Goal: Task Accomplishment & Management: Manage account settings

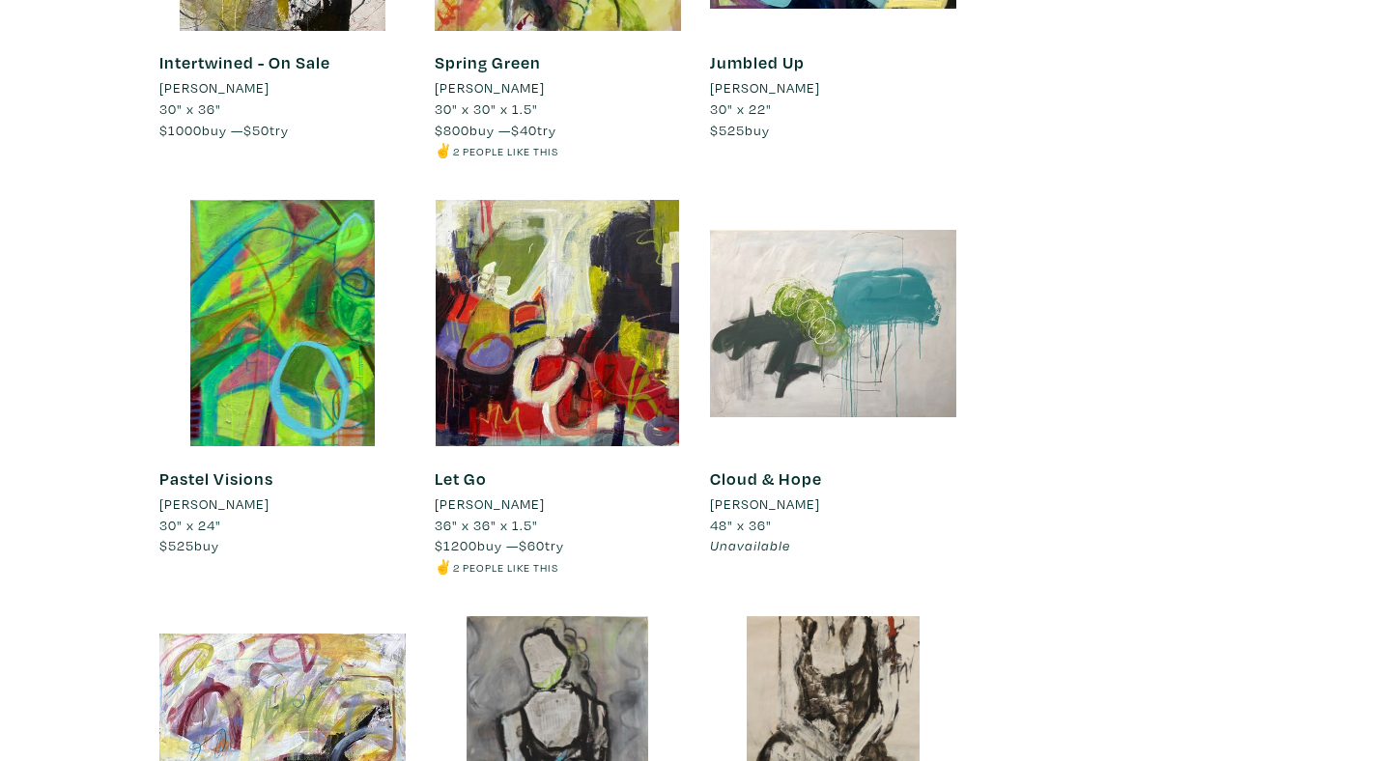
scroll to position [4578, 0]
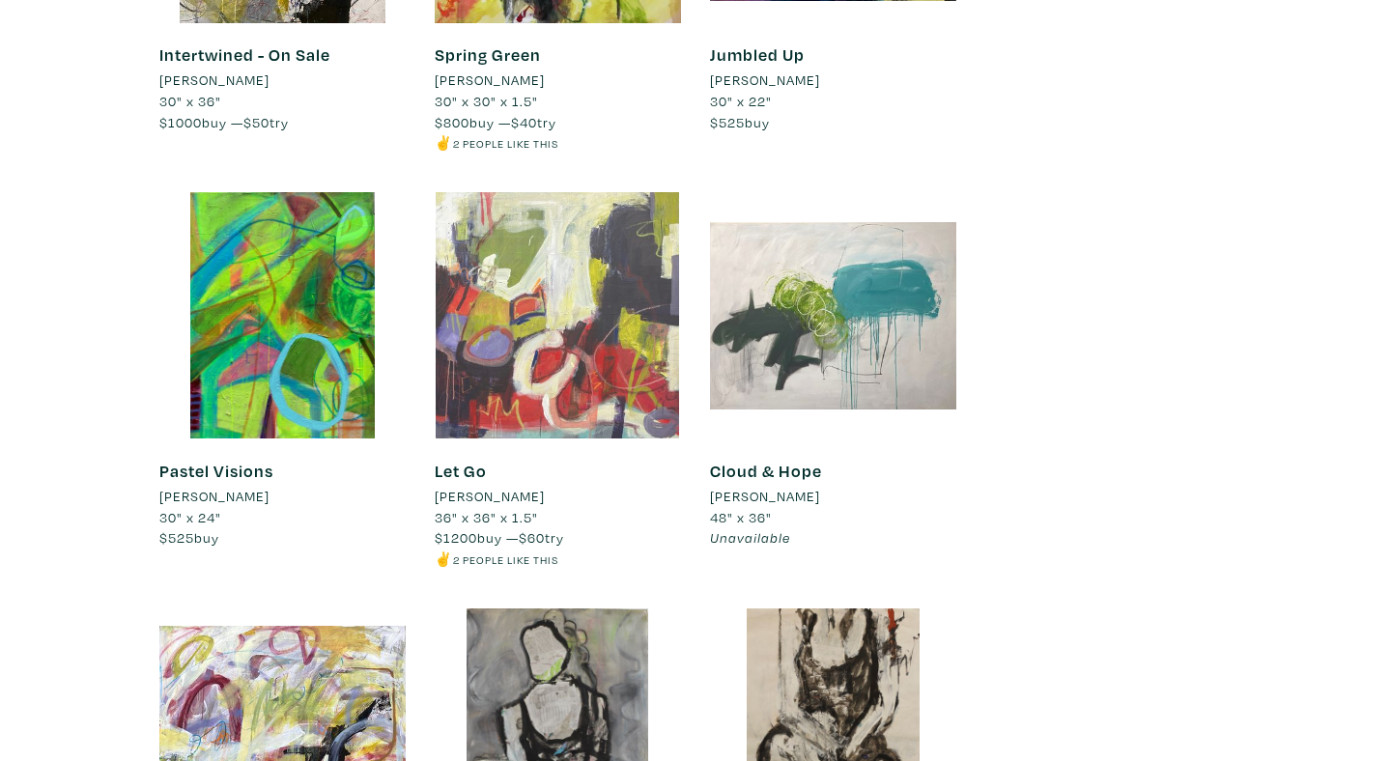
click at [608, 316] on div at bounding box center [558, 315] width 246 height 246
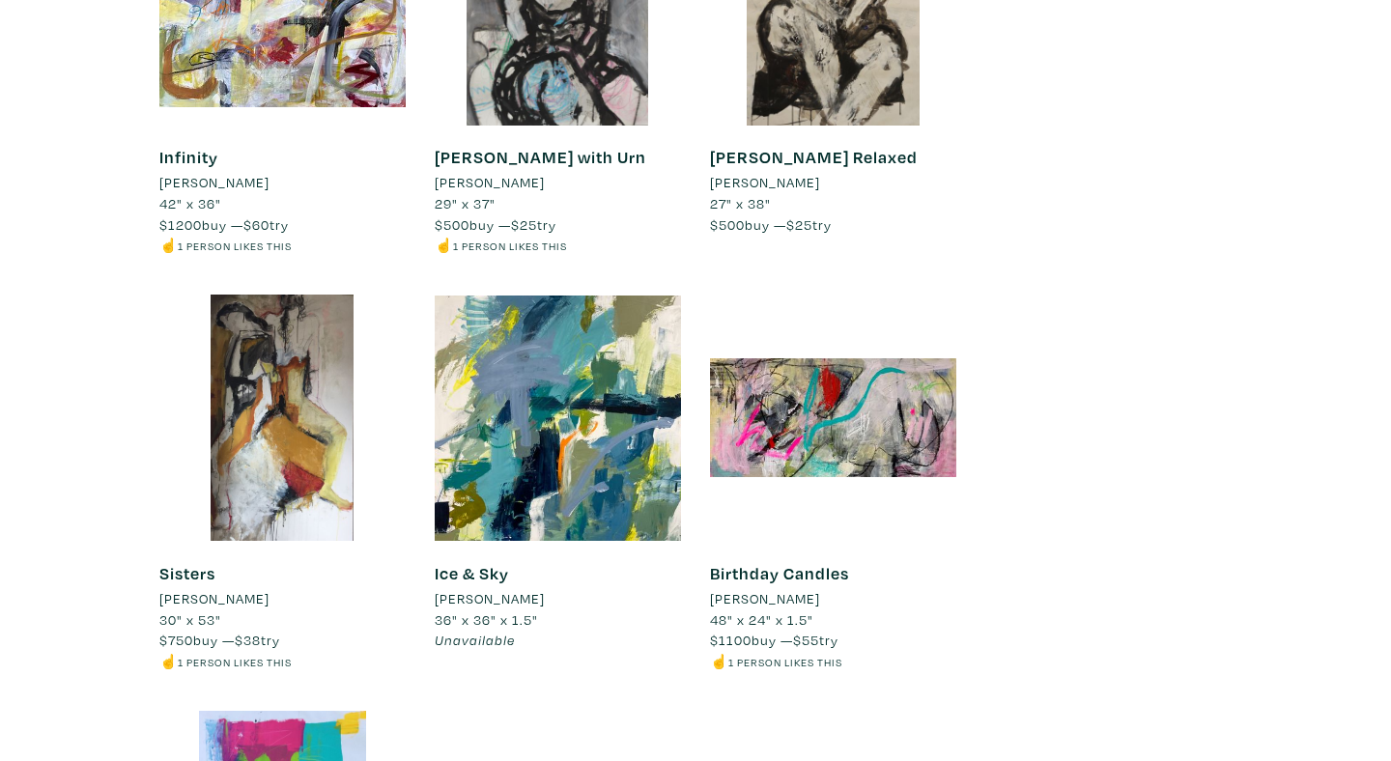
scroll to position [4810, 0]
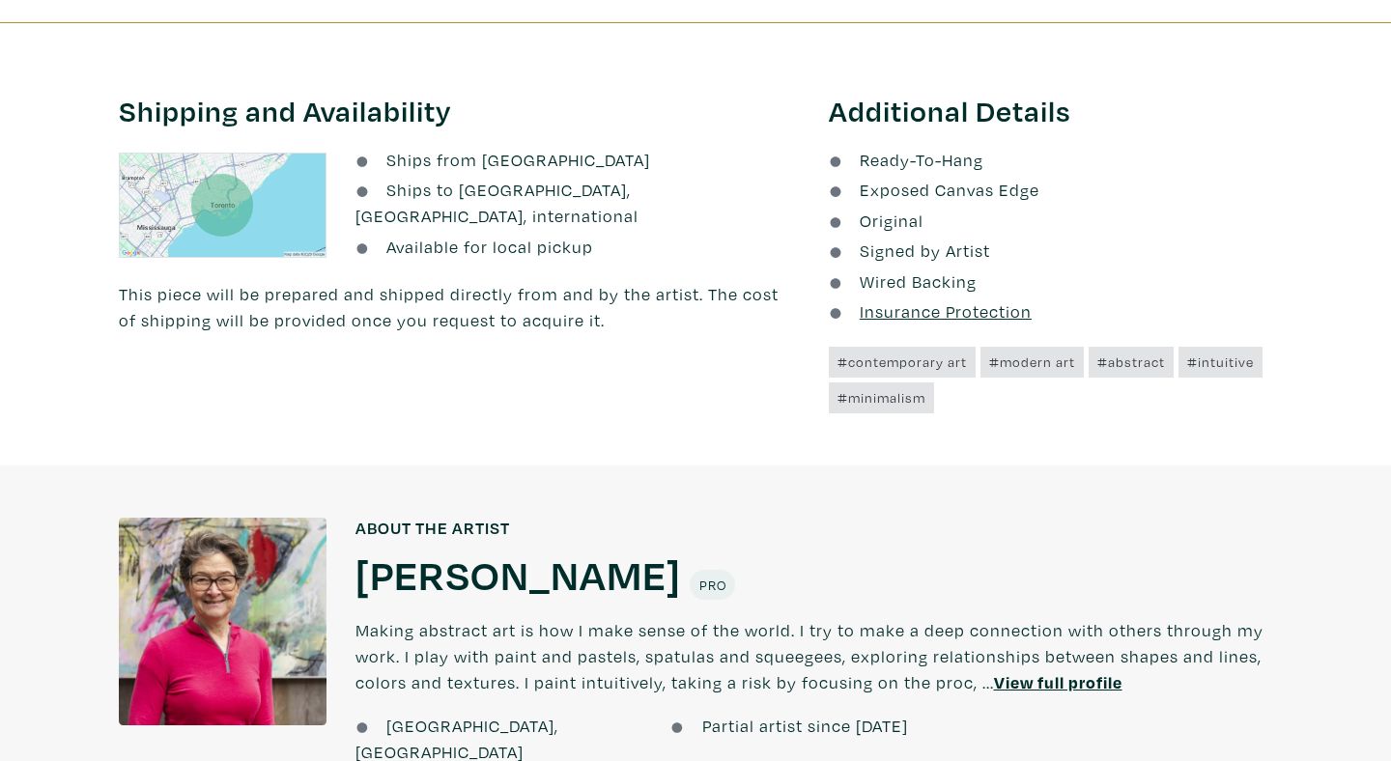
scroll to position [1091, 0]
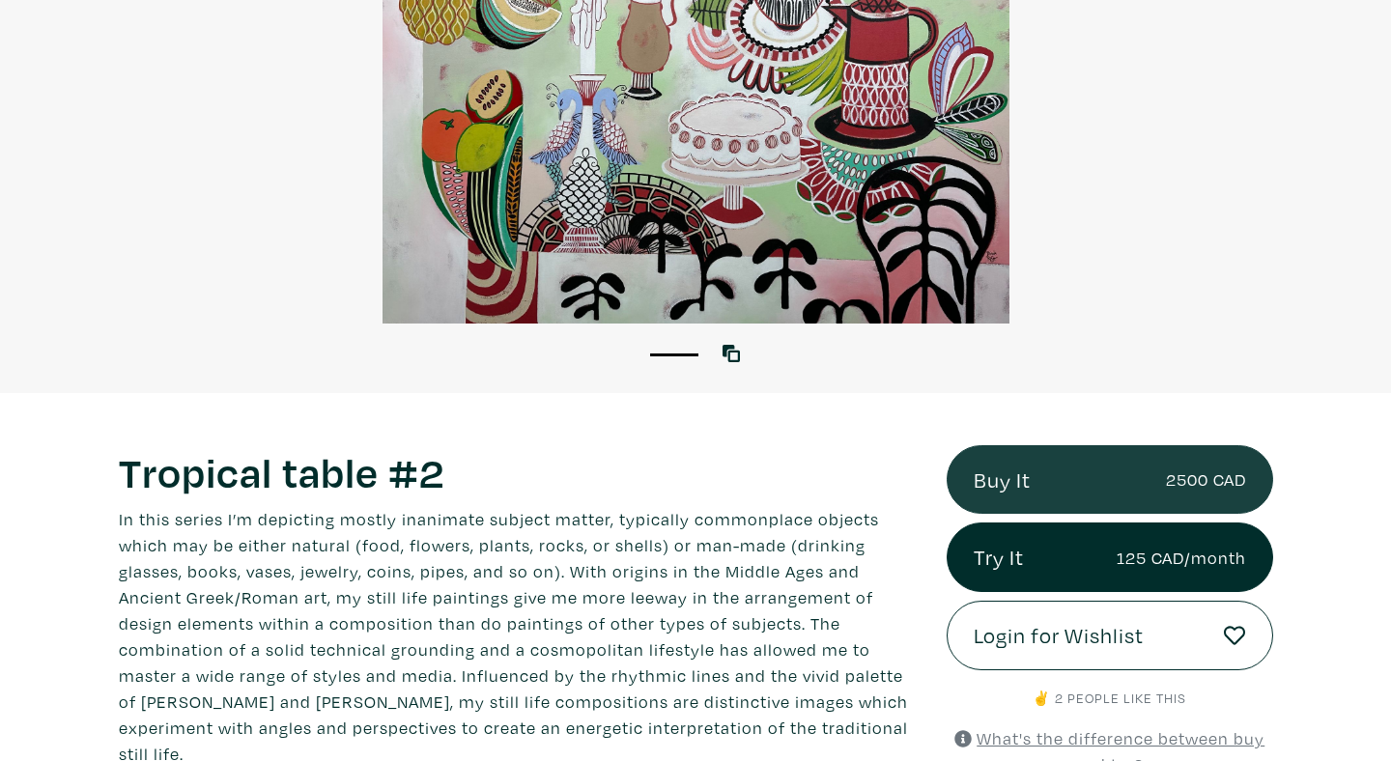
scroll to position [308, 0]
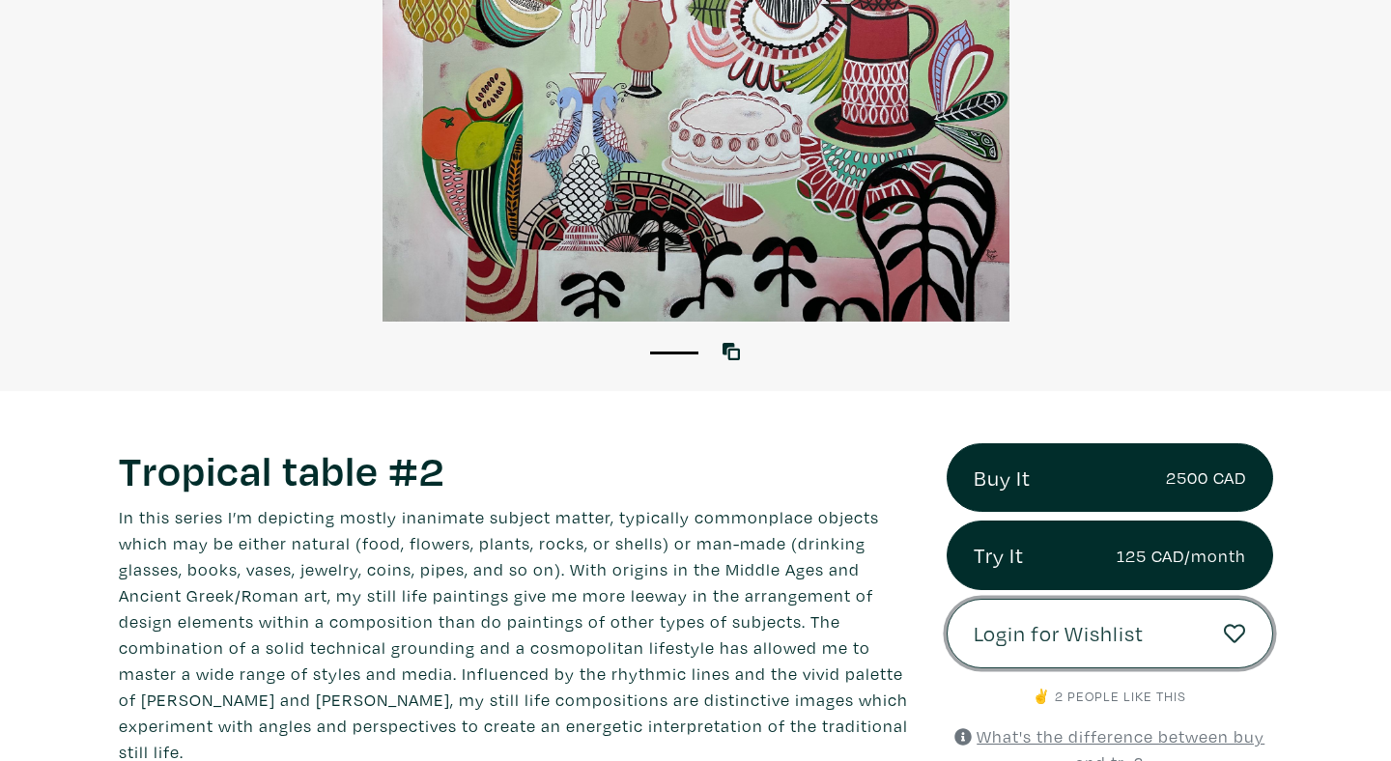
click at [1235, 635] on icon at bounding box center [1235, 634] width 22 height 22
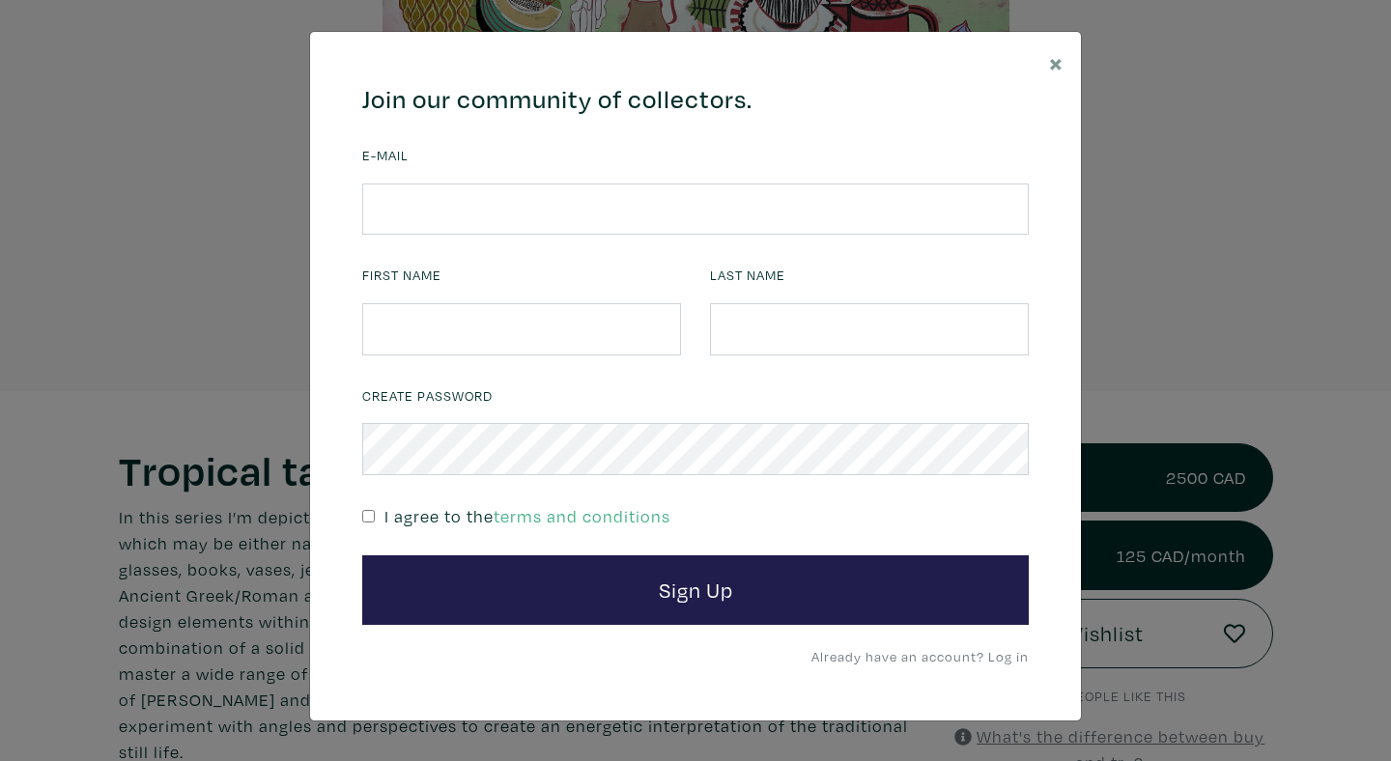
click at [752, 177] on div "E-mail" at bounding box center [695, 188] width 666 height 94
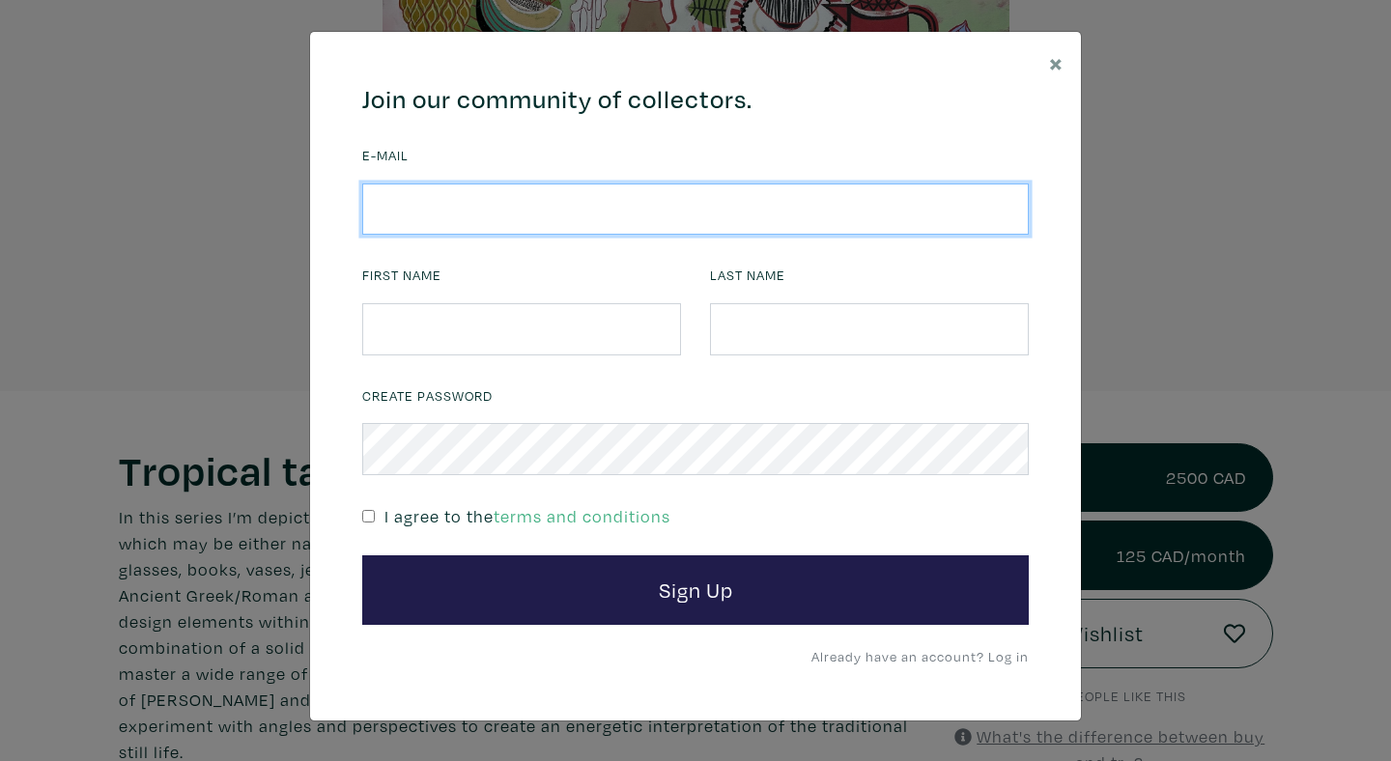
click at [764, 206] on input "email" at bounding box center [695, 210] width 666 height 52
type input "shannonwalker321@gmail.com"
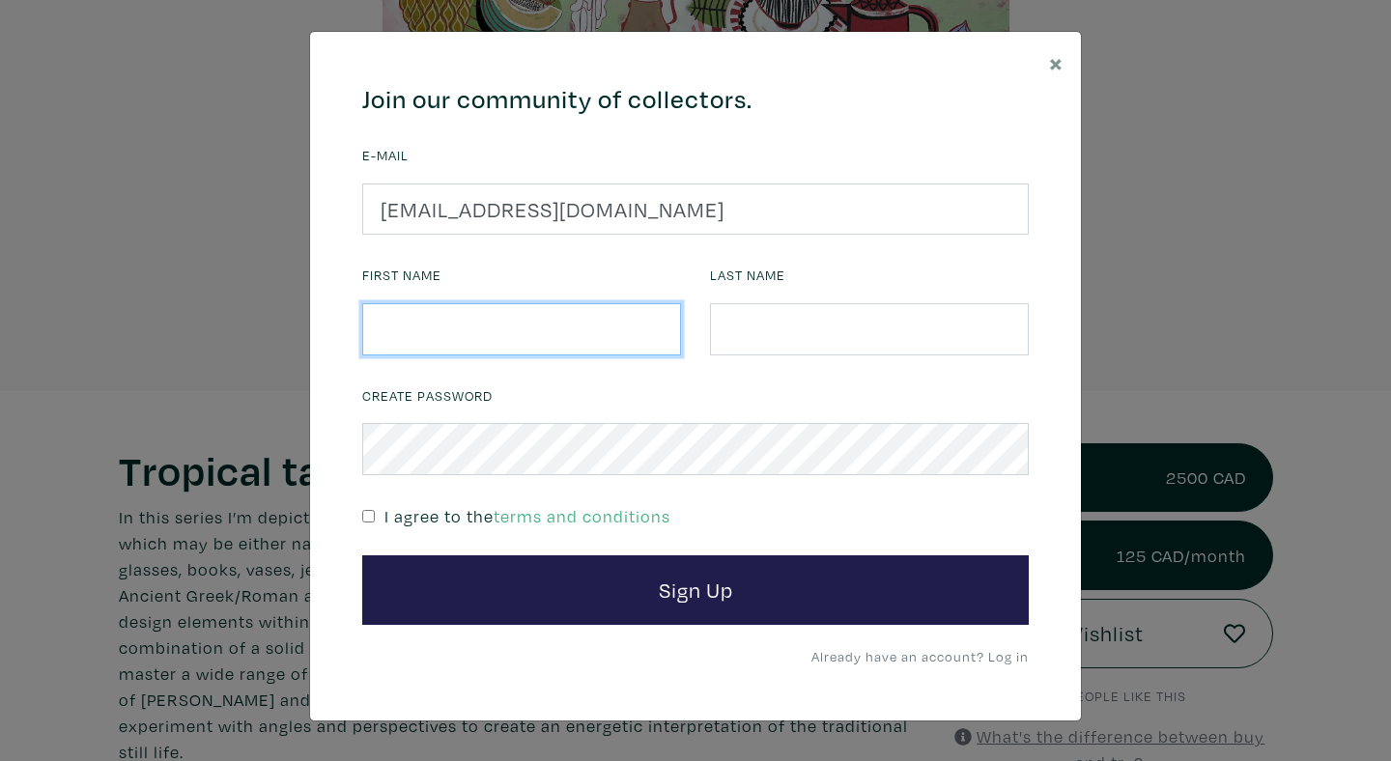
click at [569, 344] on input "text" at bounding box center [521, 329] width 319 height 52
type input "Shannon"
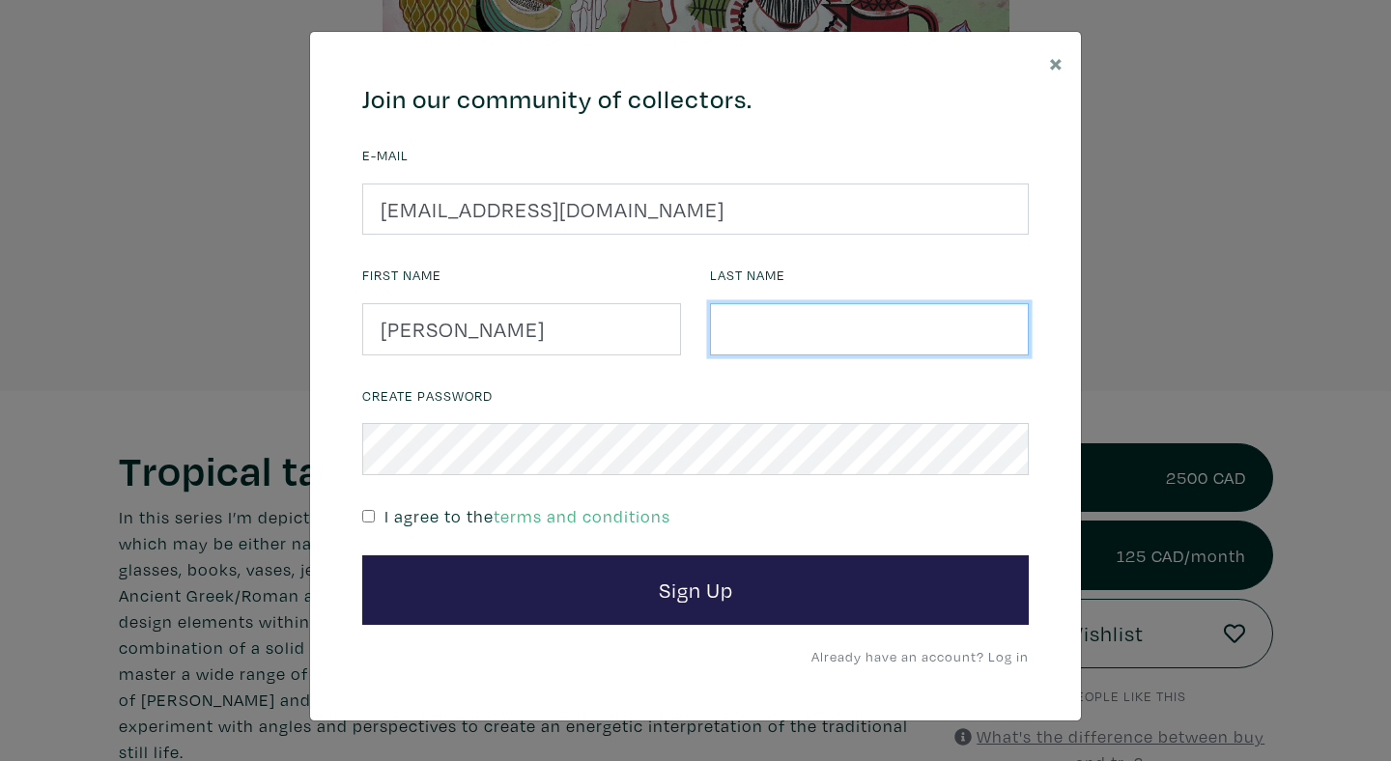
click at [778, 347] on input "text" at bounding box center [869, 329] width 319 height 52
type input "Walker"
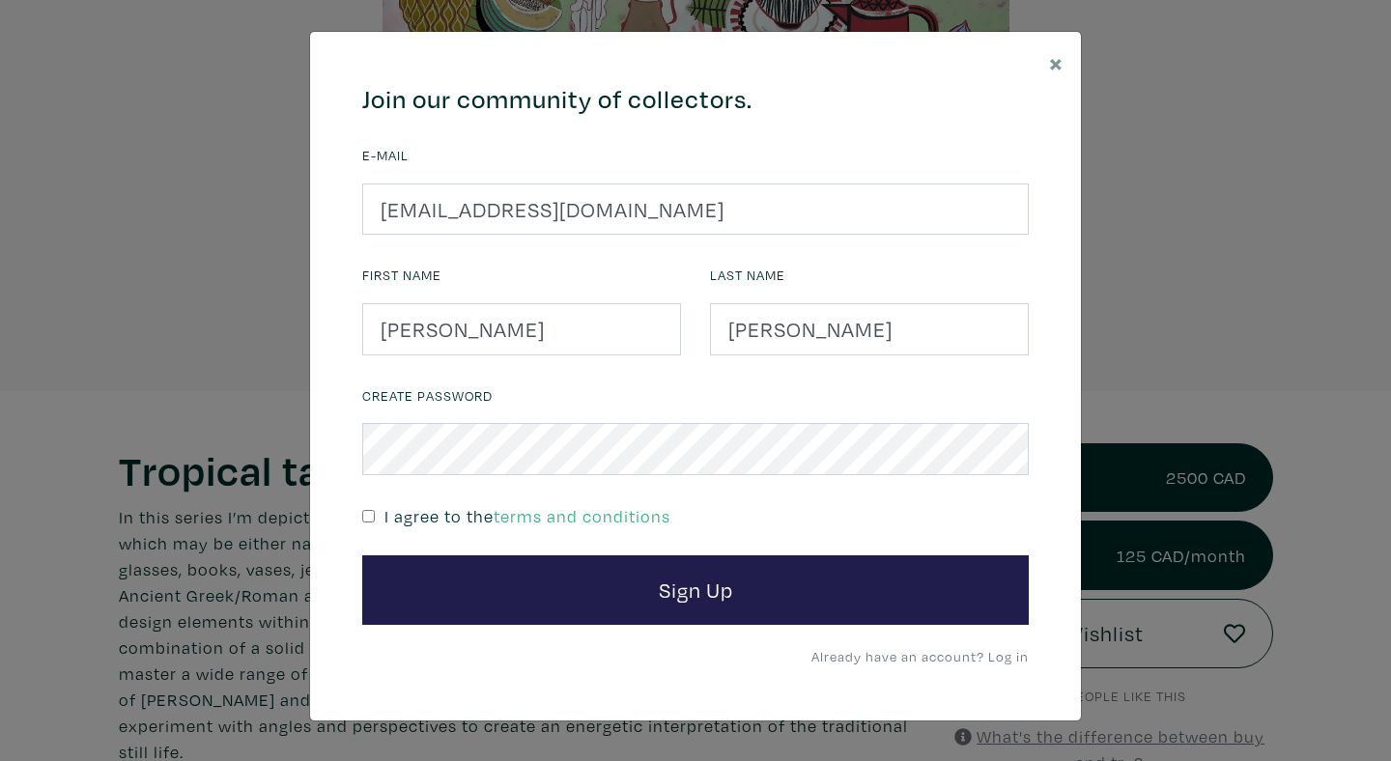
click at [373, 515] on input "checkbox" at bounding box center [368, 516] width 13 height 13
checkbox input "true"
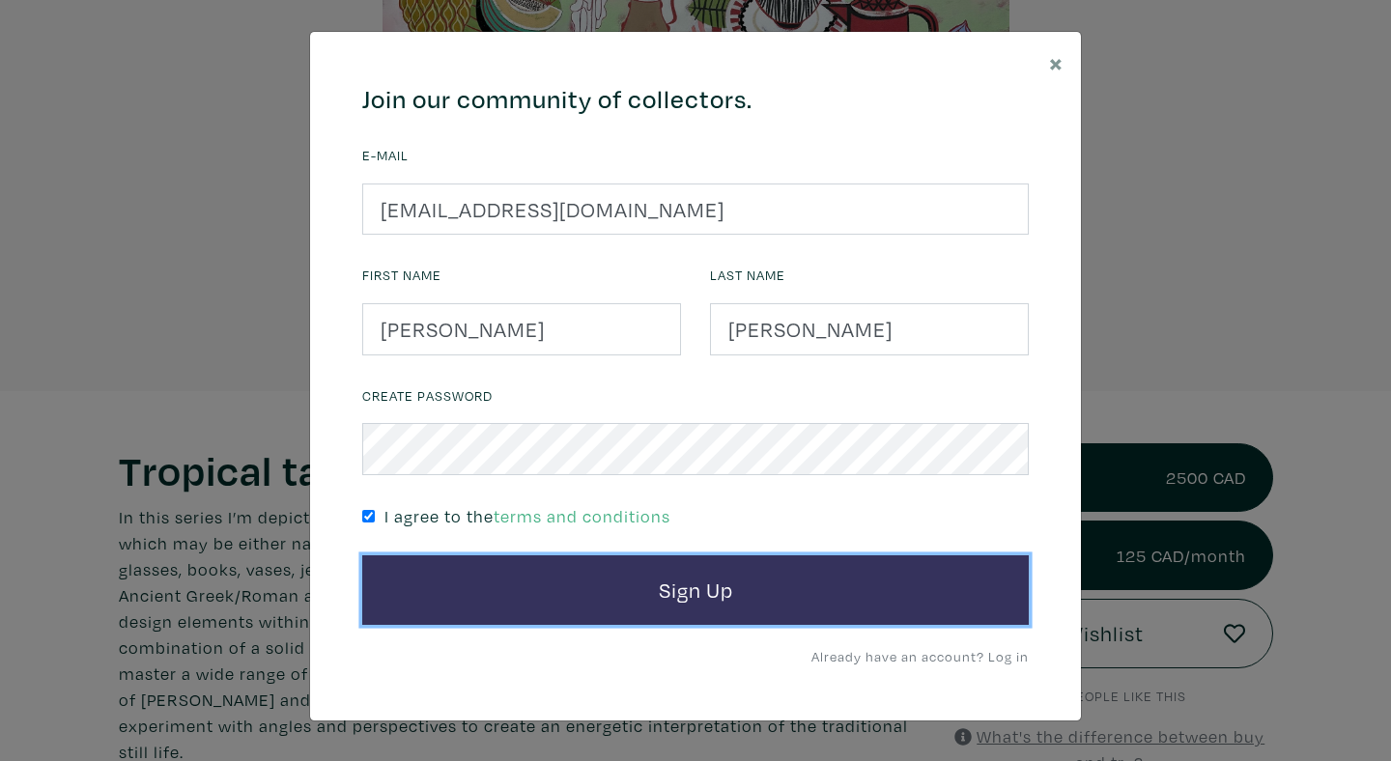
click at [514, 589] on button "Sign Up" at bounding box center [695, 590] width 666 height 70
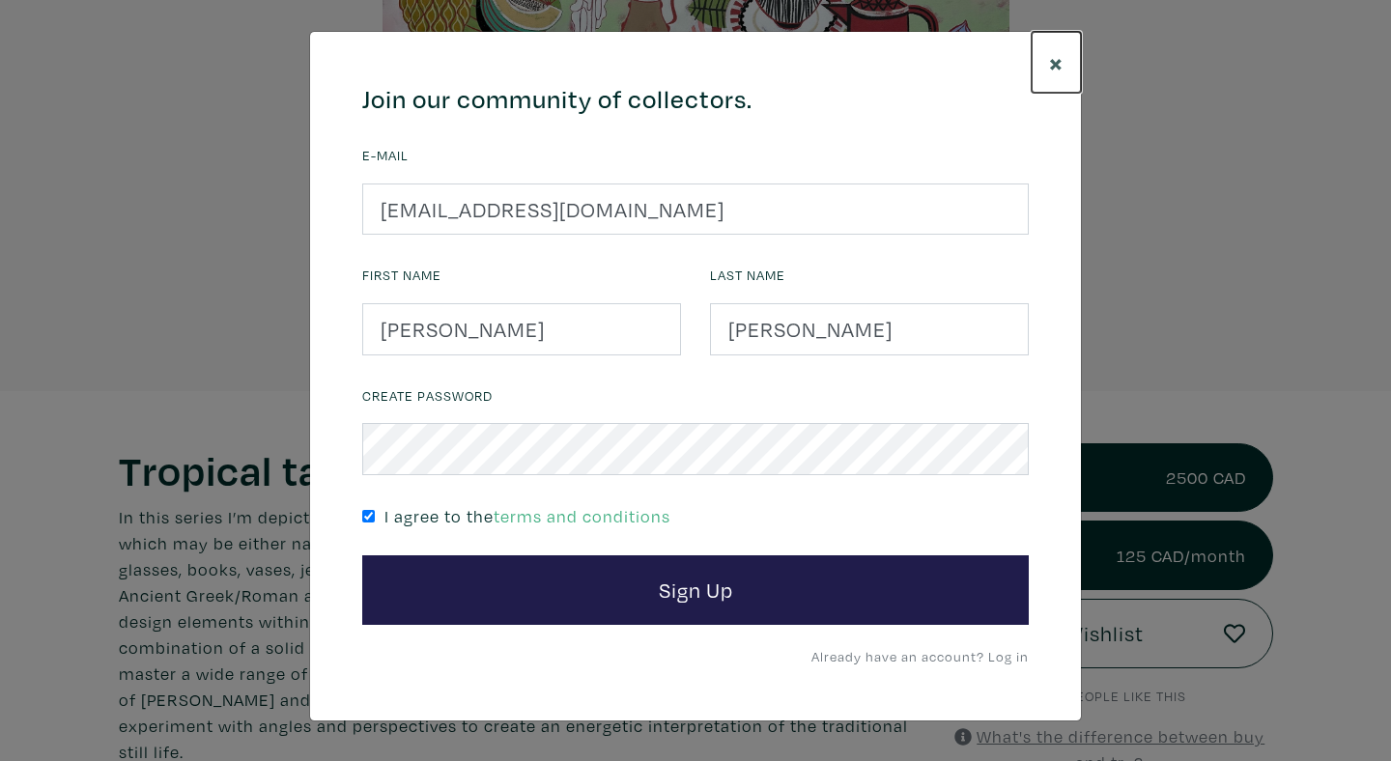
click at [1048, 68] on button "×" at bounding box center [1056, 62] width 49 height 61
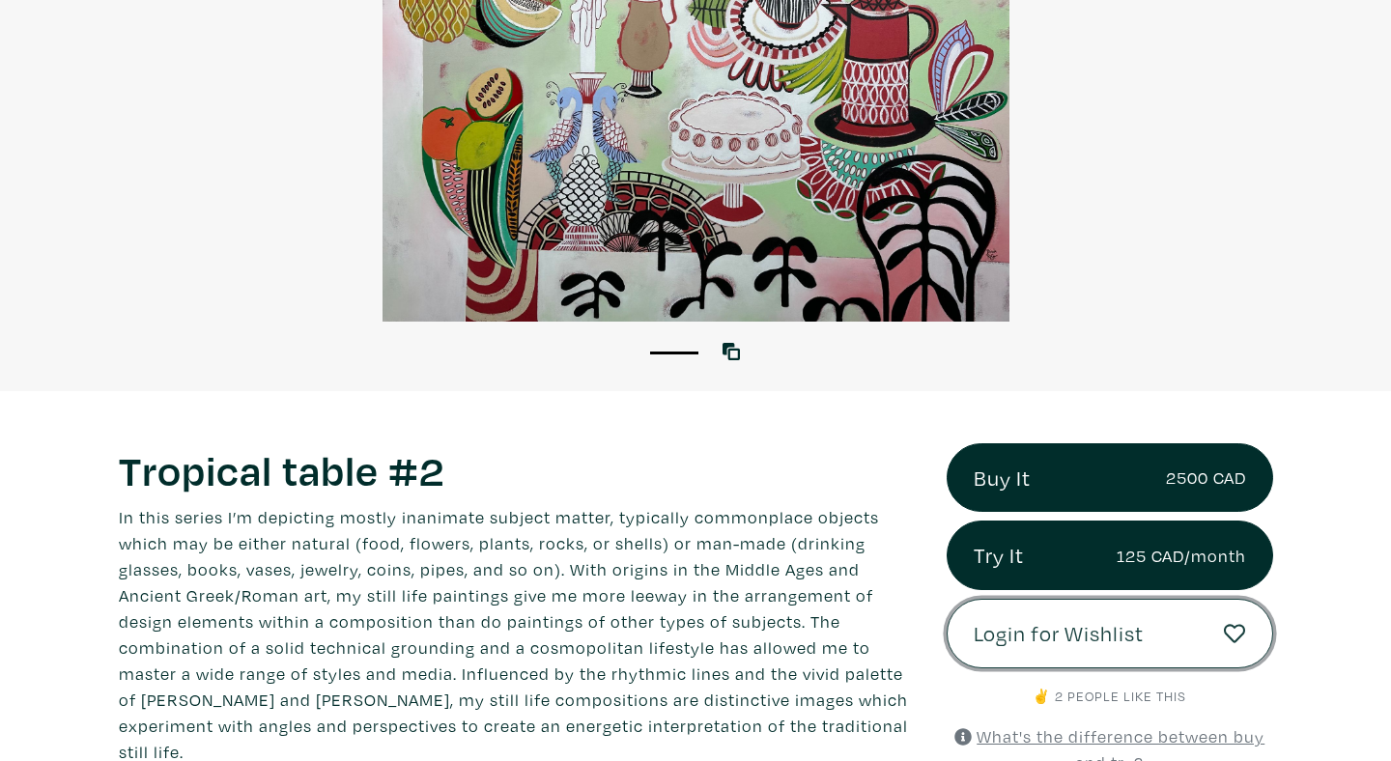
click at [1059, 623] on span "Login for Wishlist" at bounding box center [1059, 633] width 170 height 33
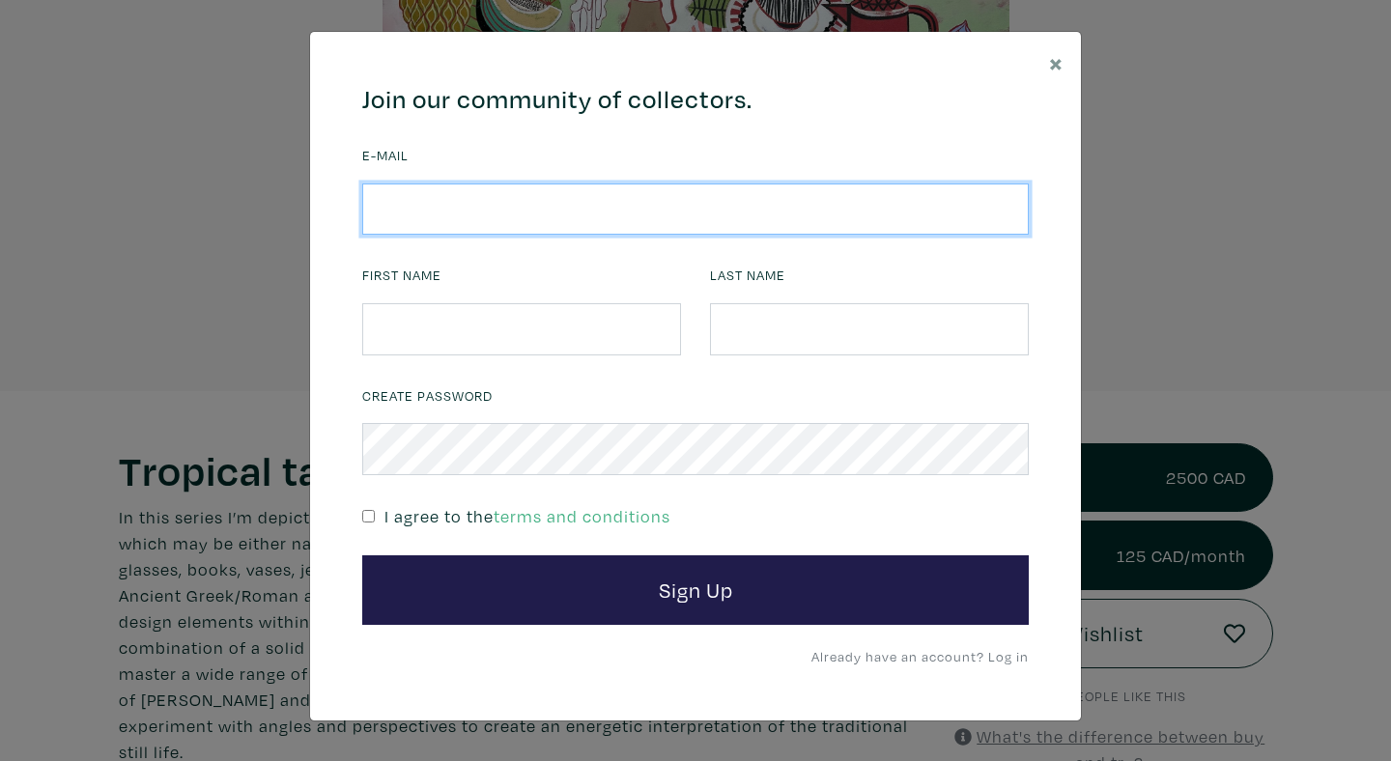
click at [667, 204] on input "email" at bounding box center [695, 210] width 666 height 52
type input "shannonwalker321@gmail.com"
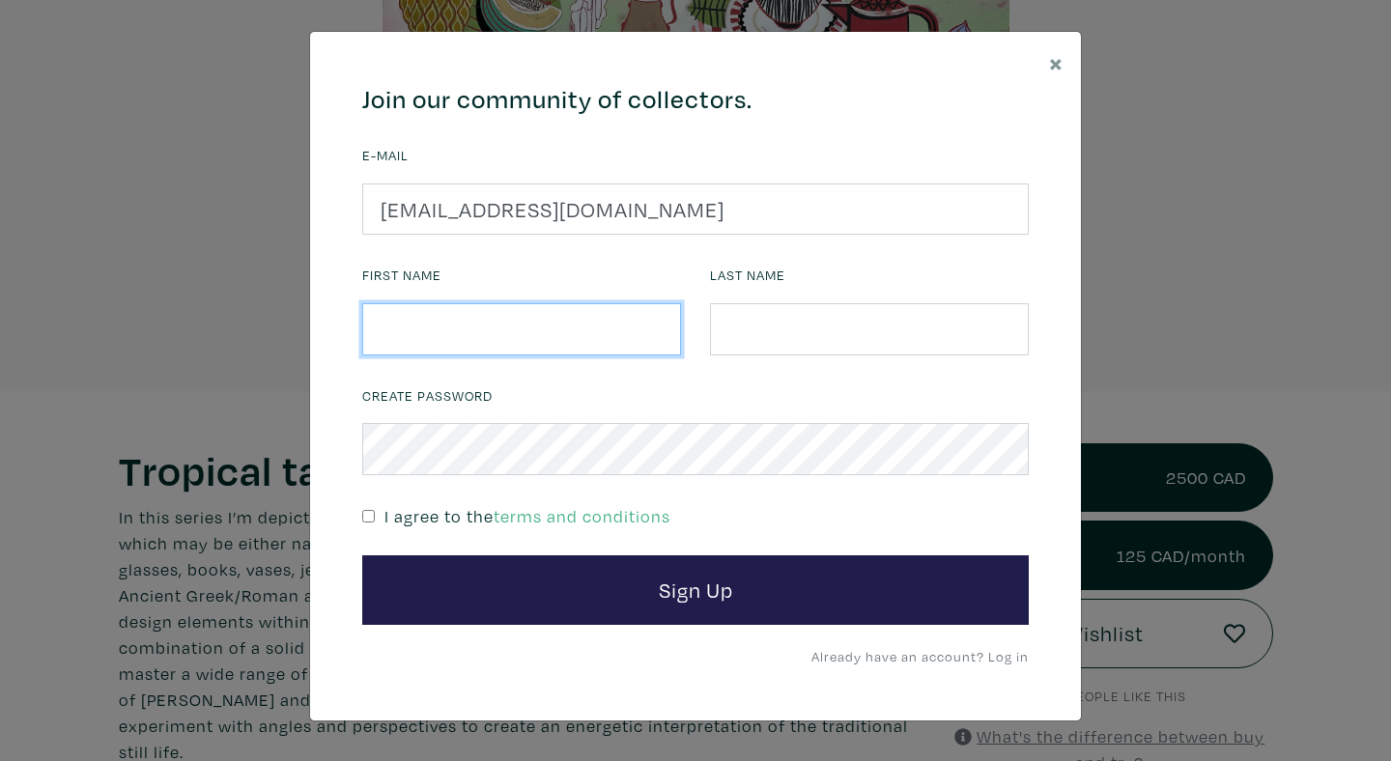
click at [602, 321] on input "text" at bounding box center [521, 329] width 319 height 52
type input "Shannon"
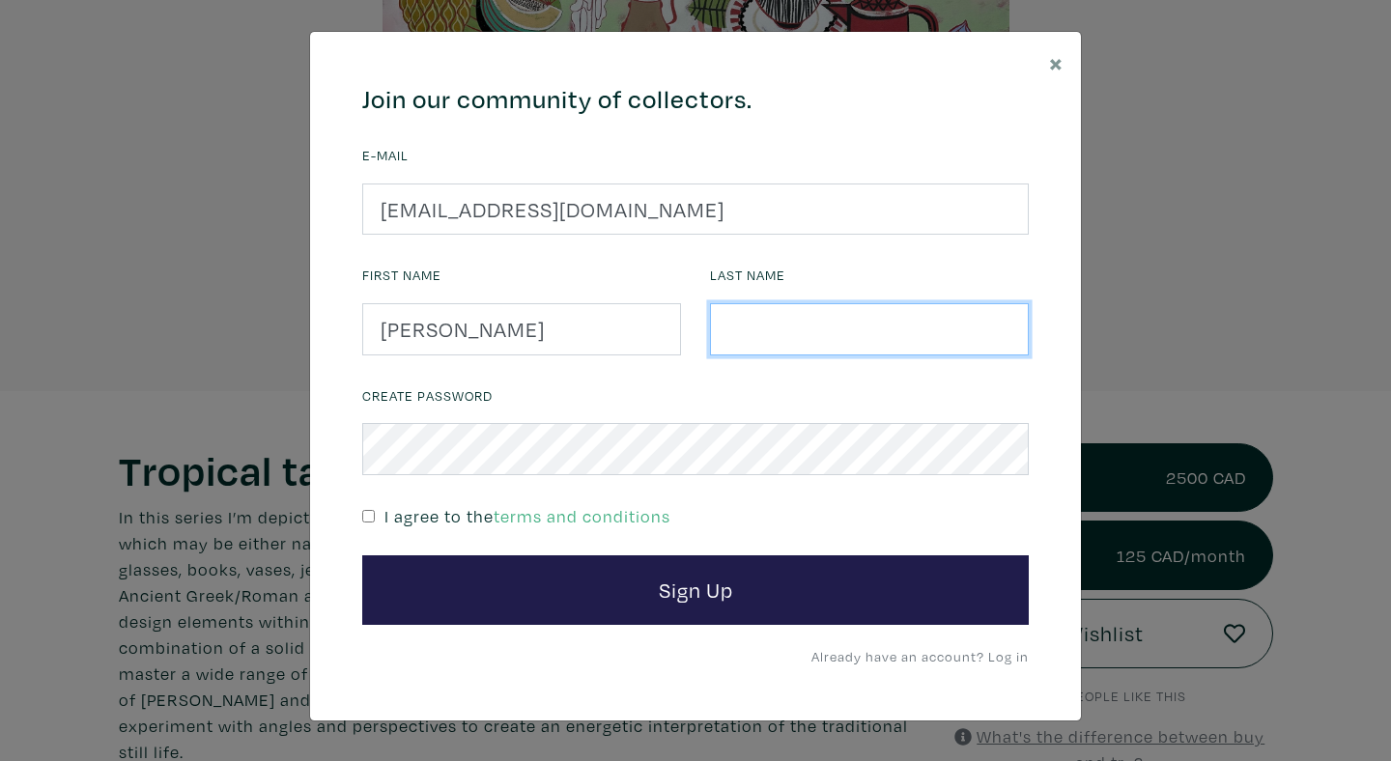
click at [761, 350] on input "text" at bounding box center [869, 329] width 319 height 52
type input "Walker"
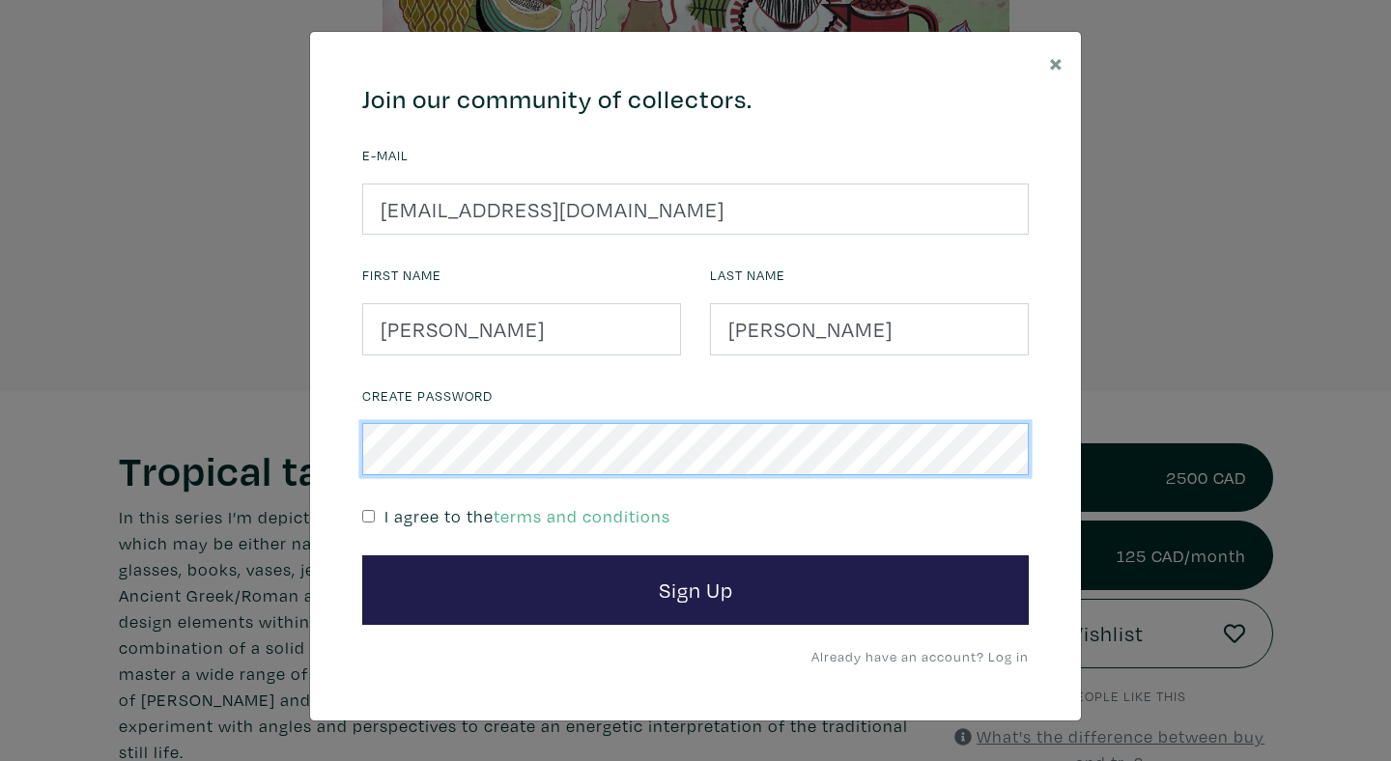
click at [362, 555] on button "Sign Up" at bounding box center [695, 590] width 666 height 70
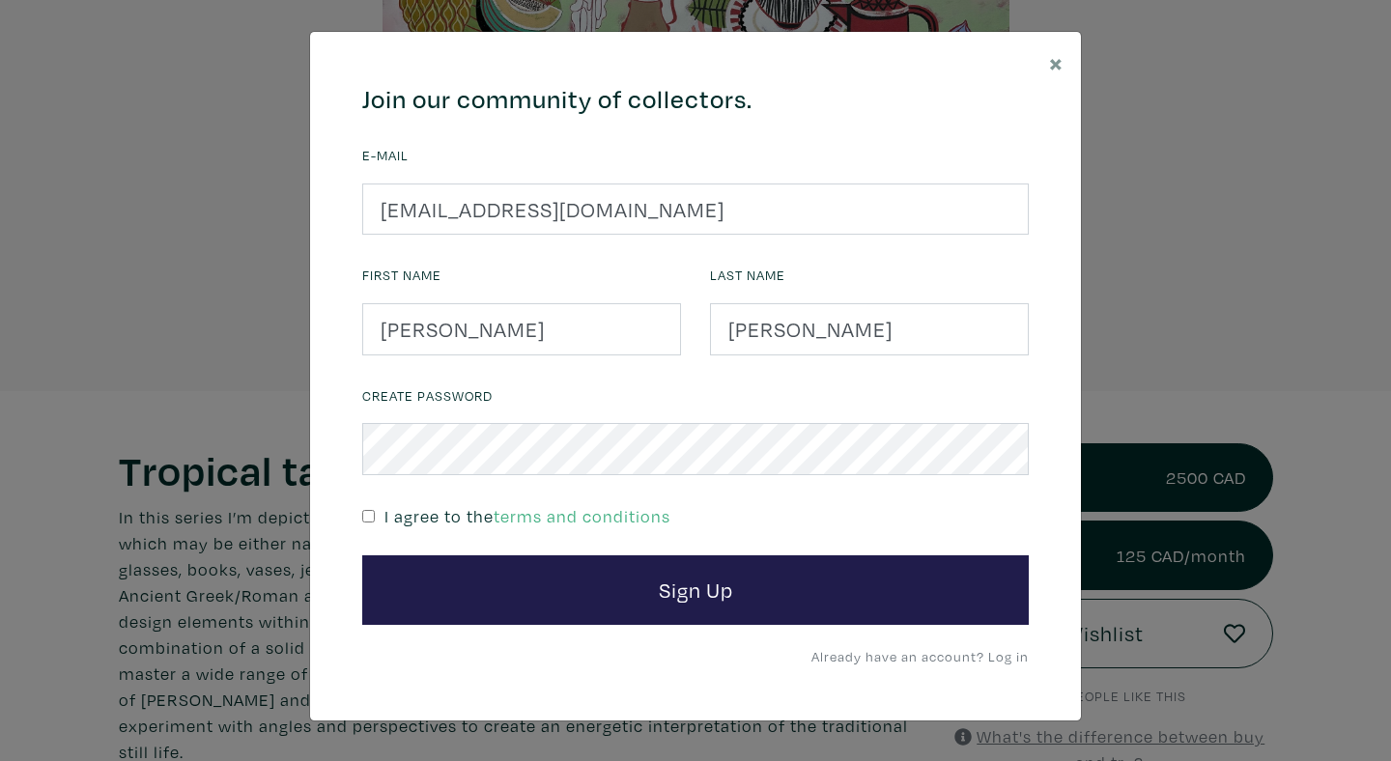
click at [378, 518] on div "I agree to the terms and conditions" at bounding box center [695, 515] width 666 height 28
click at [379, 511] on div "I agree to the terms and conditions" at bounding box center [695, 515] width 666 height 28
click at [361, 521] on div "Create Password I agree to the terms and conditions" at bounding box center [695, 469] width 695 height 175
click at [371, 519] on input "checkbox" at bounding box center [368, 516] width 13 height 13
checkbox input "true"
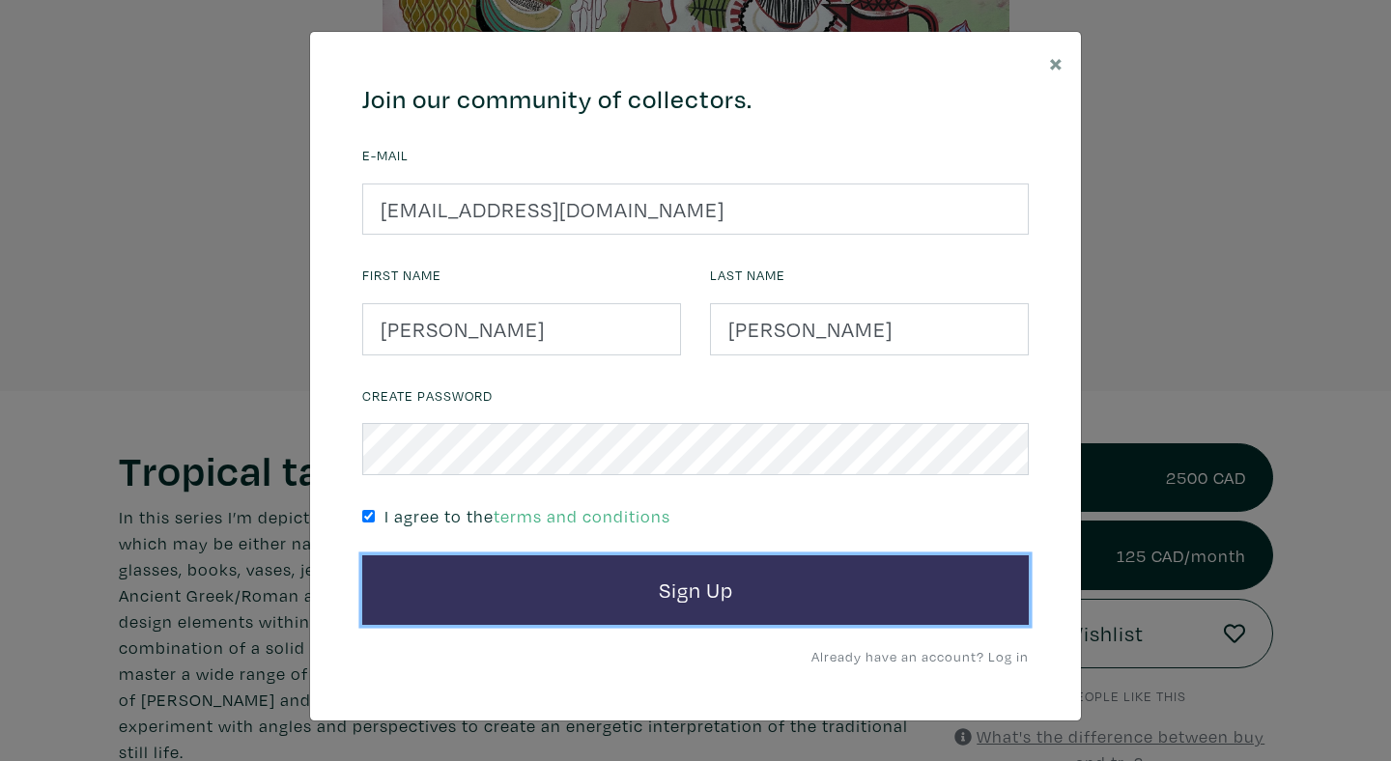
click at [423, 567] on button "Sign Up" at bounding box center [695, 590] width 666 height 70
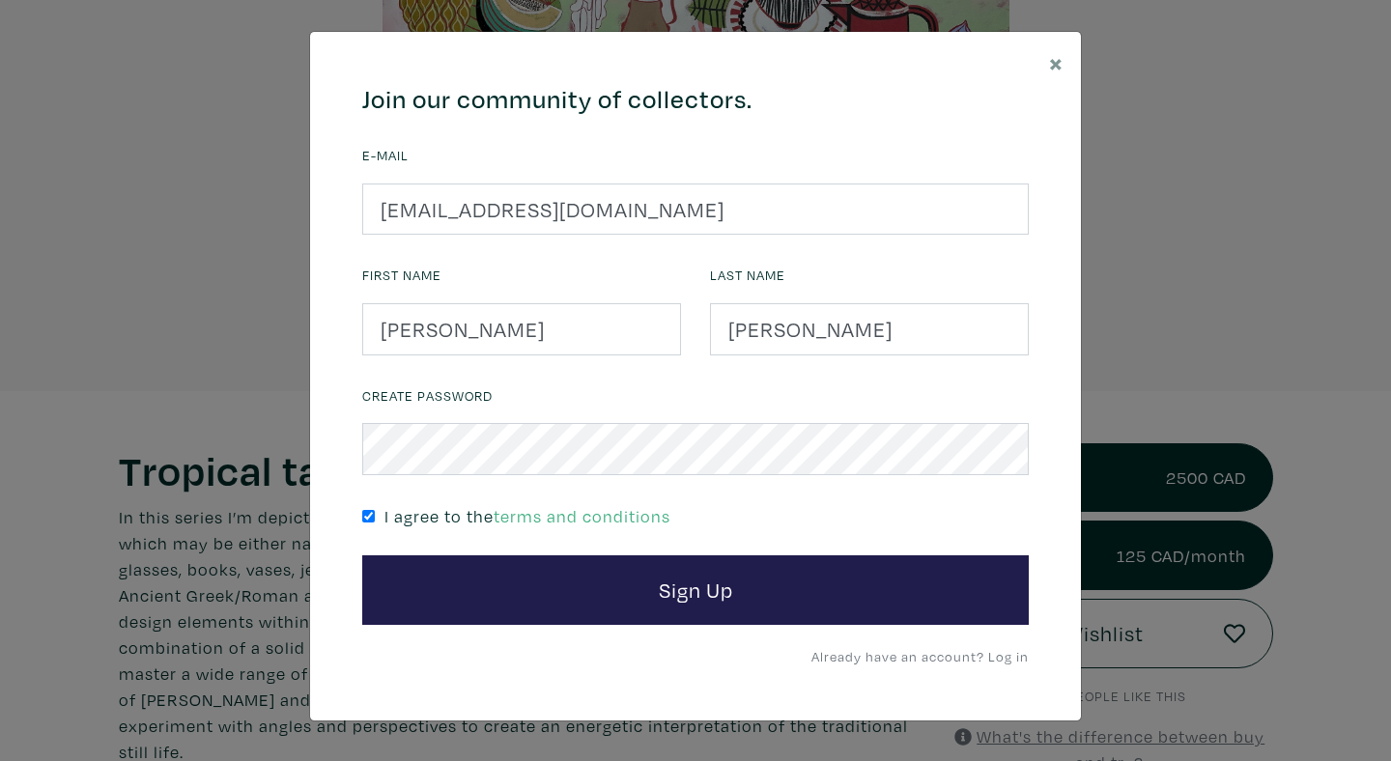
click at [496, 487] on div "Create Password I agree to the terms and conditions" at bounding box center [695, 469] width 695 height 175
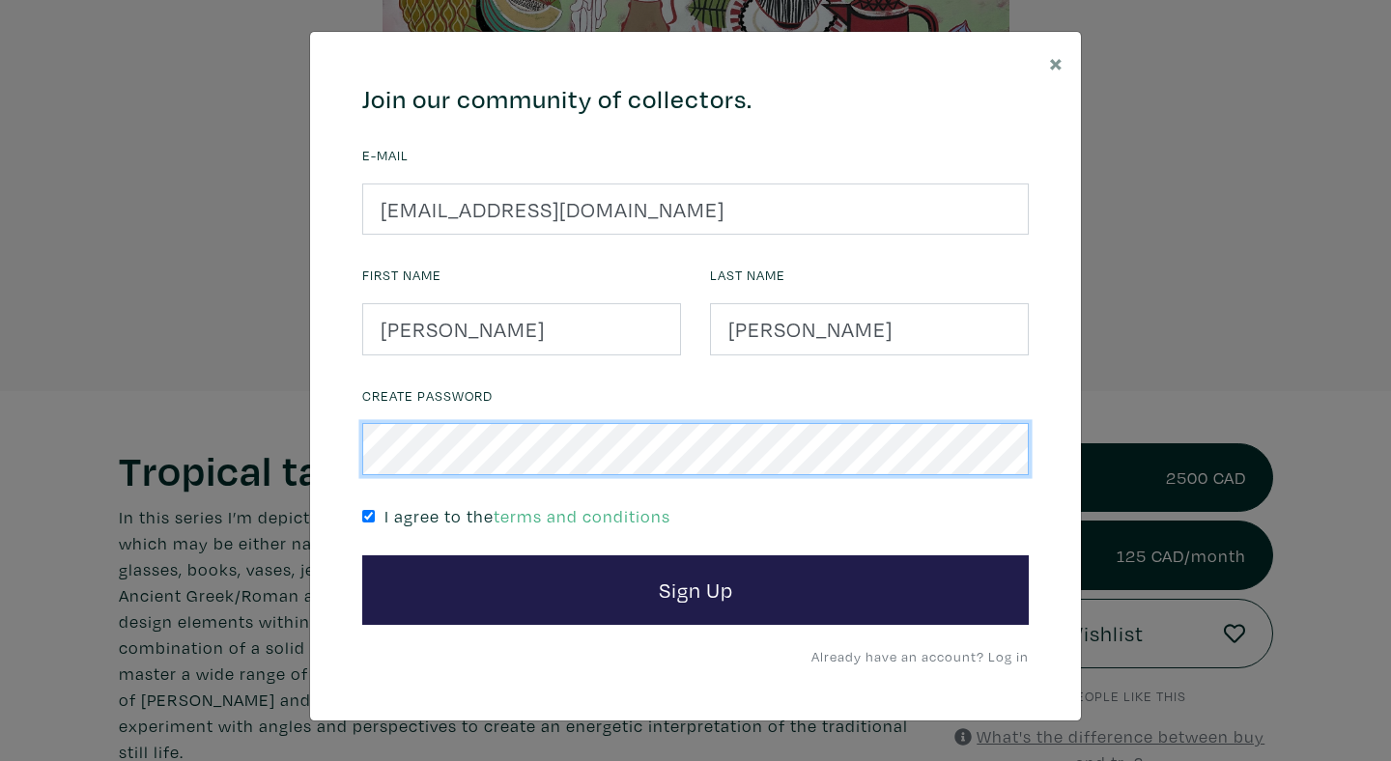
click at [362, 555] on button "Sign Up" at bounding box center [695, 590] width 666 height 70
click at [201, 434] on div "× 664c6a6d6e3476504e6b79362f4172494552756f694733386b666278545363695a485979654c4…" at bounding box center [695, 380] width 1391 height 761
click at [362, 555] on button "Sign Up" at bounding box center [695, 590] width 666 height 70
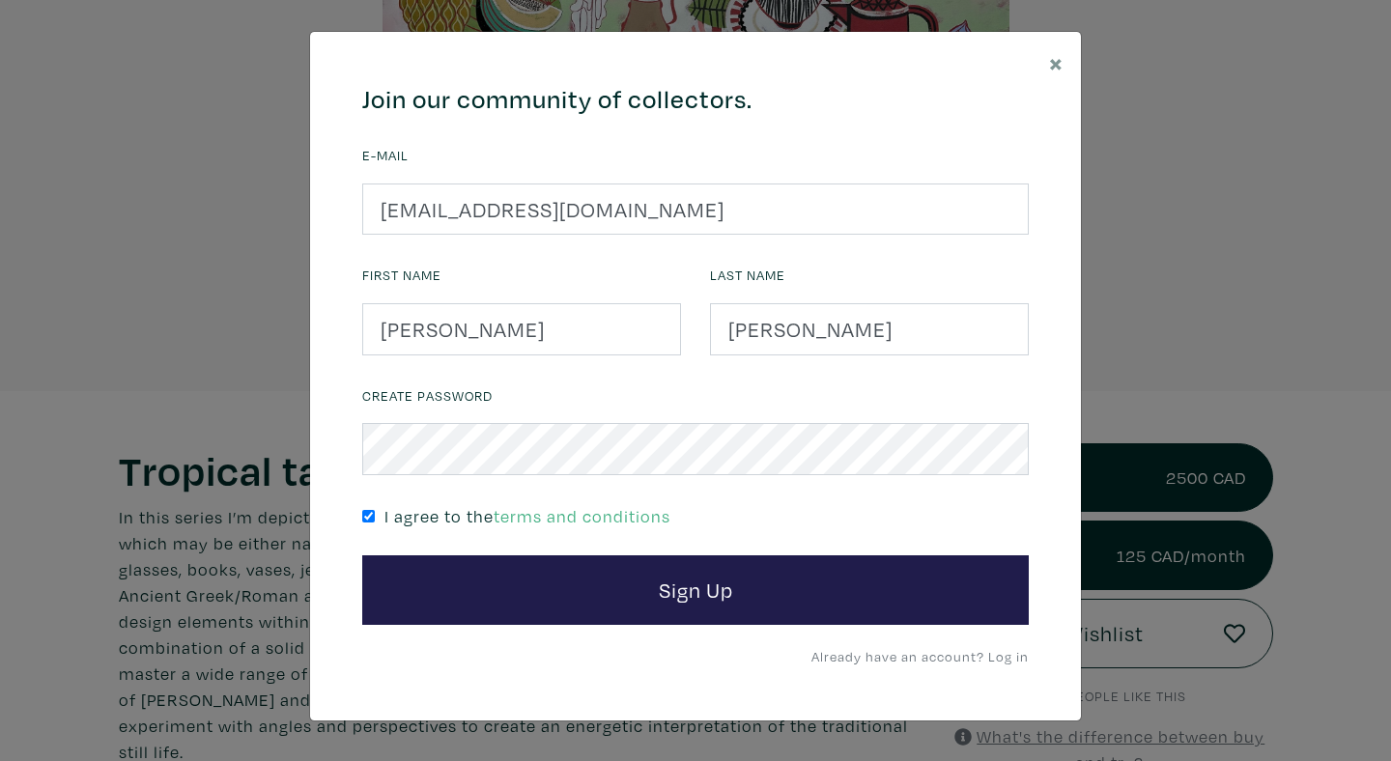
click at [934, 662] on link "Already have an account? Log in" at bounding box center [919, 656] width 217 height 18
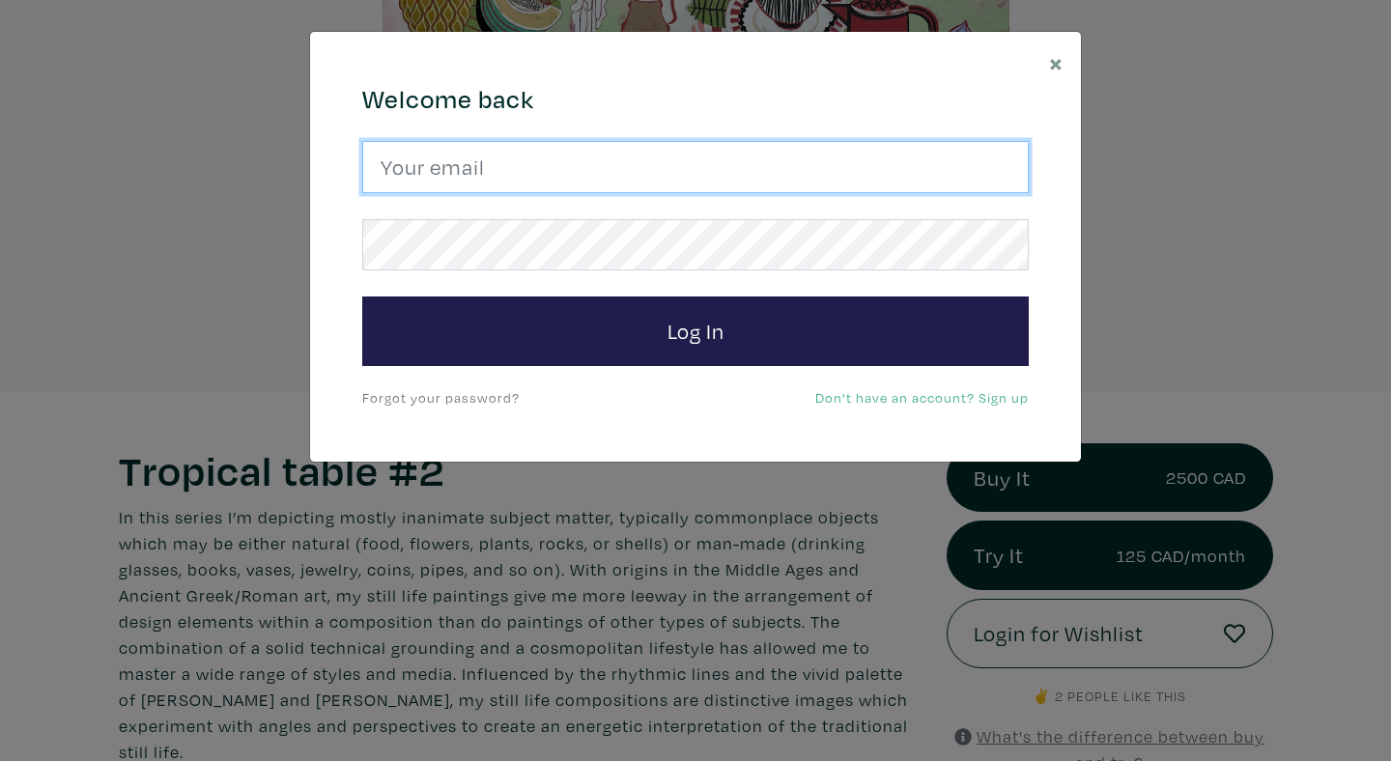
click at [600, 153] on input "email" at bounding box center [695, 167] width 666 height 52
type input "shannonwalker321@gmail.com"
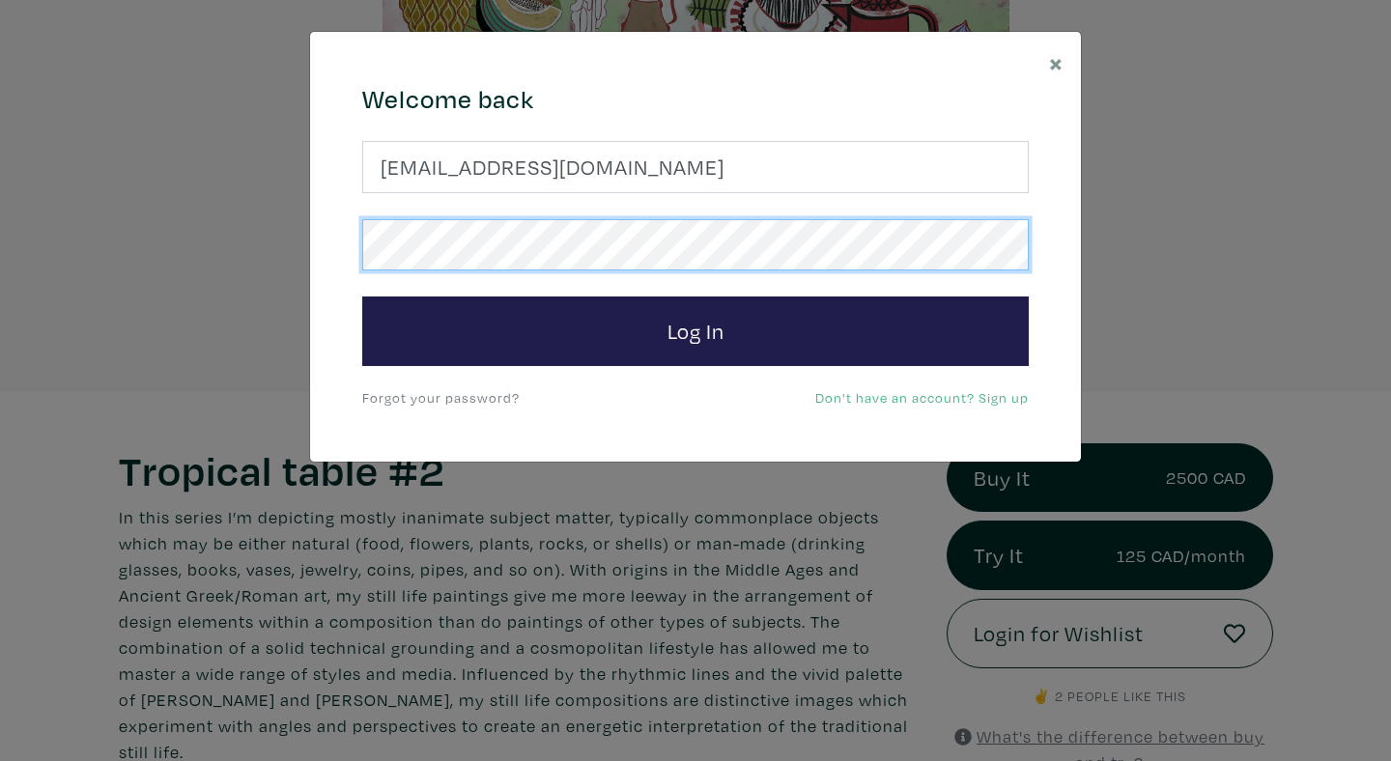
click at [362, 297] on button "Log In" at bounding box center [695, 332] width 666 height 70
click at [198, 190] on div "× 664c6a6d6e3476504e6b79362f4172494552756f694733386b666278545363695a485979654c4…" at bounding box center [695, 380] width 1391 height 761
click at [362, 297] on button "Log In" at bounding box center [695, 332] width 666 height 70
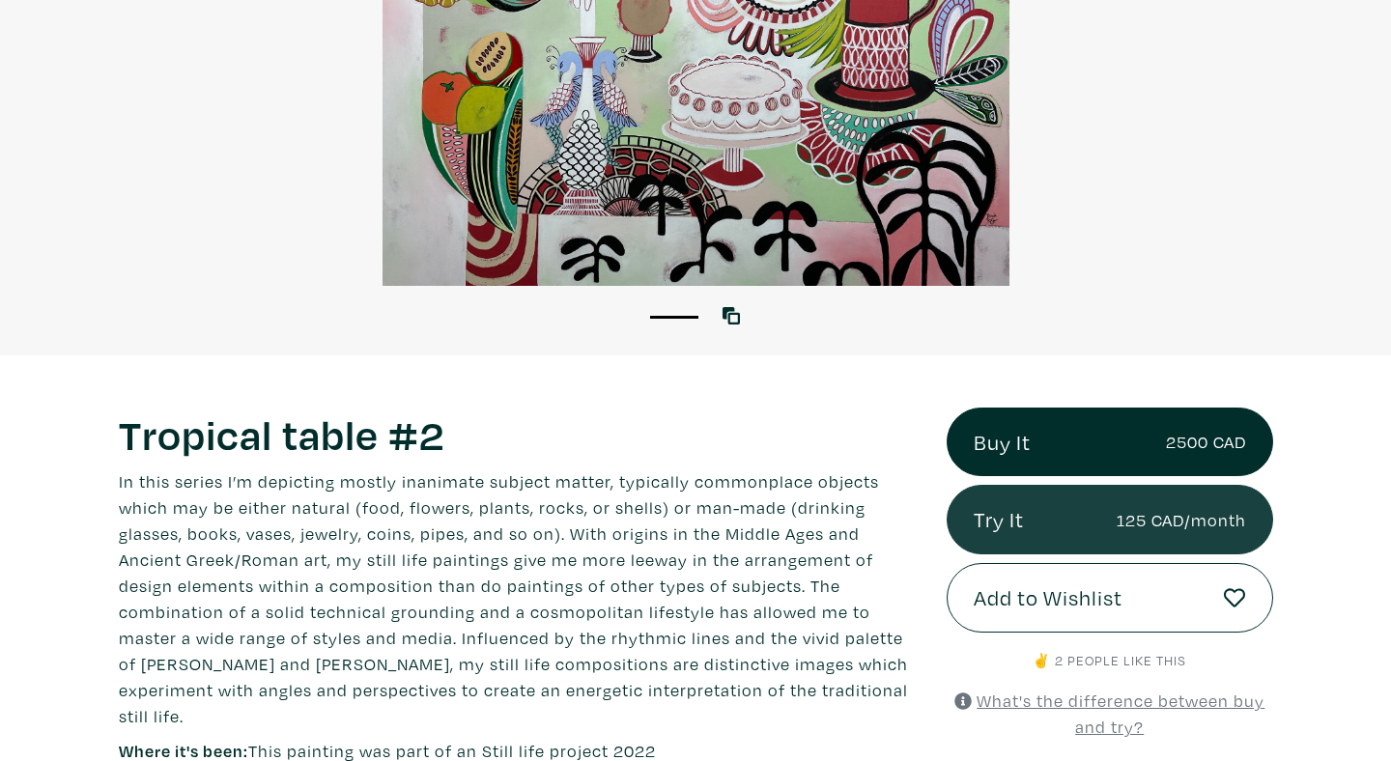
scroll to position [361, 0]
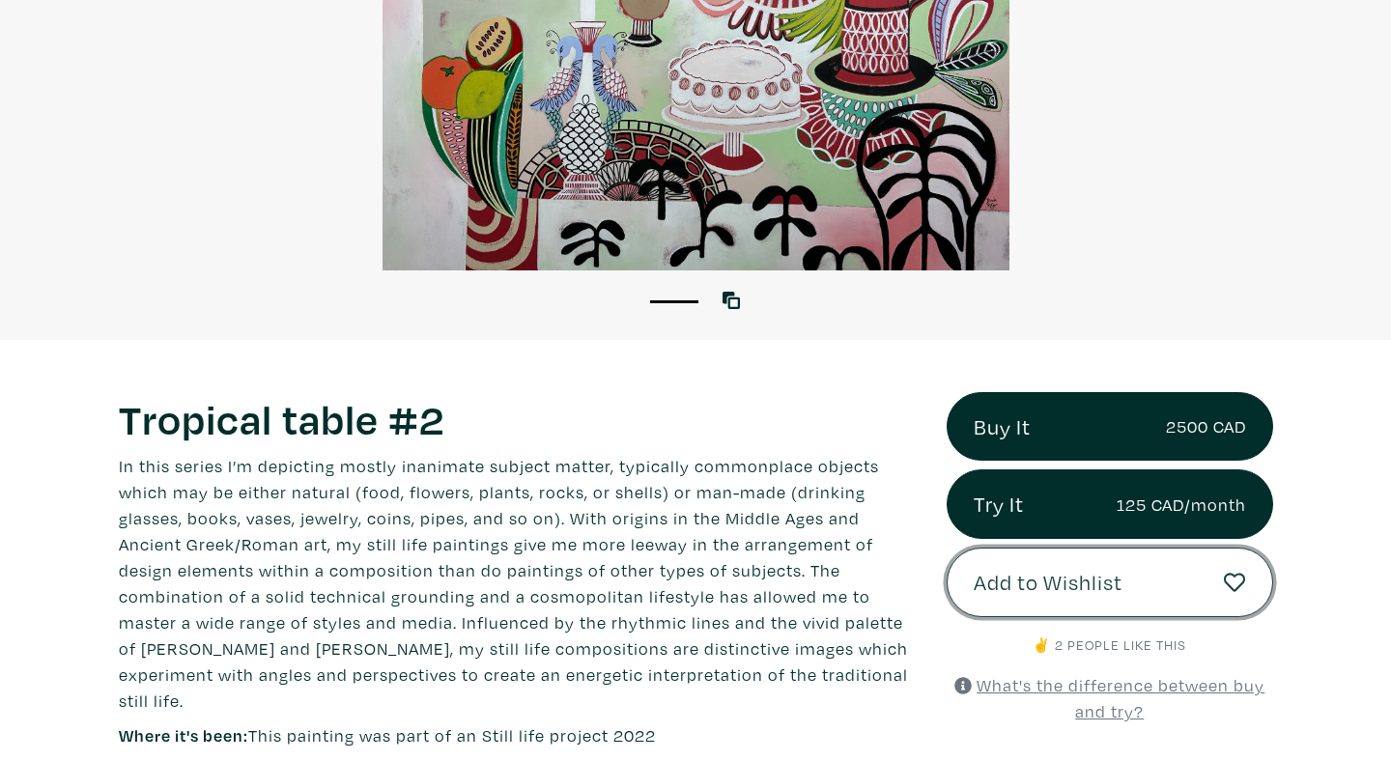
click at [1214, 583] on button "Add to Wishlist" at bounding box center [1110, 583] width 326 height 70
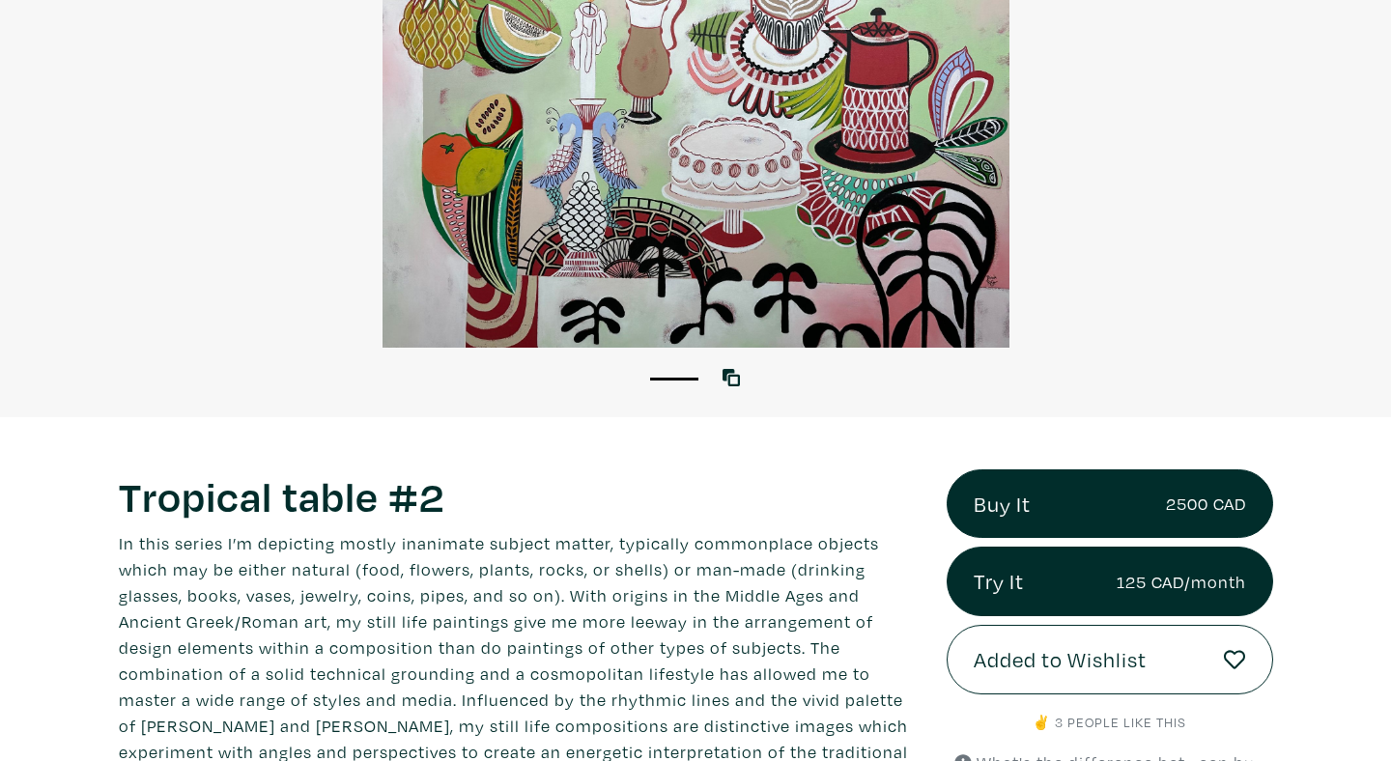
scroll to position [292, 0]
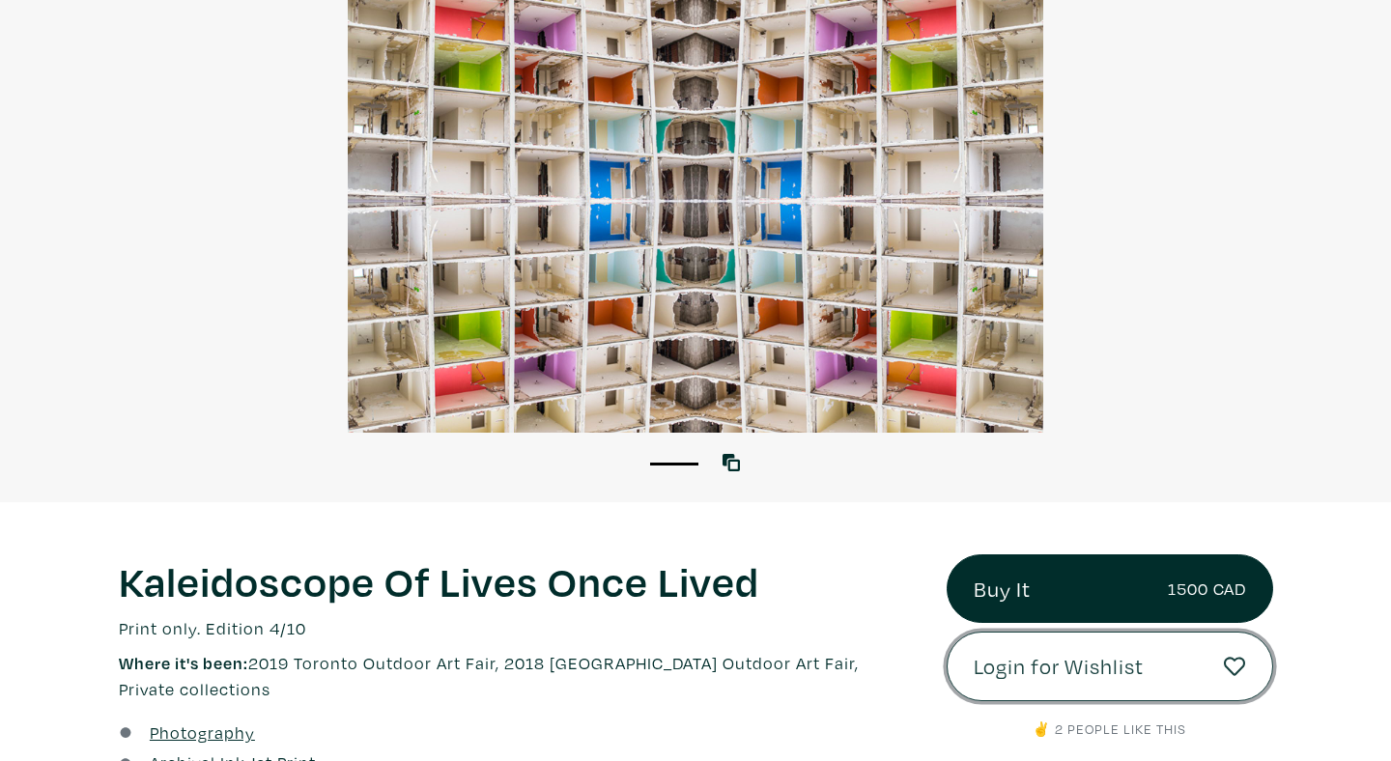
click at [1114, 677] on span "Login for Wishlist" at bounding box center [1059, 666] width 170 height 33
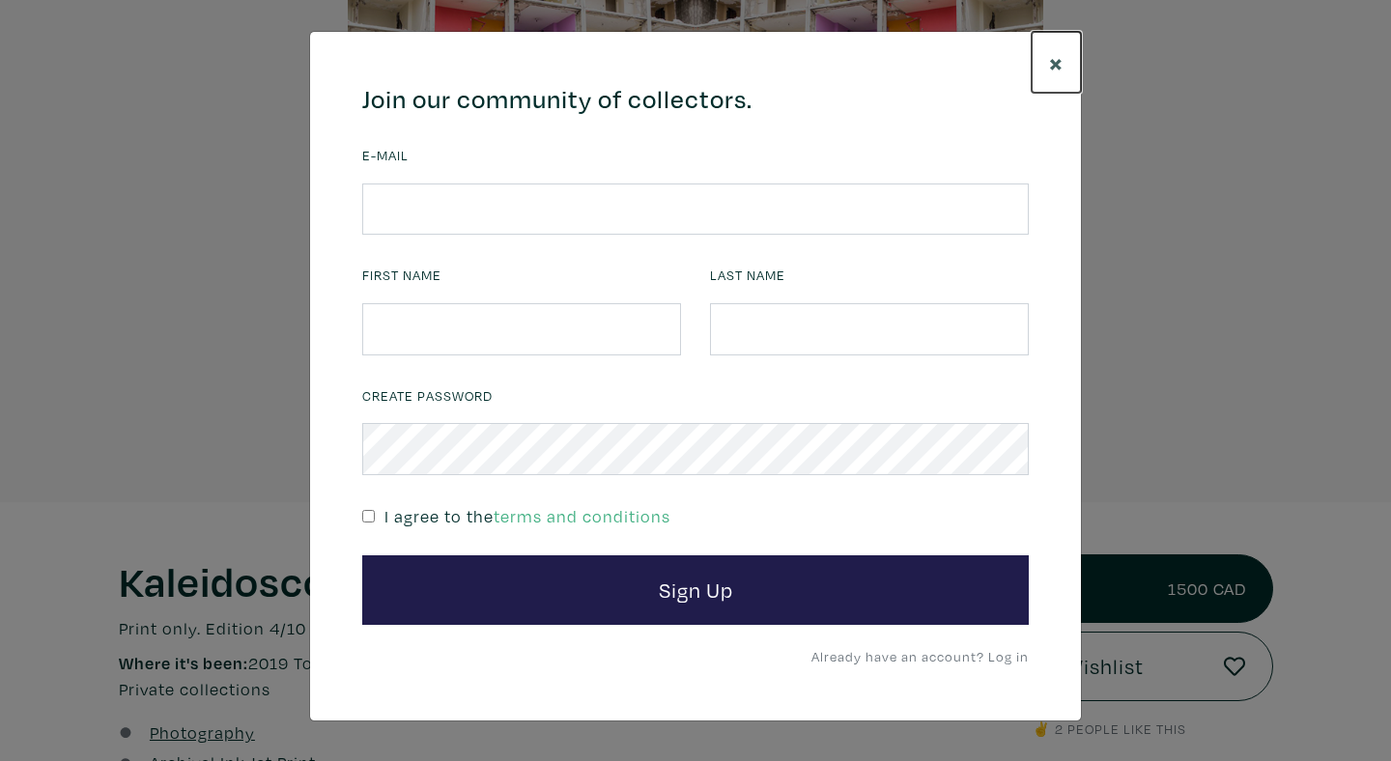
click at [1053, 63] on span "×" at bounding box center [1056, 62] width 14 height 34
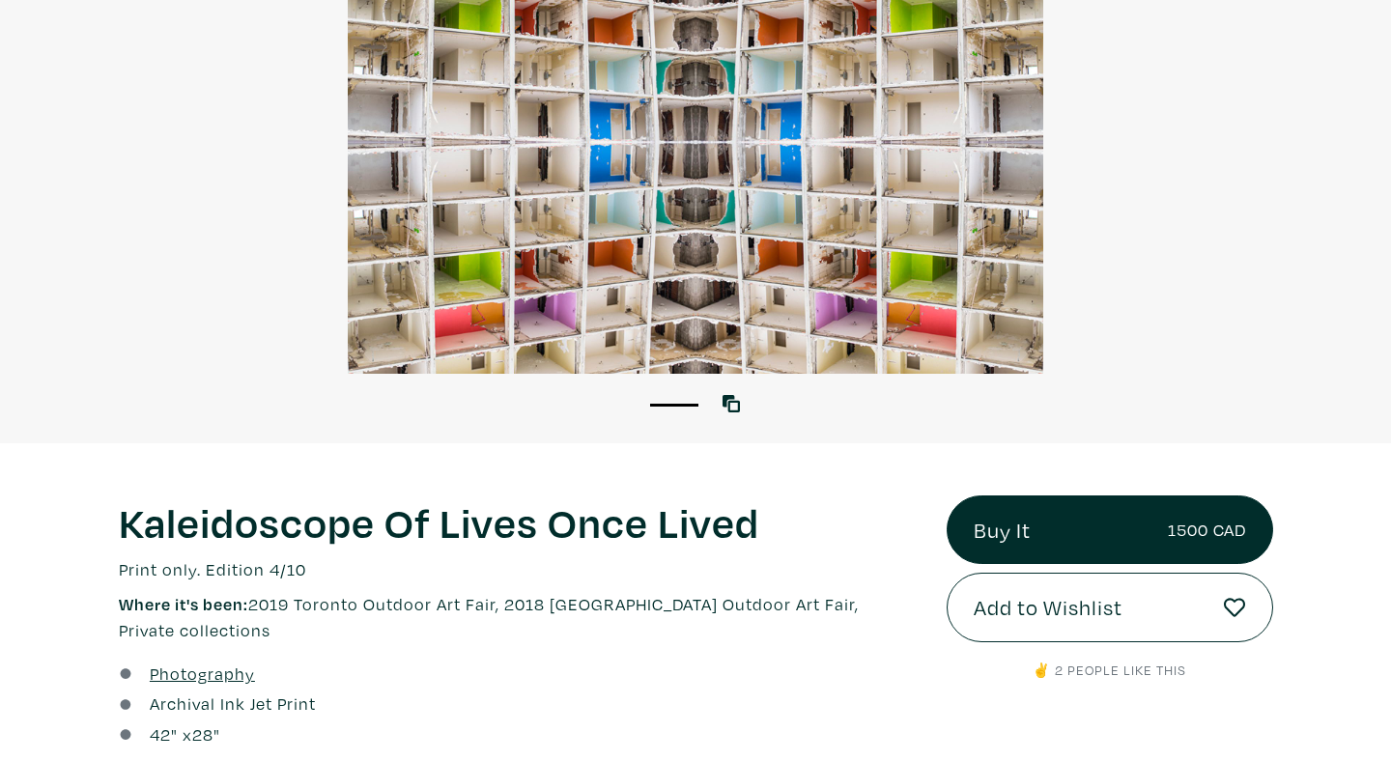
scroll to position [271, 0]
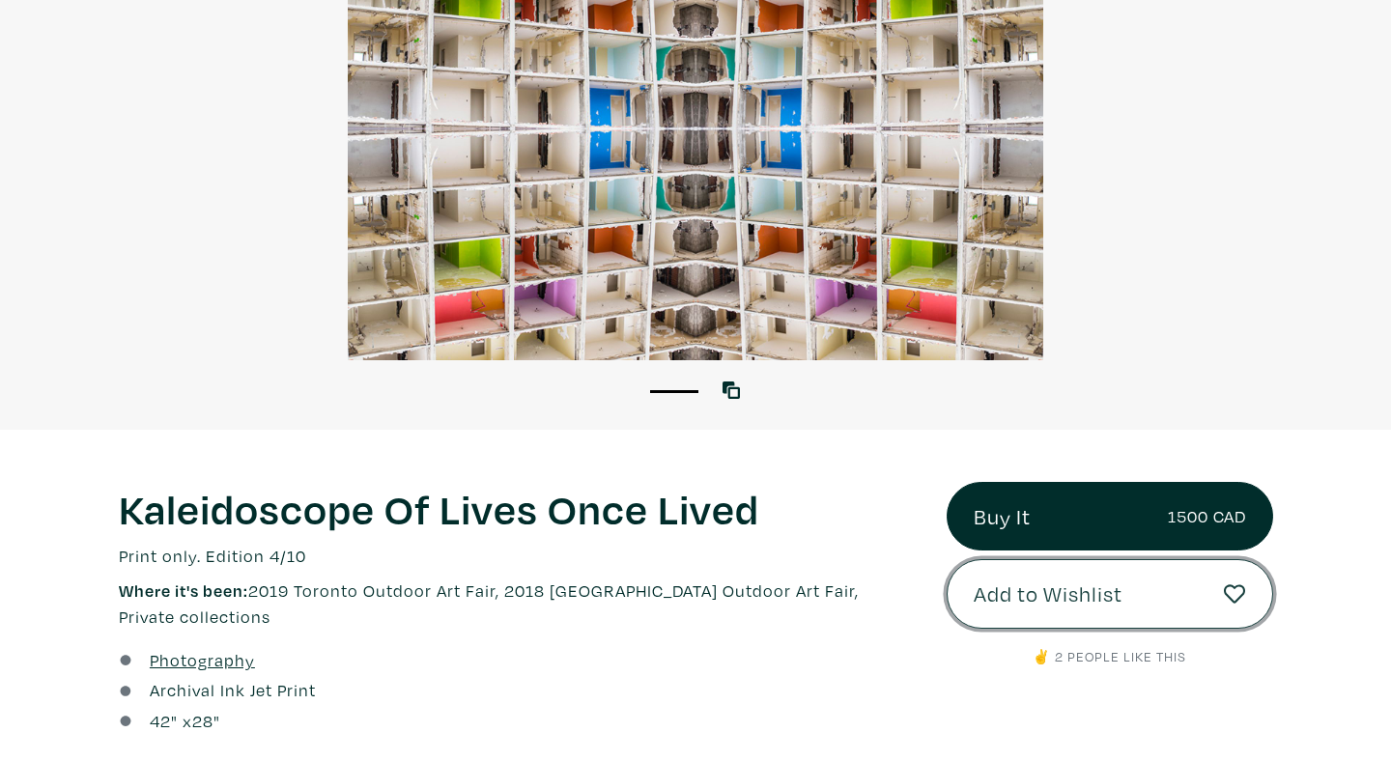
click at [1244, 593] on icon at bounding box center [1235, 593] width 22 height 19
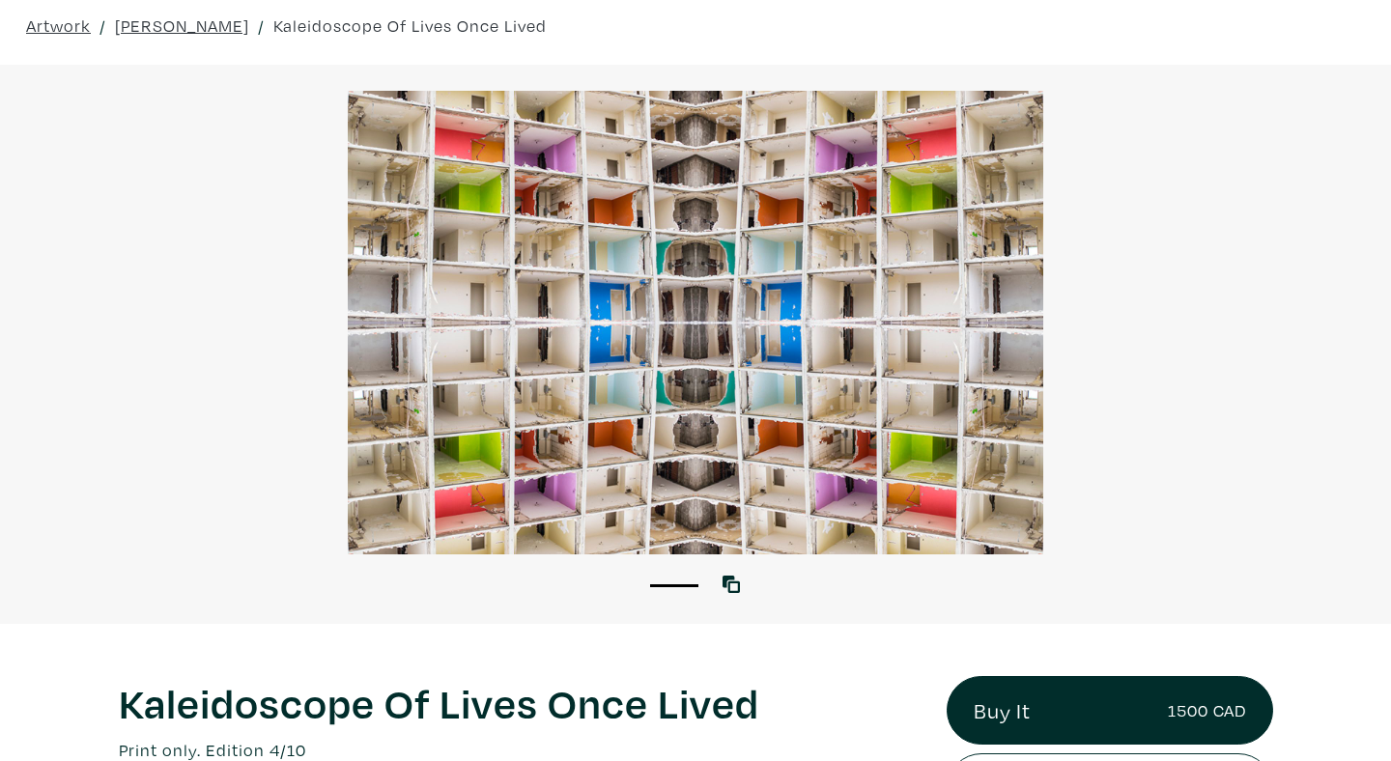
scroll to position [43, 0]
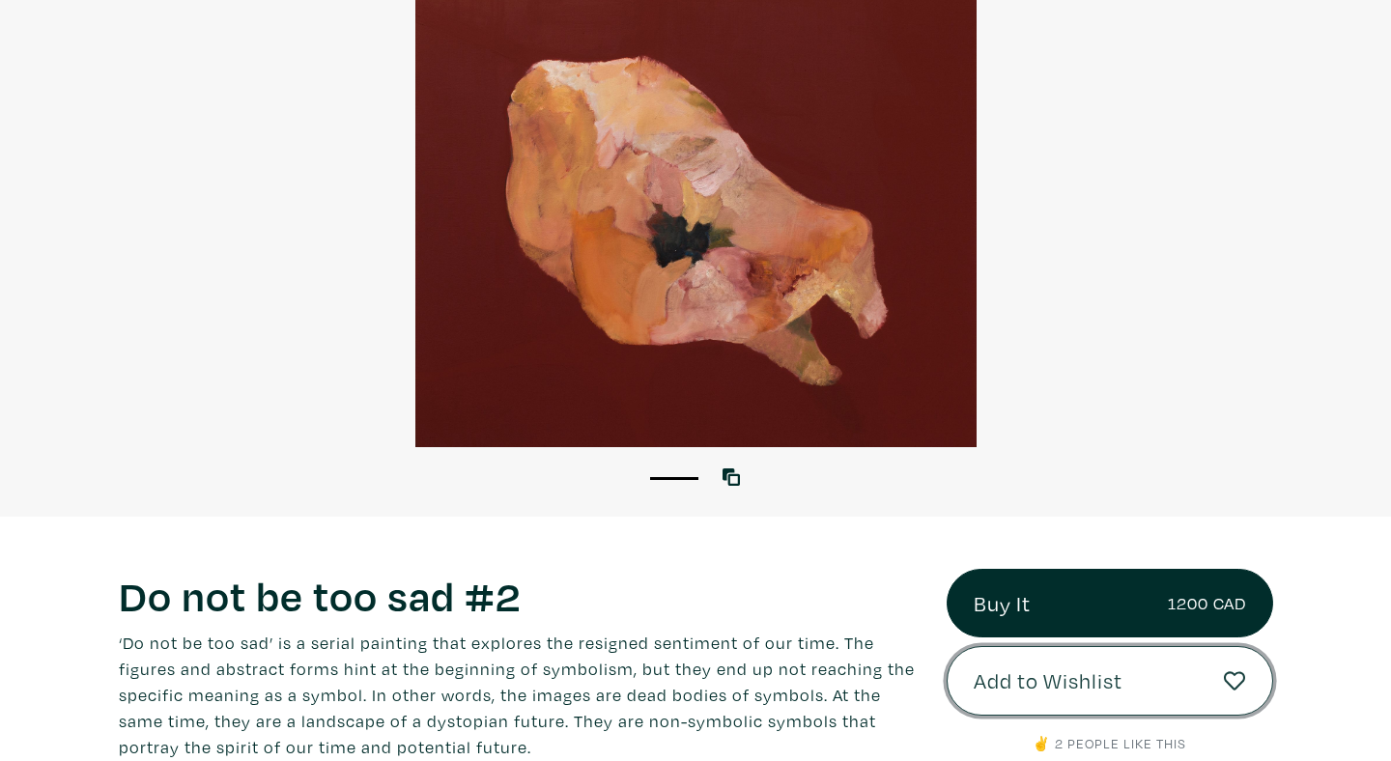
click at [1226, 680] on icon at bounding box center [1235, 681] width 22 height 22
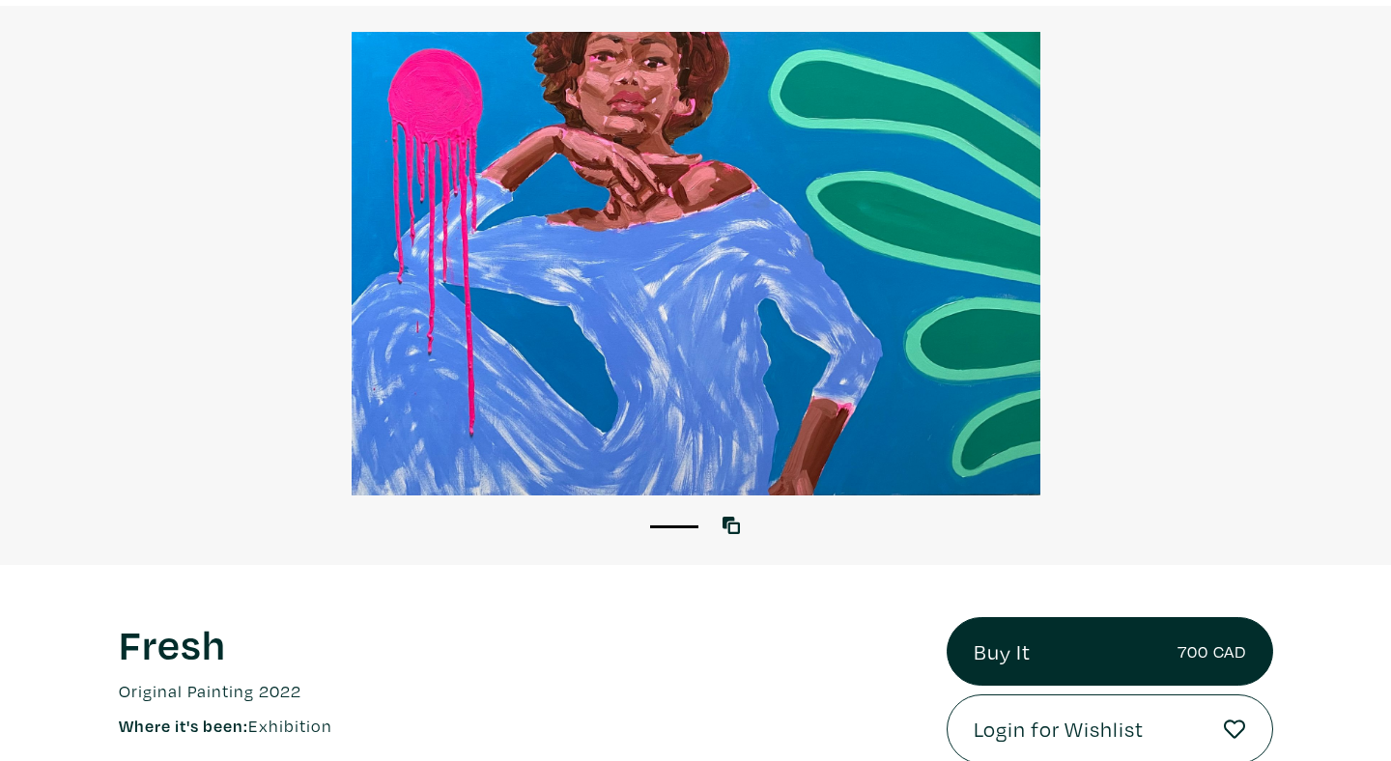
scroll to position [176, 0]
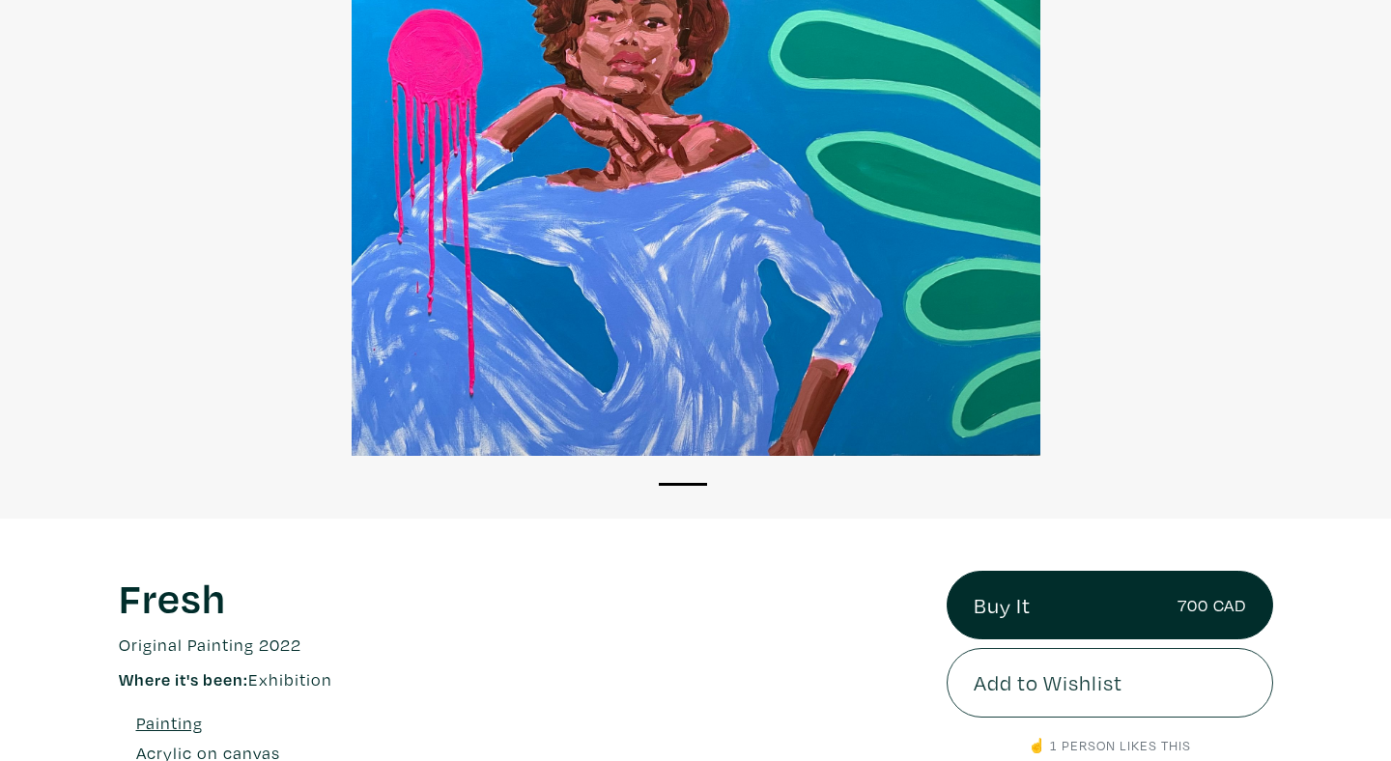
scroll to position [176, 0]
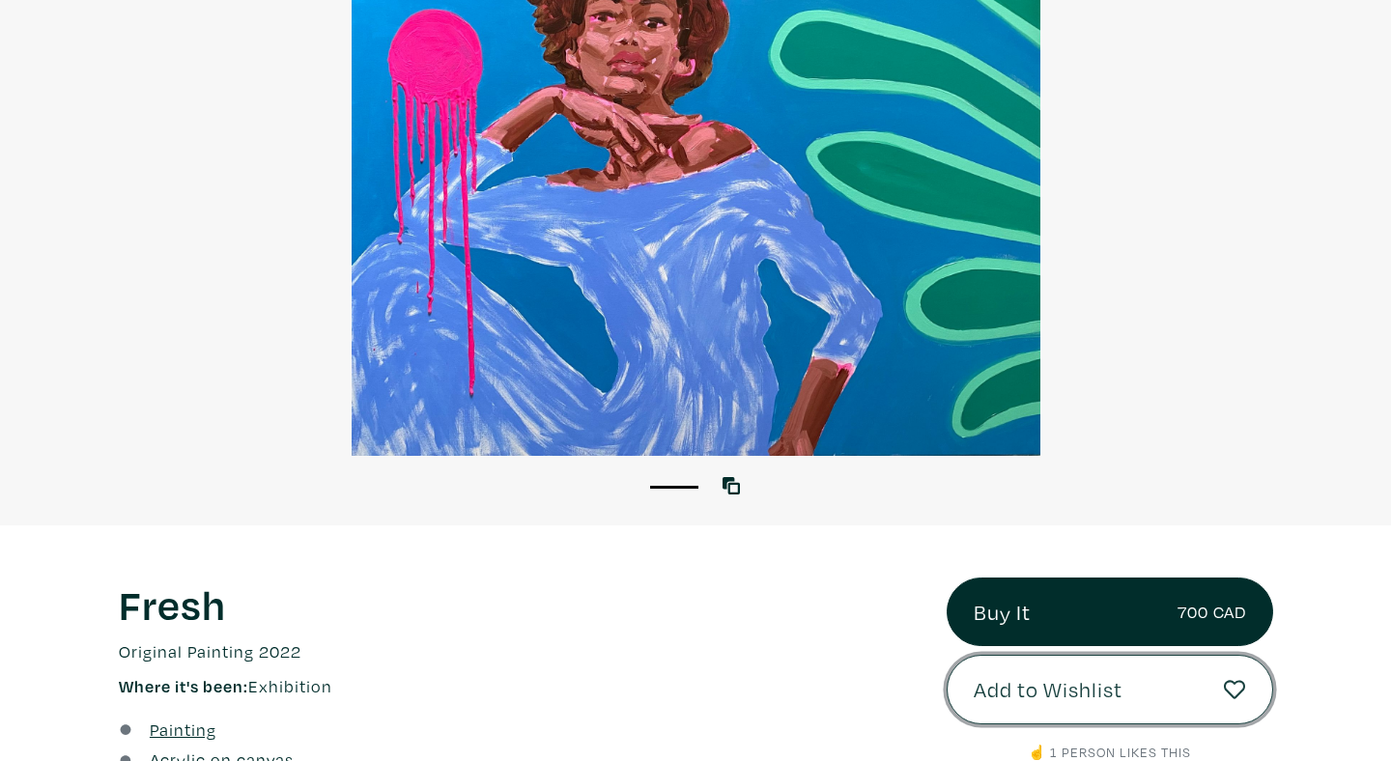
click at [1236, 689] on icon at bounding box center [1235, 690] width 22 height 22
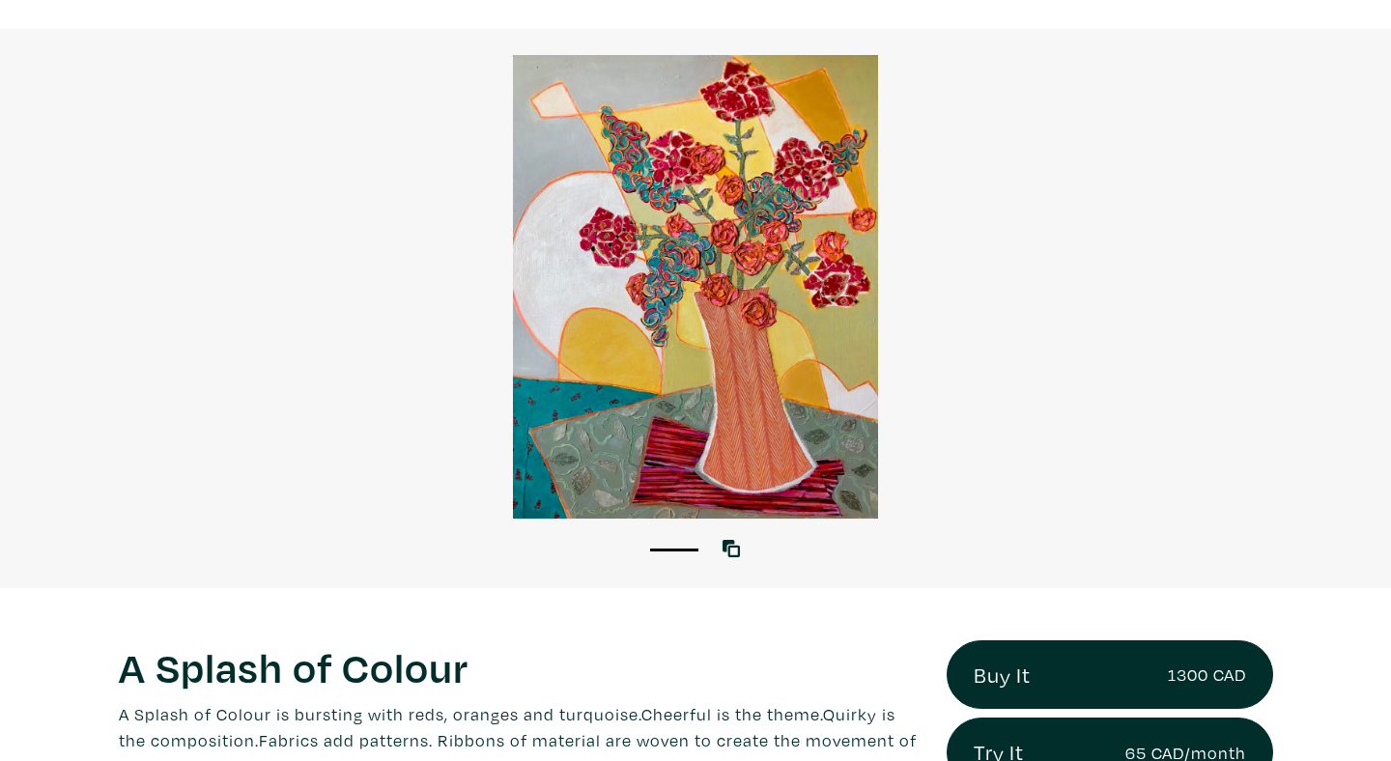
scroll to position [351, 0]
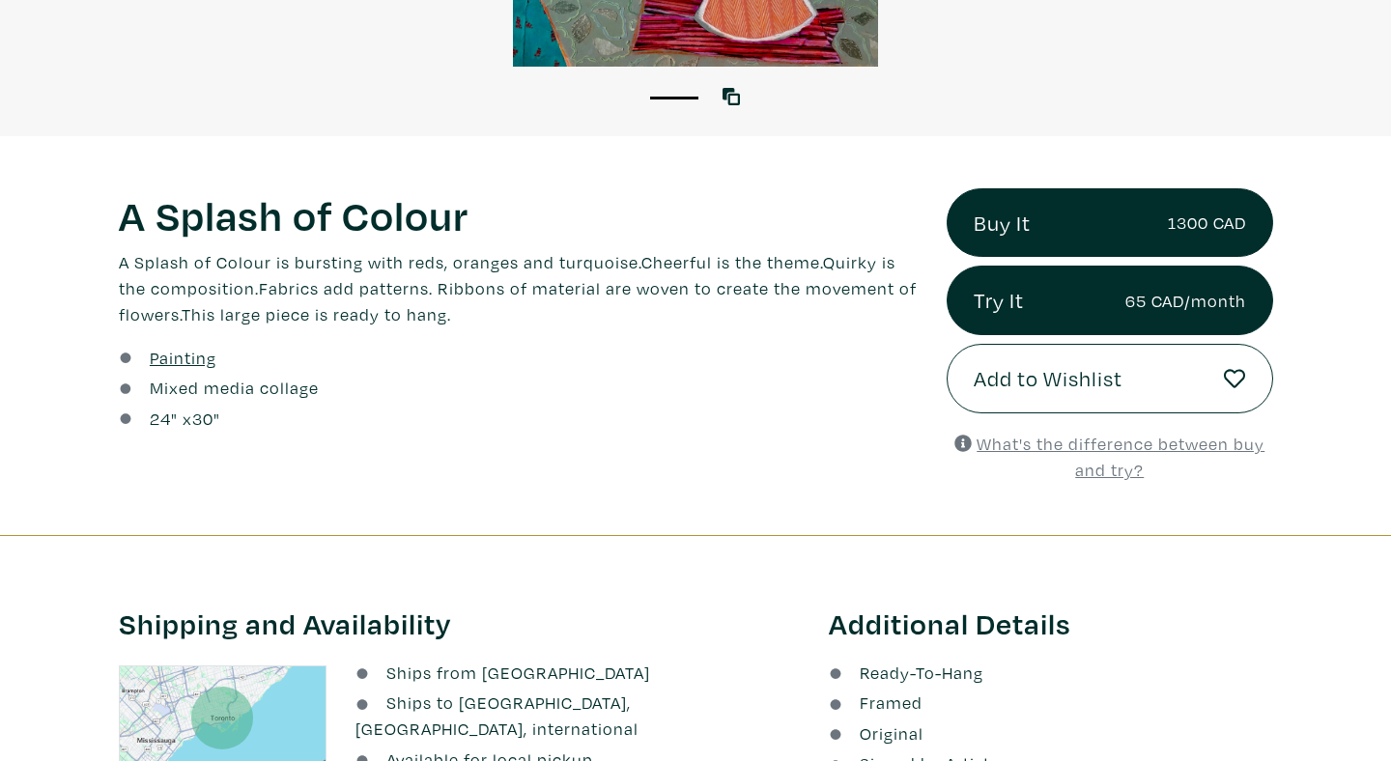
scroll to position [661, 0]
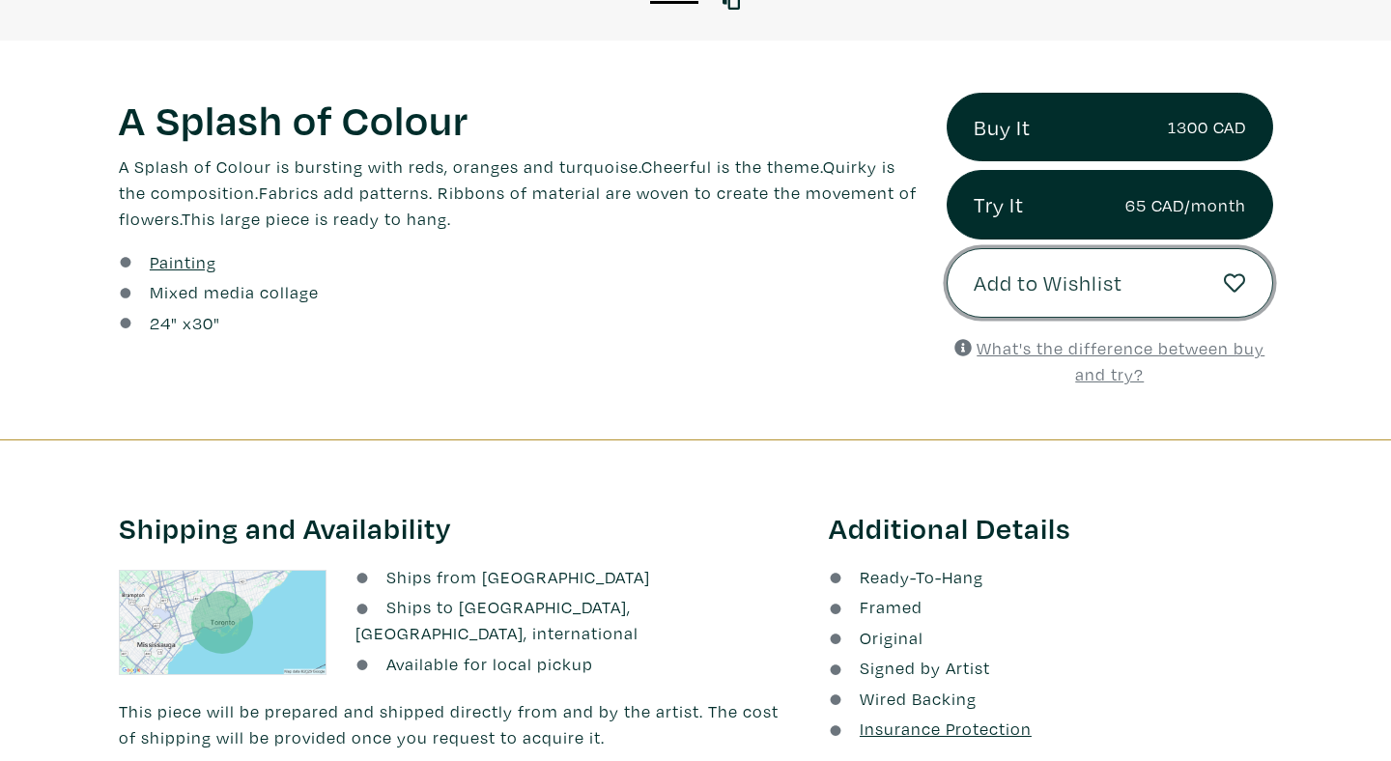
click at [1079, 289] on span "Add to Wishlist" at bounding box center [1048, 283] width 149 height 33
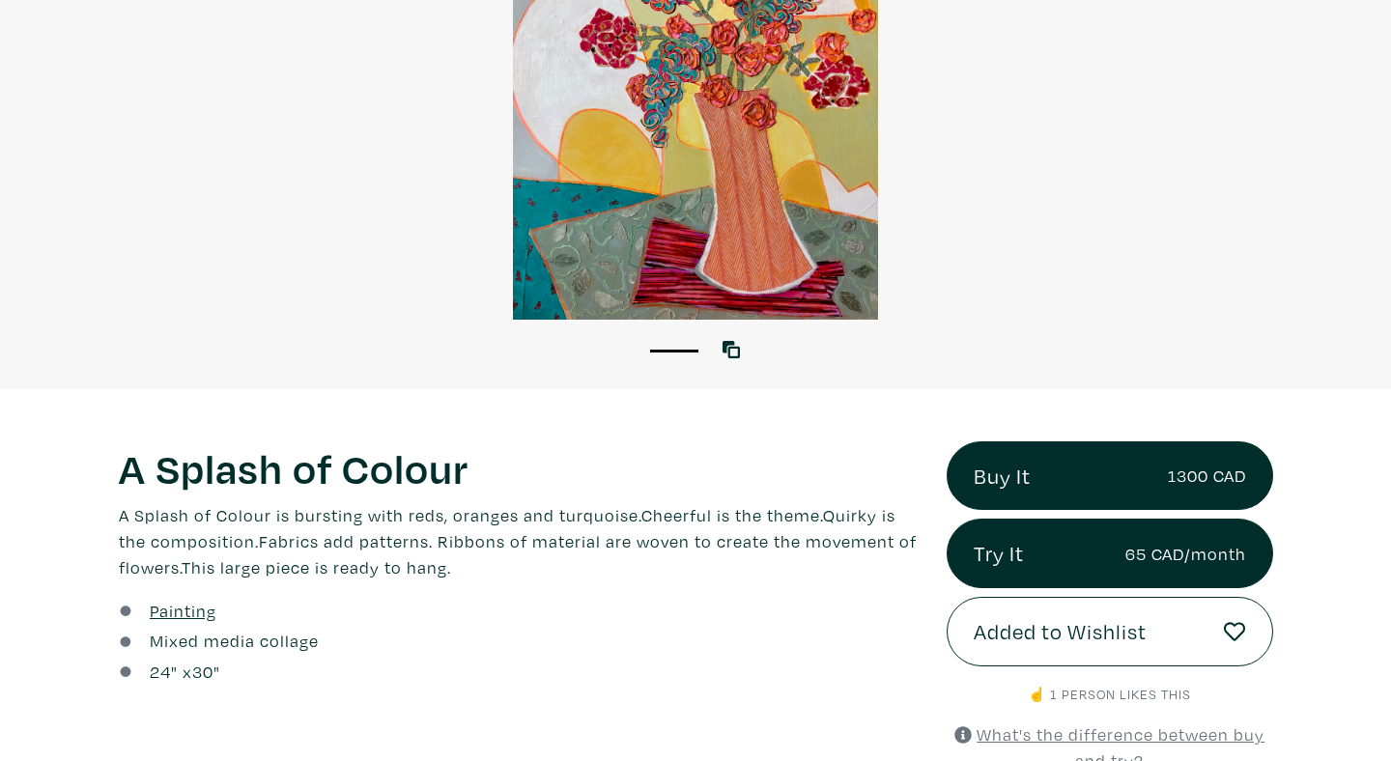
scroll to position [334, 0]
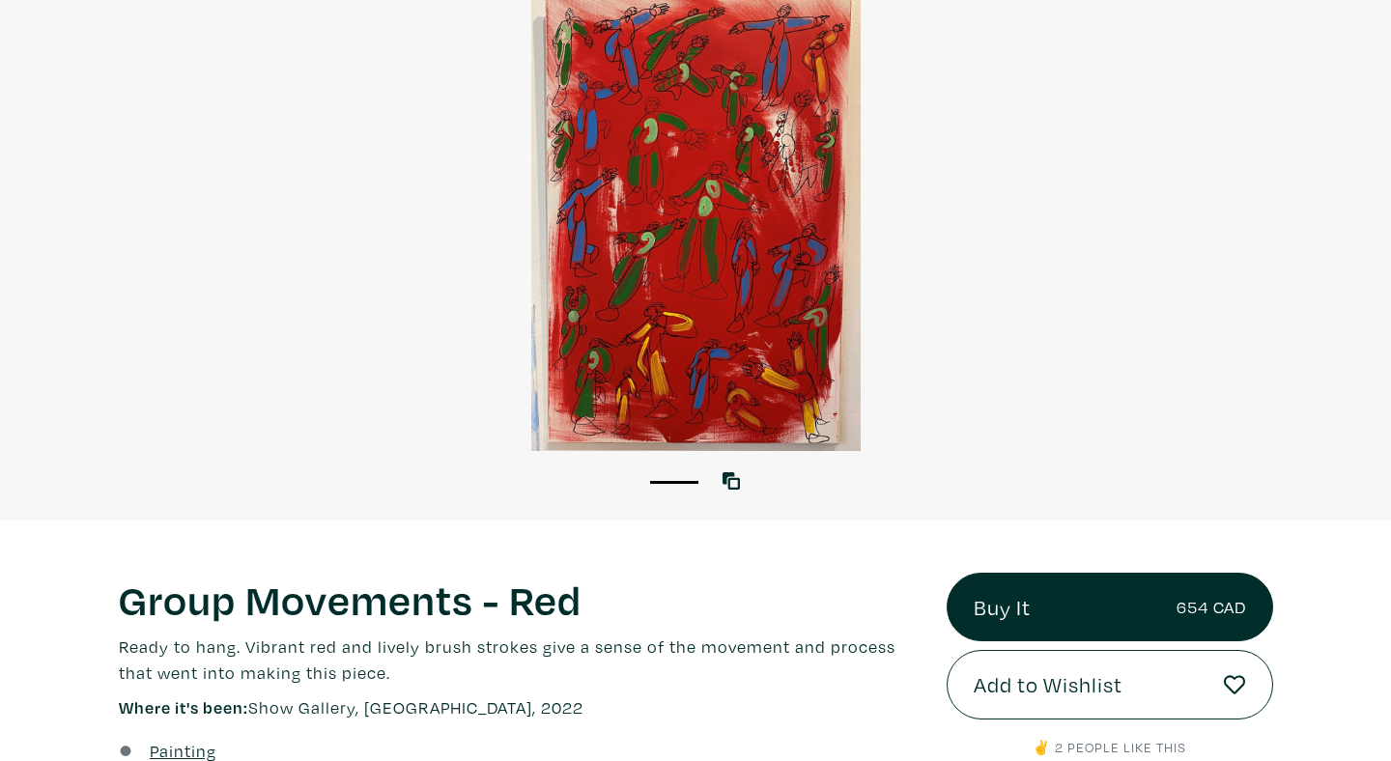
scroll to position [229, 0]
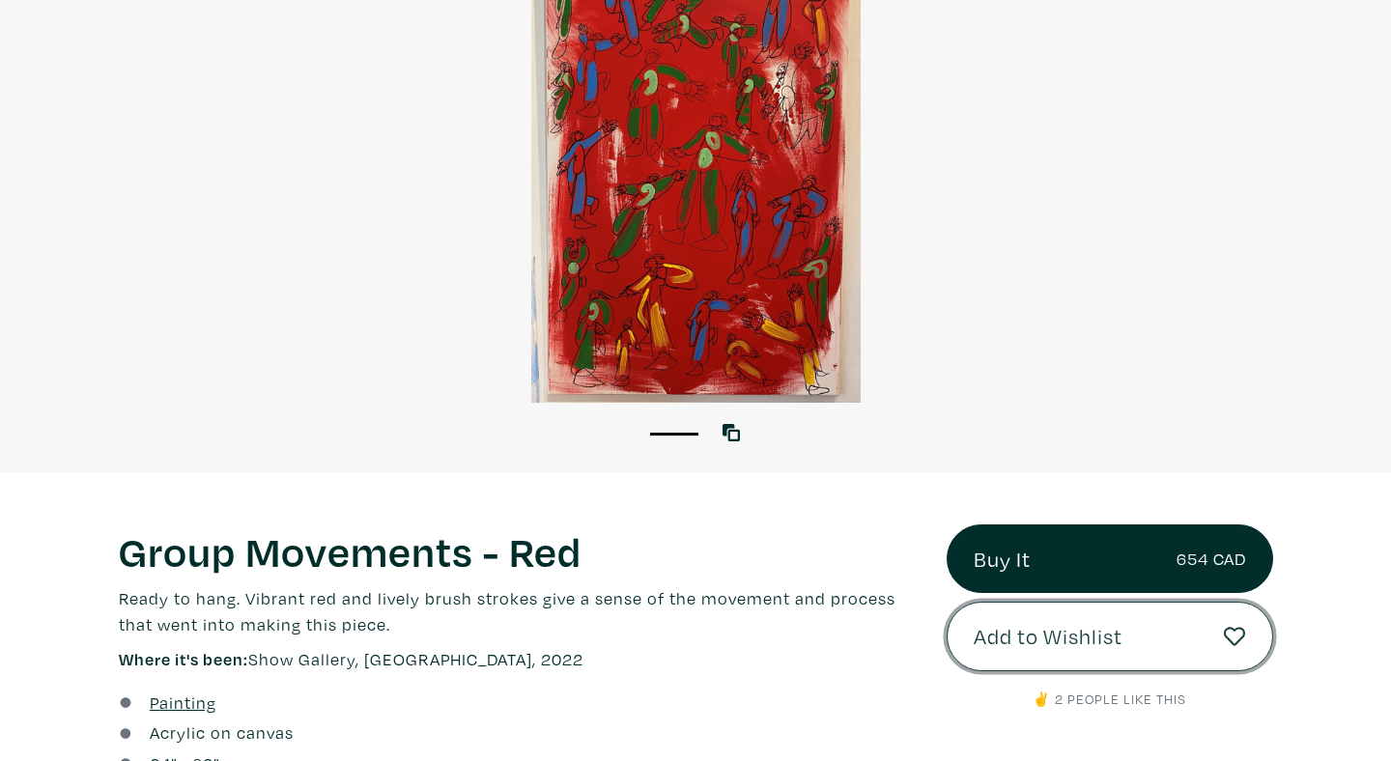
click at [1237, 632] on icon at bounding box center [1235, 637] width 22 height 22
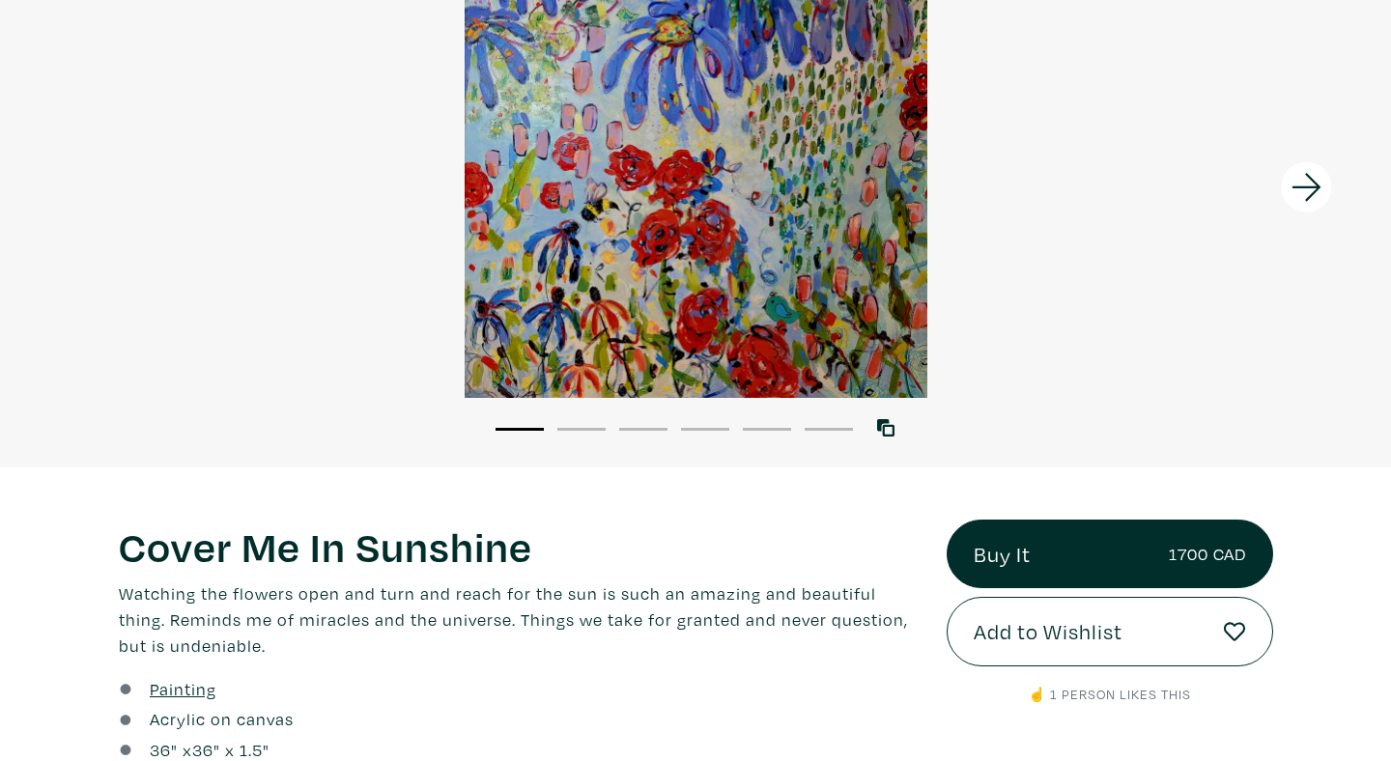
scroll to position [250, 0]
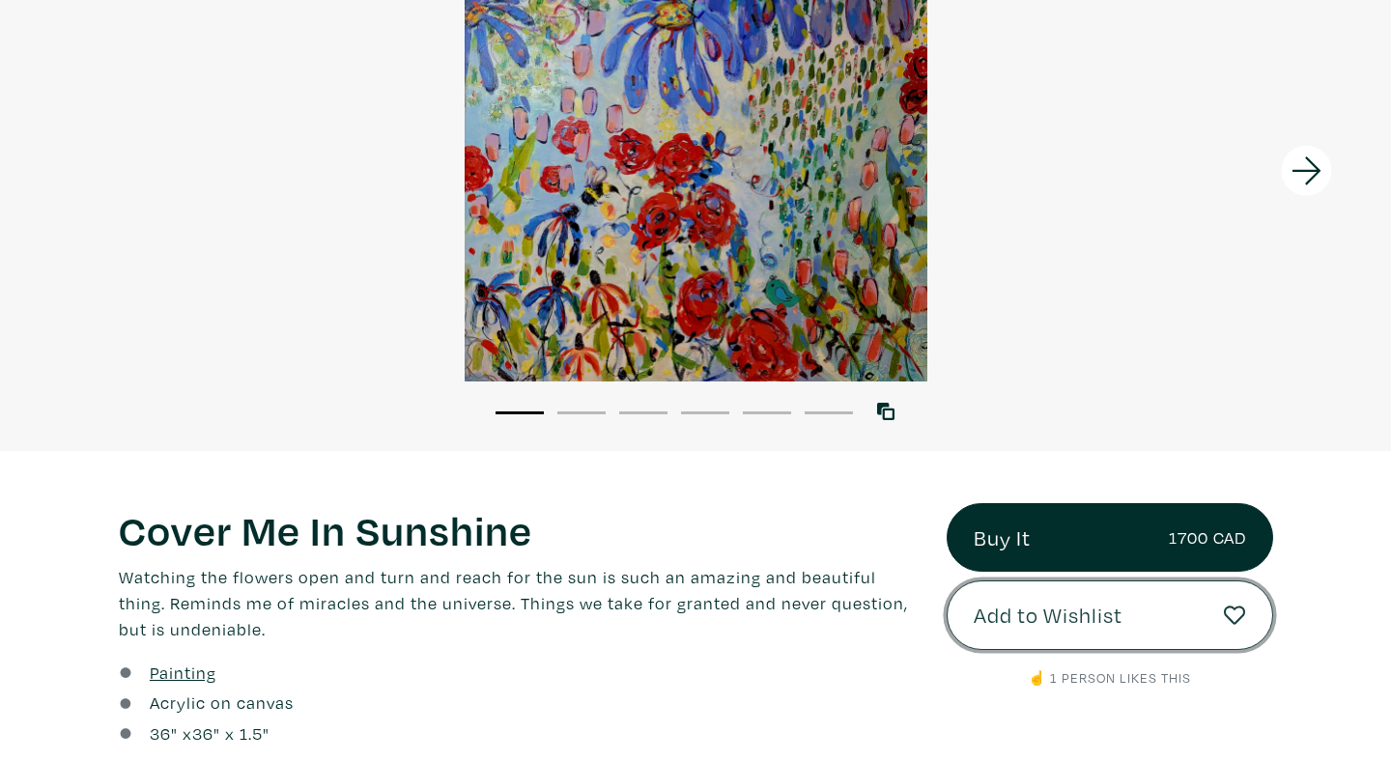
click at [1239, 621] on icon at bounding box center [1235, 616] width 22 height 22
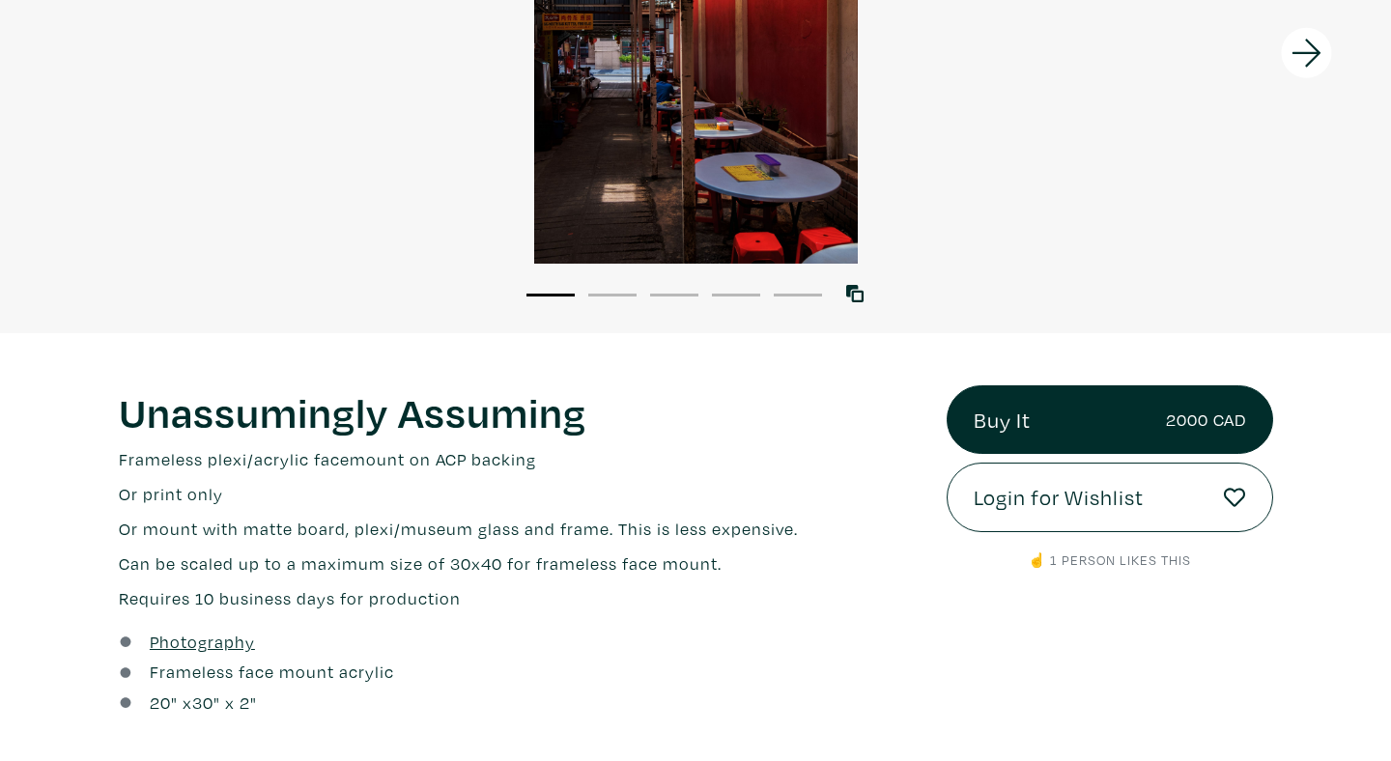
scroll to position [477, 0]
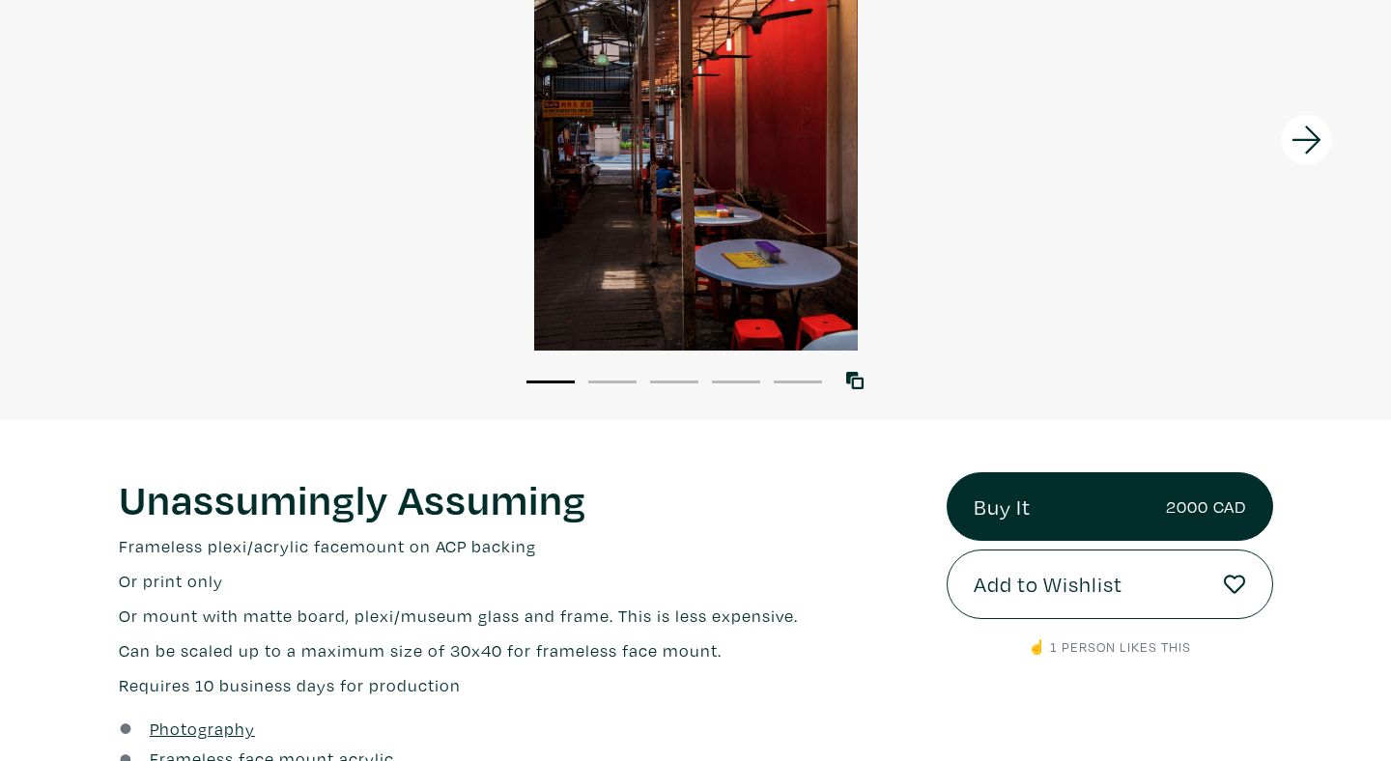
scroll to position [303, 0]
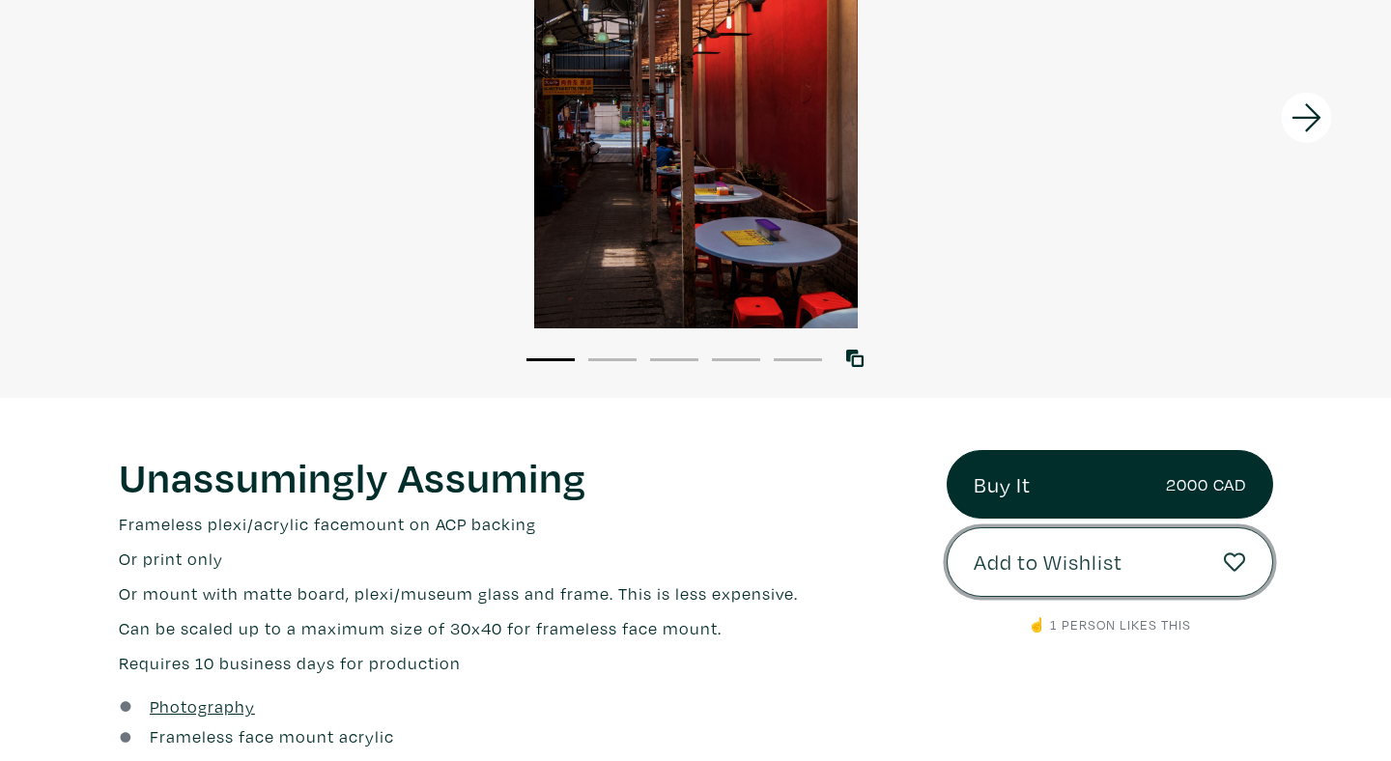
click at [1233, 571] on icon at bounding box center [1235, 561] width 22 height 19
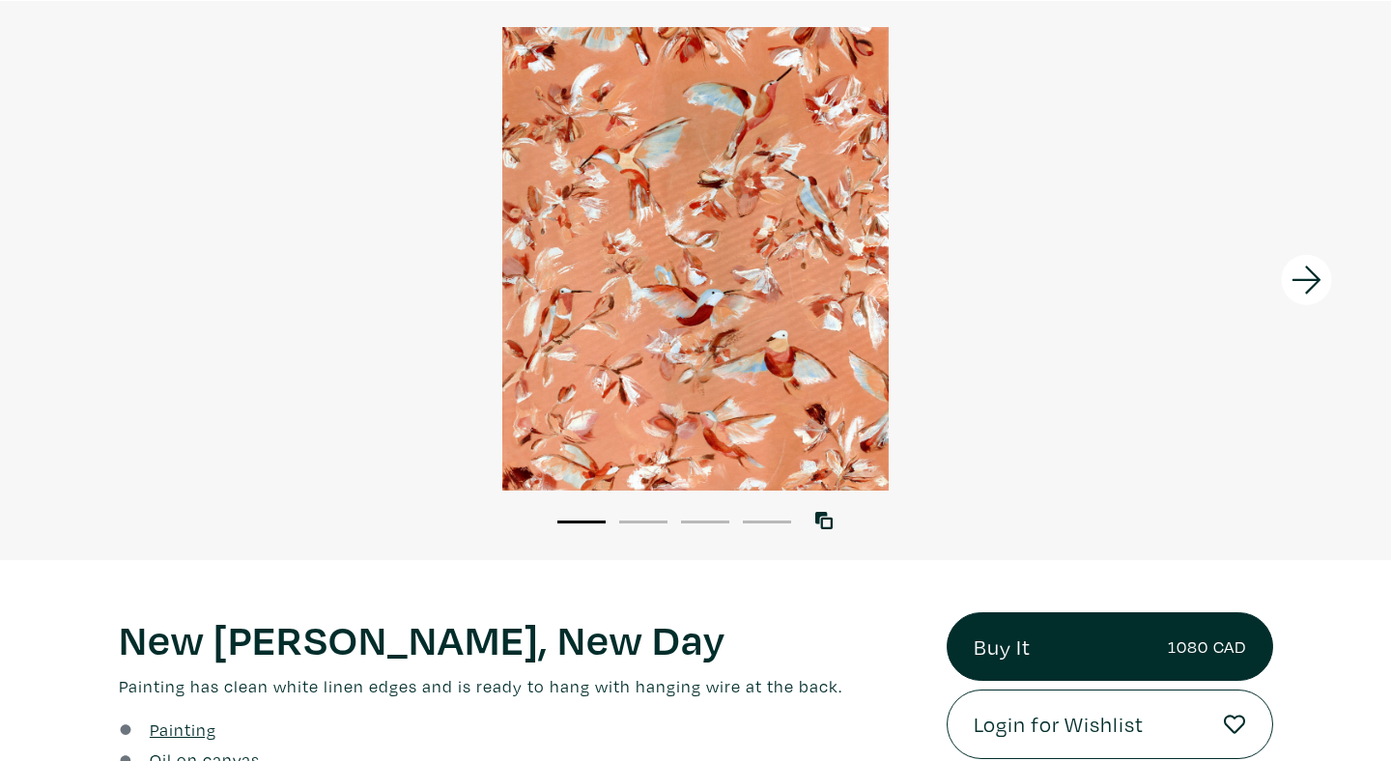
scroll to position [229, 0]
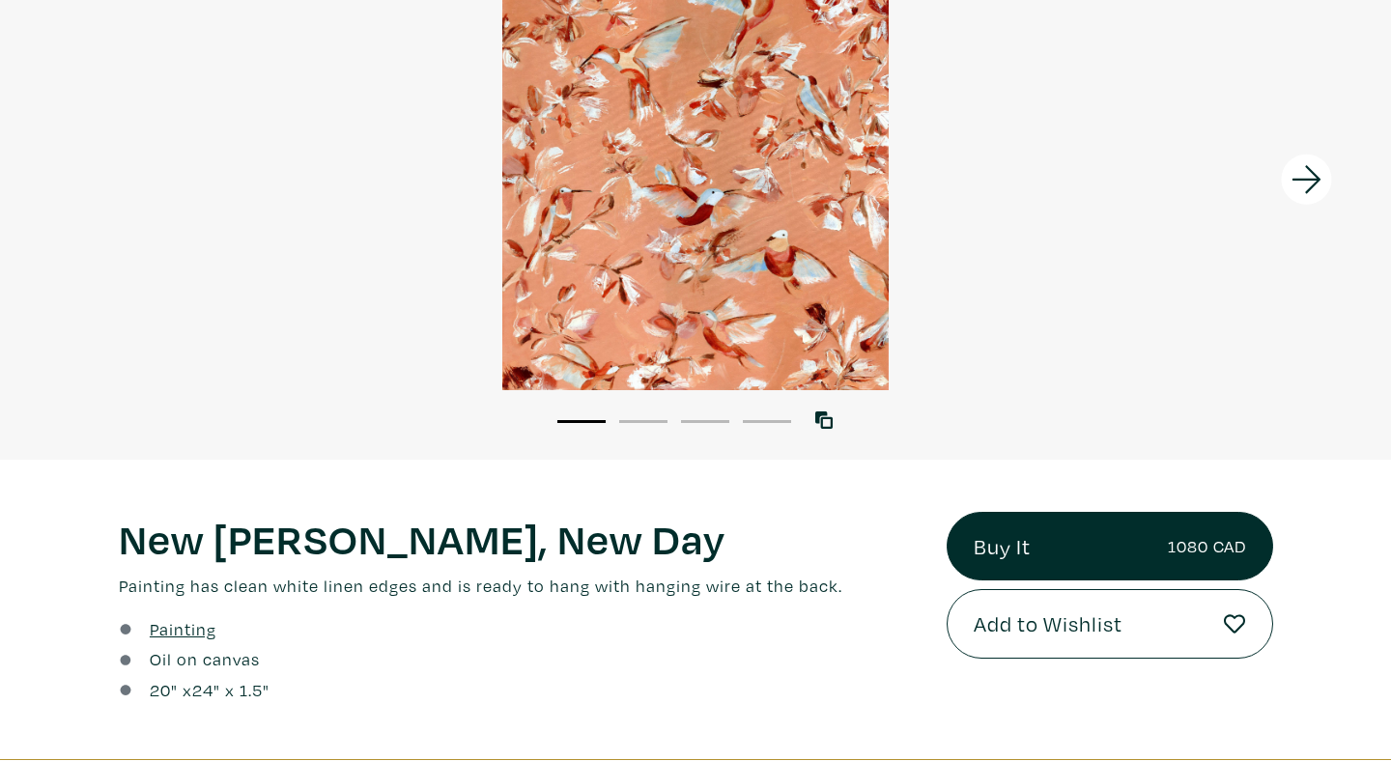
scroll to position [279, 0]
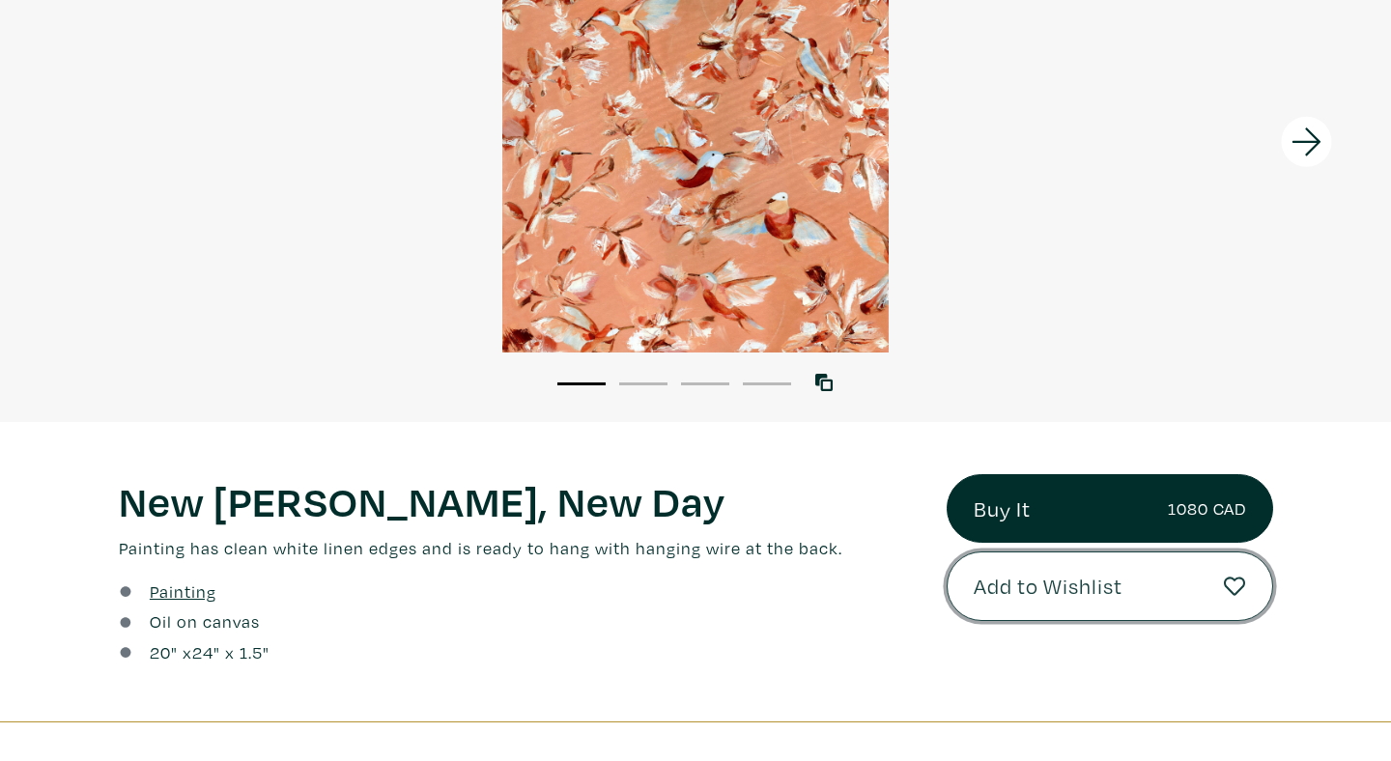
click at [1234, 590] on icon at bounding box center [1235, 587] width 22 height 22
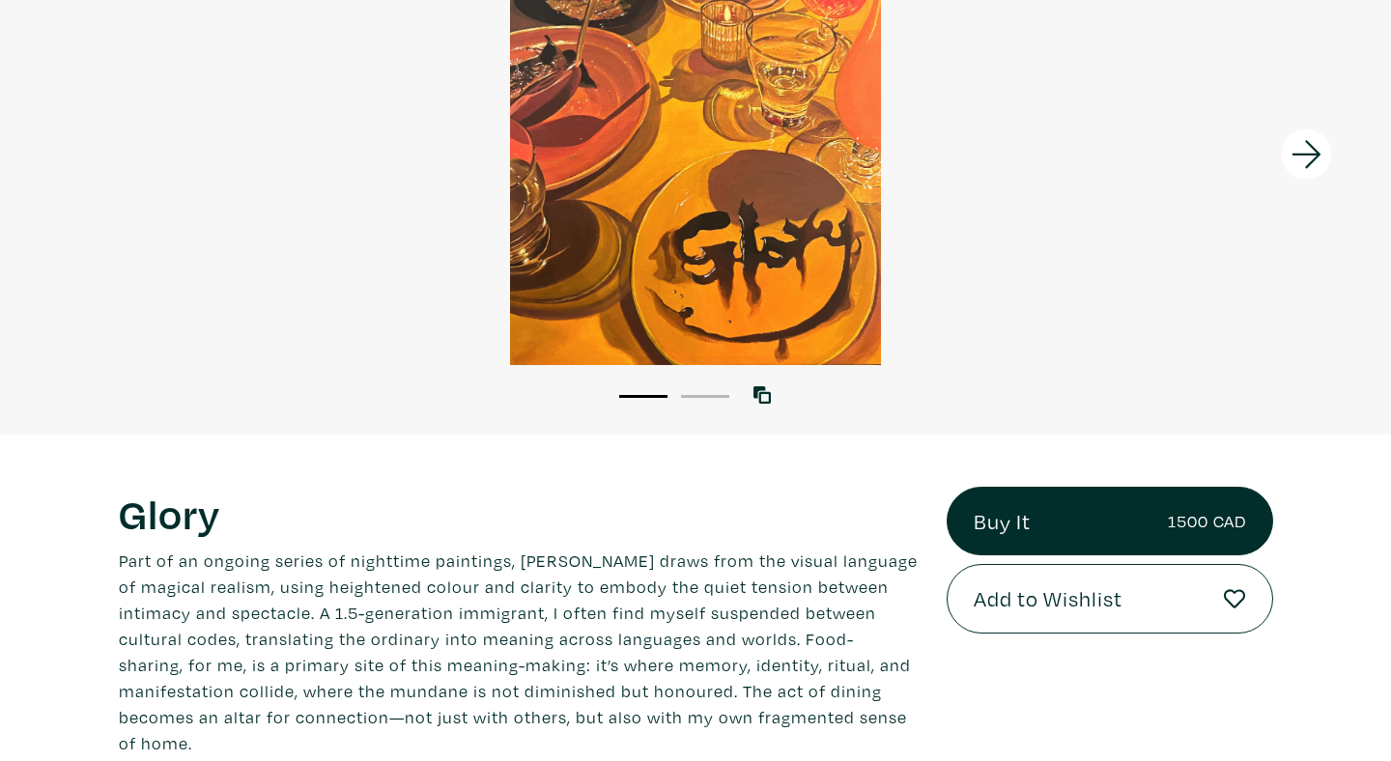
scroll to position [303, 0]
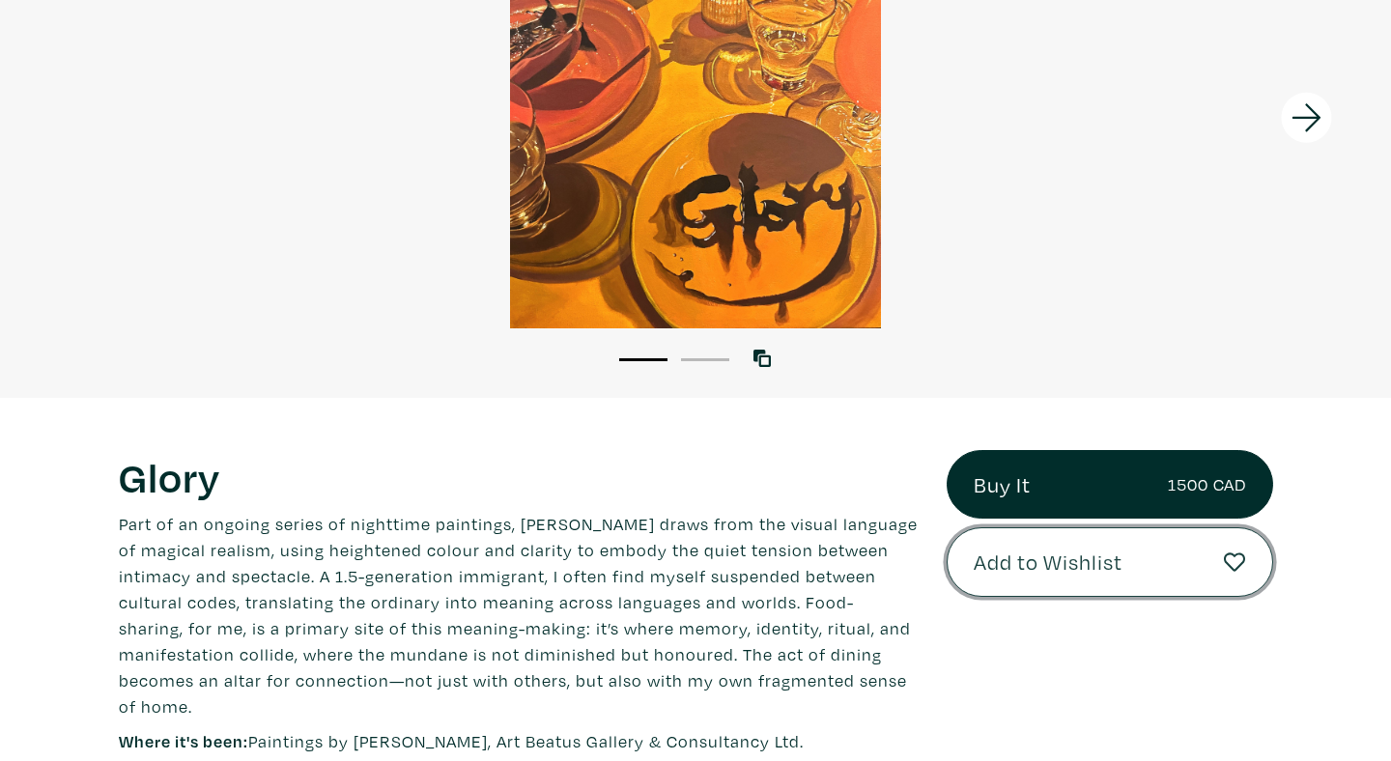
click at [1234, 559] on icon at bounding box center [1235, 563] width 22 height 22
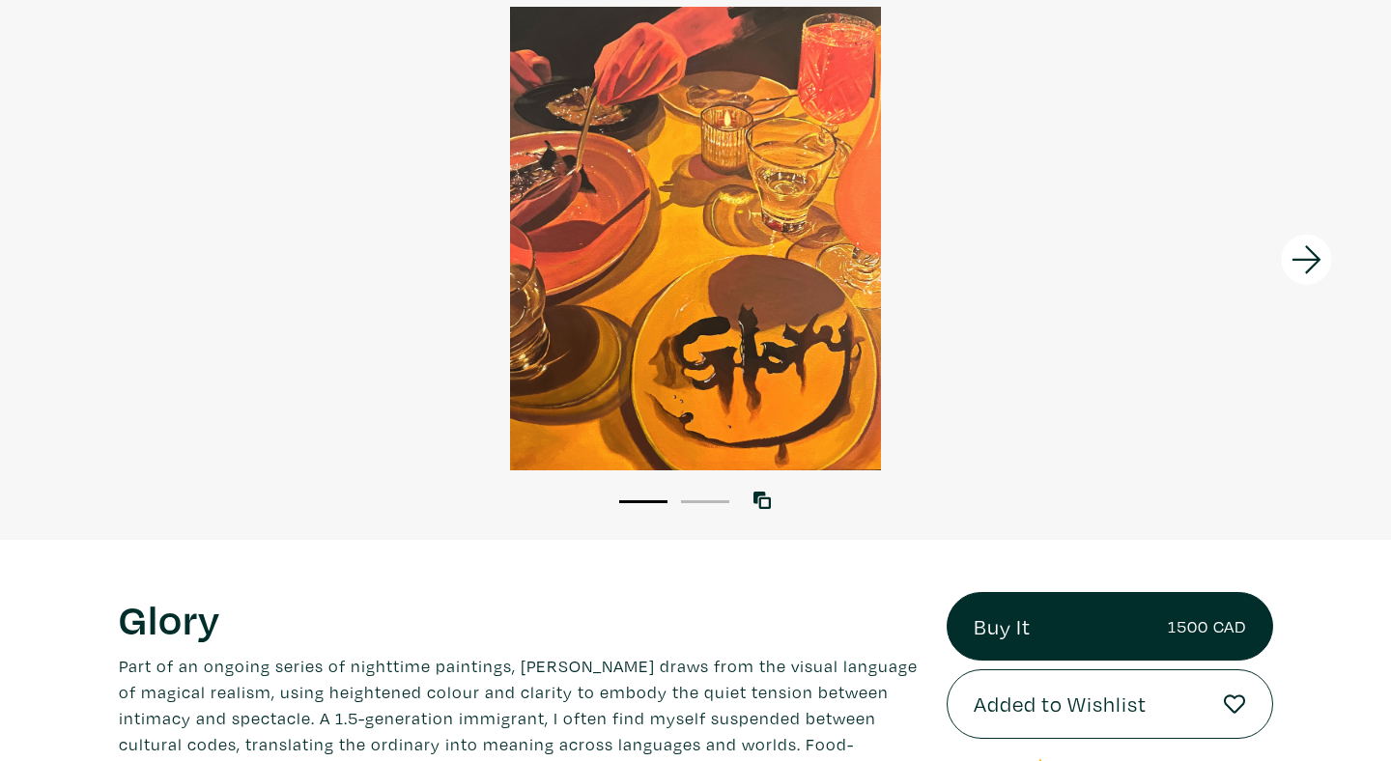
scroll to position [63, 0]
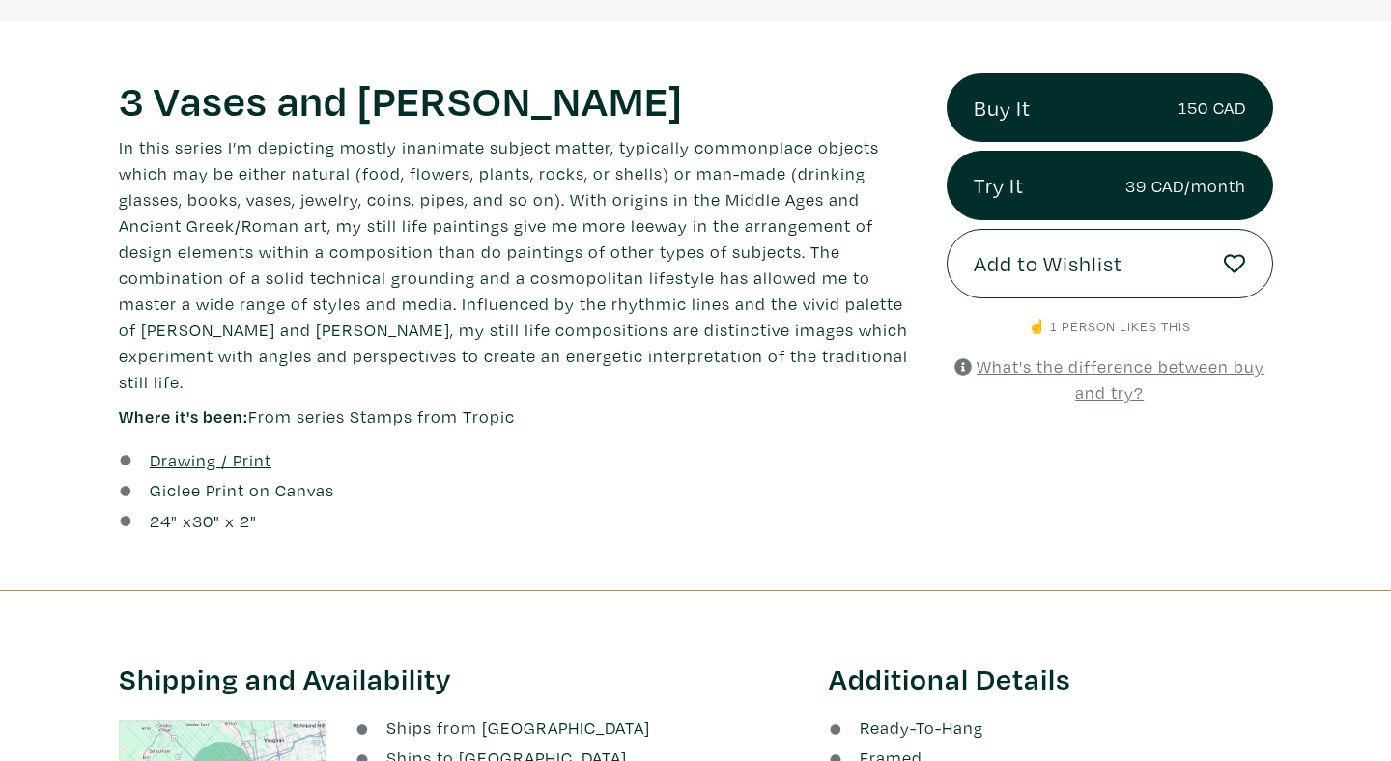
scroll to position [652, 0]
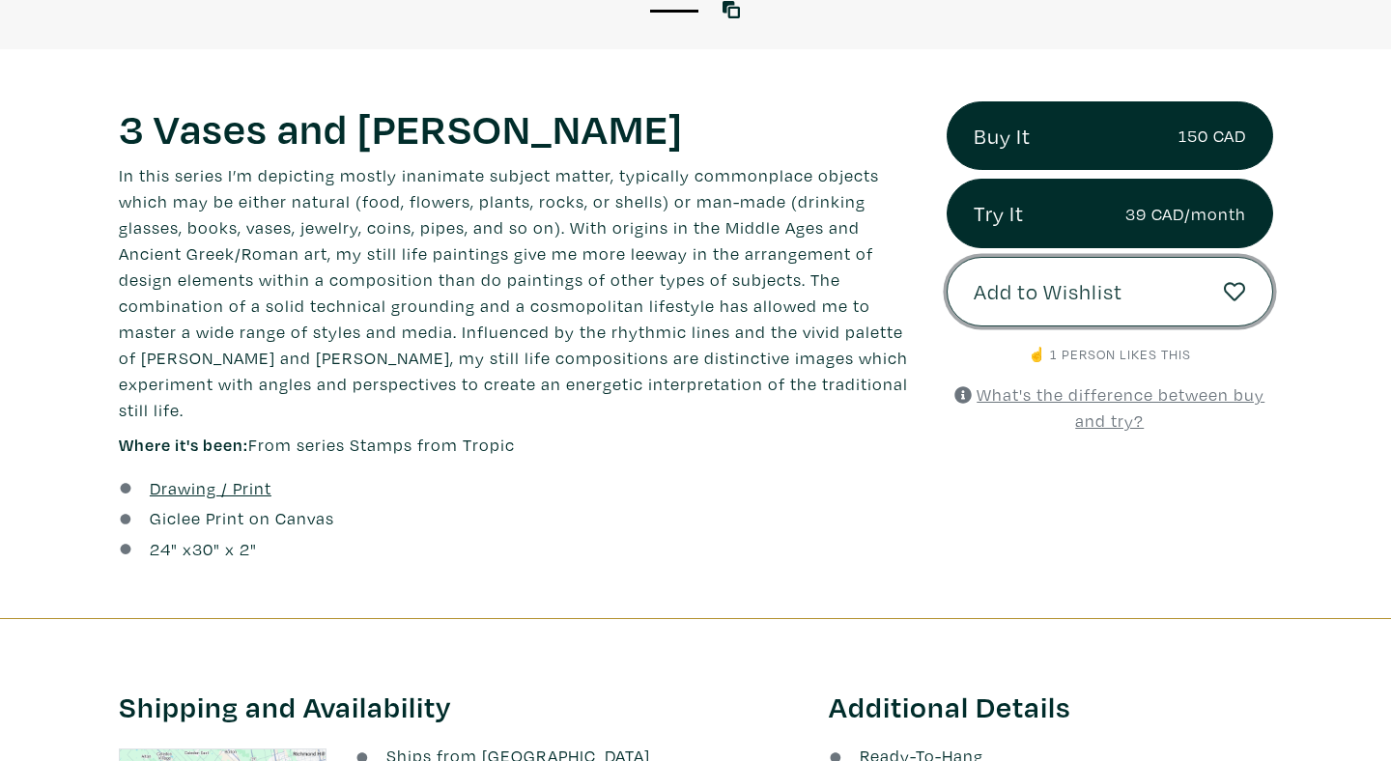
click at [1228, 295] on icon at bounding box center [1235, 291] width 22 height 19
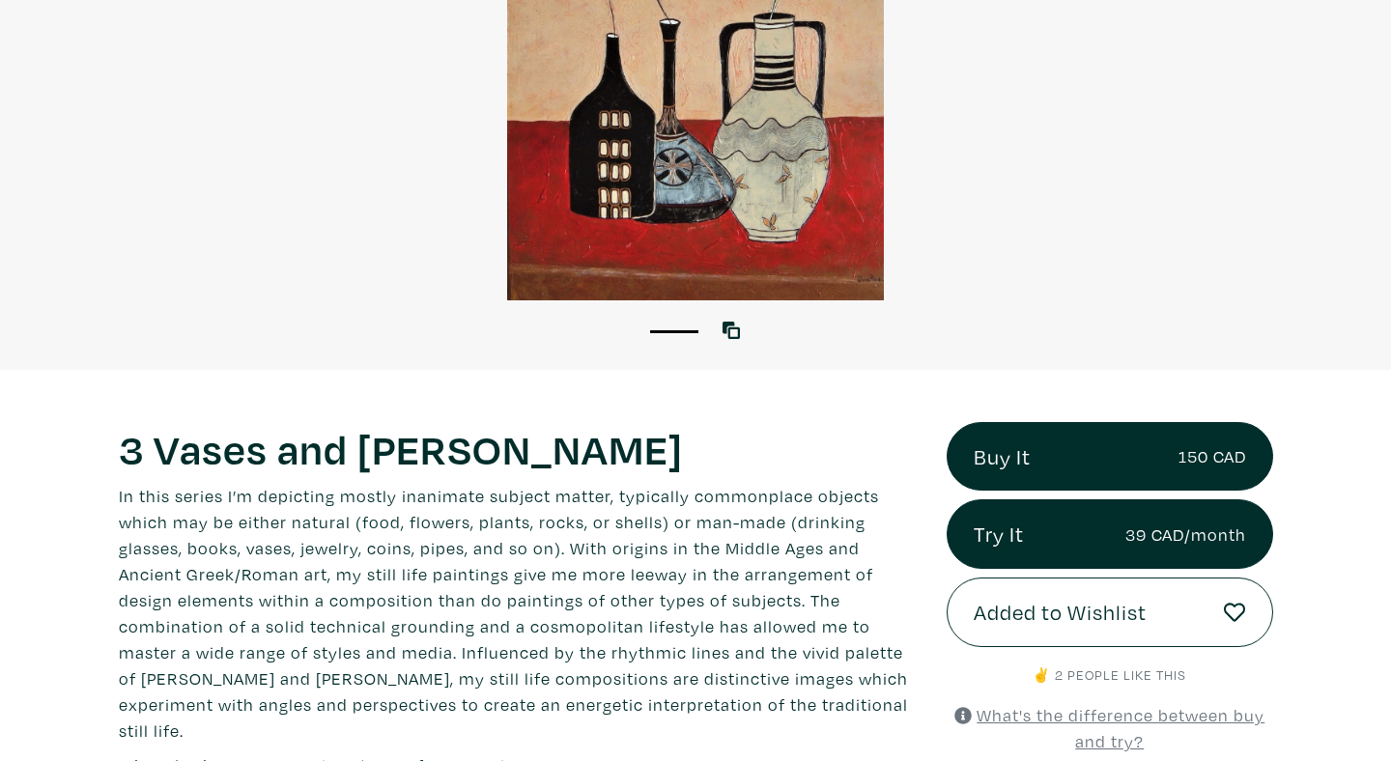
scroll to position [347, 0]
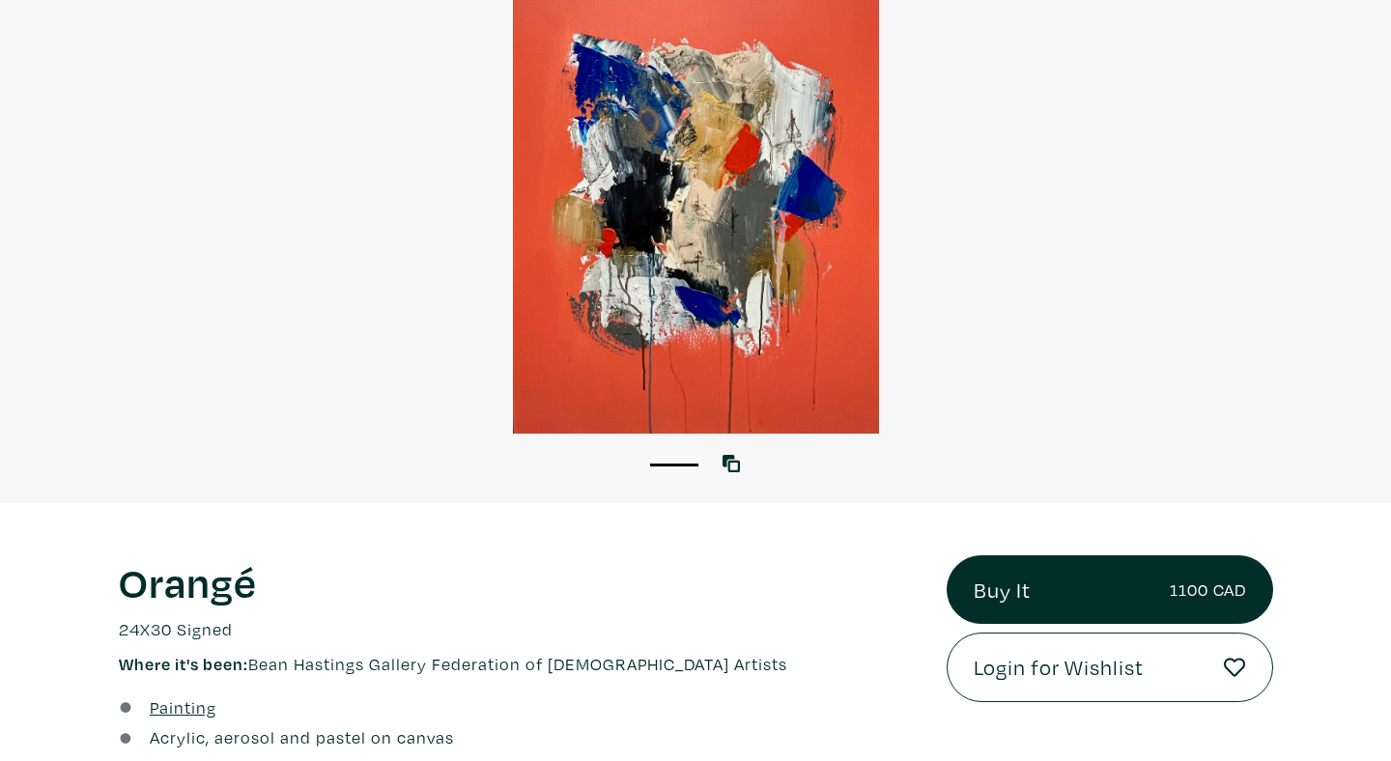
scroll to position [272, 0]
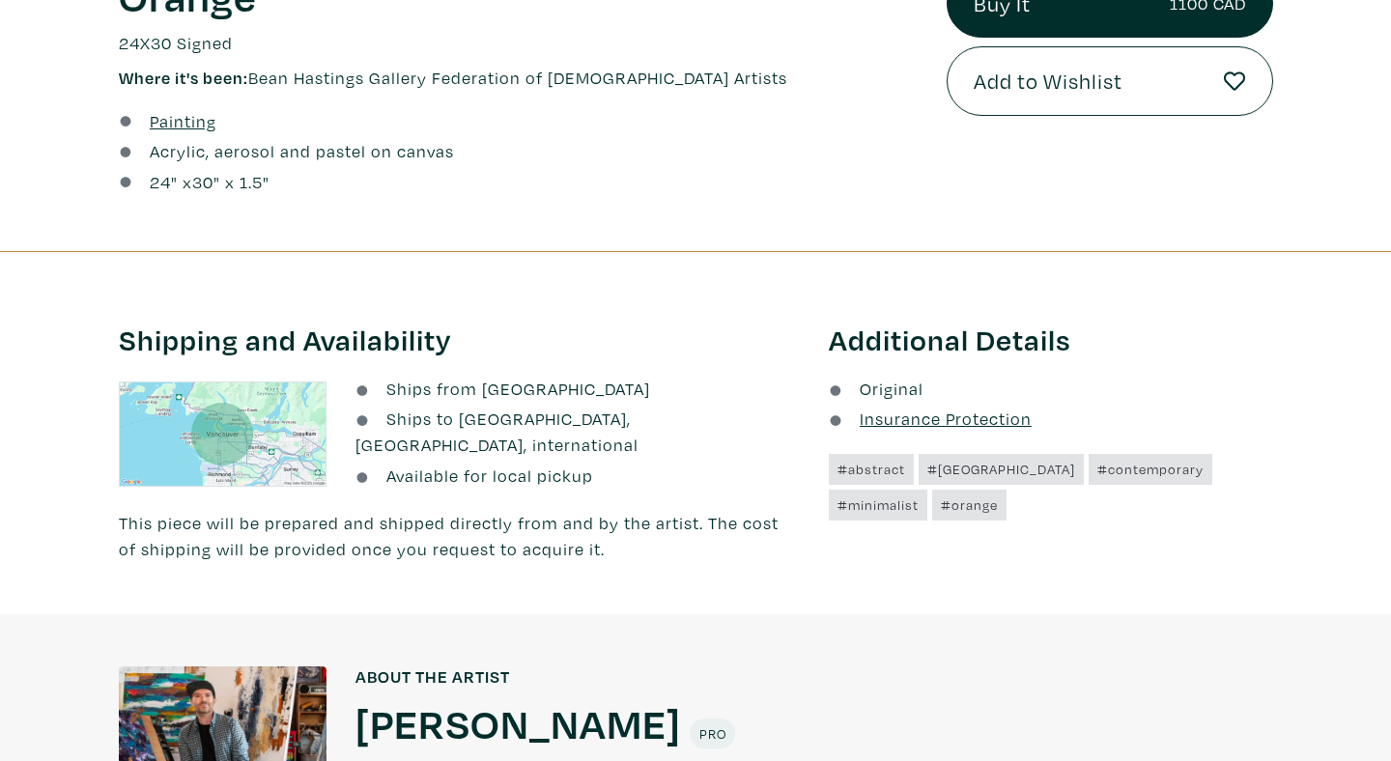
scroll to position [784, 0]
click at [1049, 83] on span "Add to Wishlist" at bounding box center [1048, 81] width 149 height 33
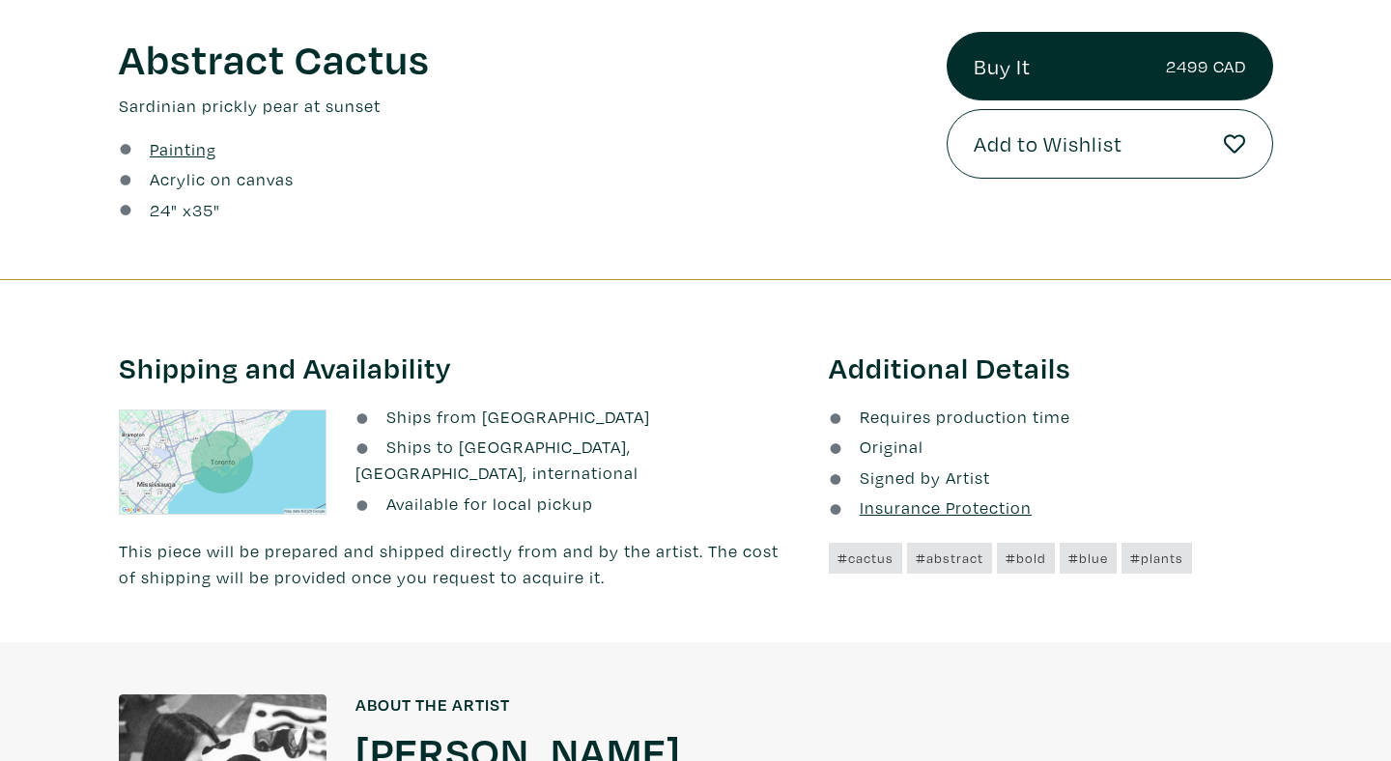
scroll to position [233, 0]
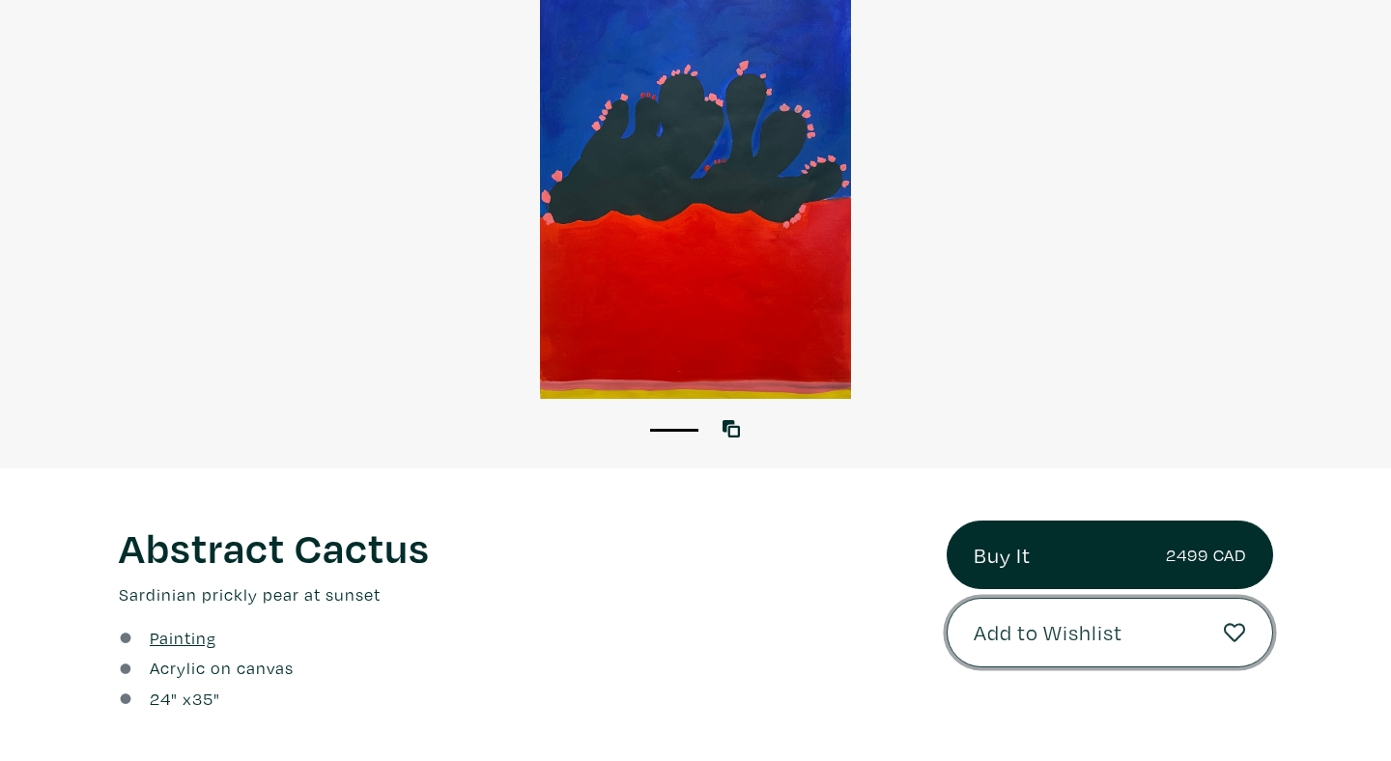
click at [1228, 622] on icon at bounding box center [1235, 633] width 22 height 22
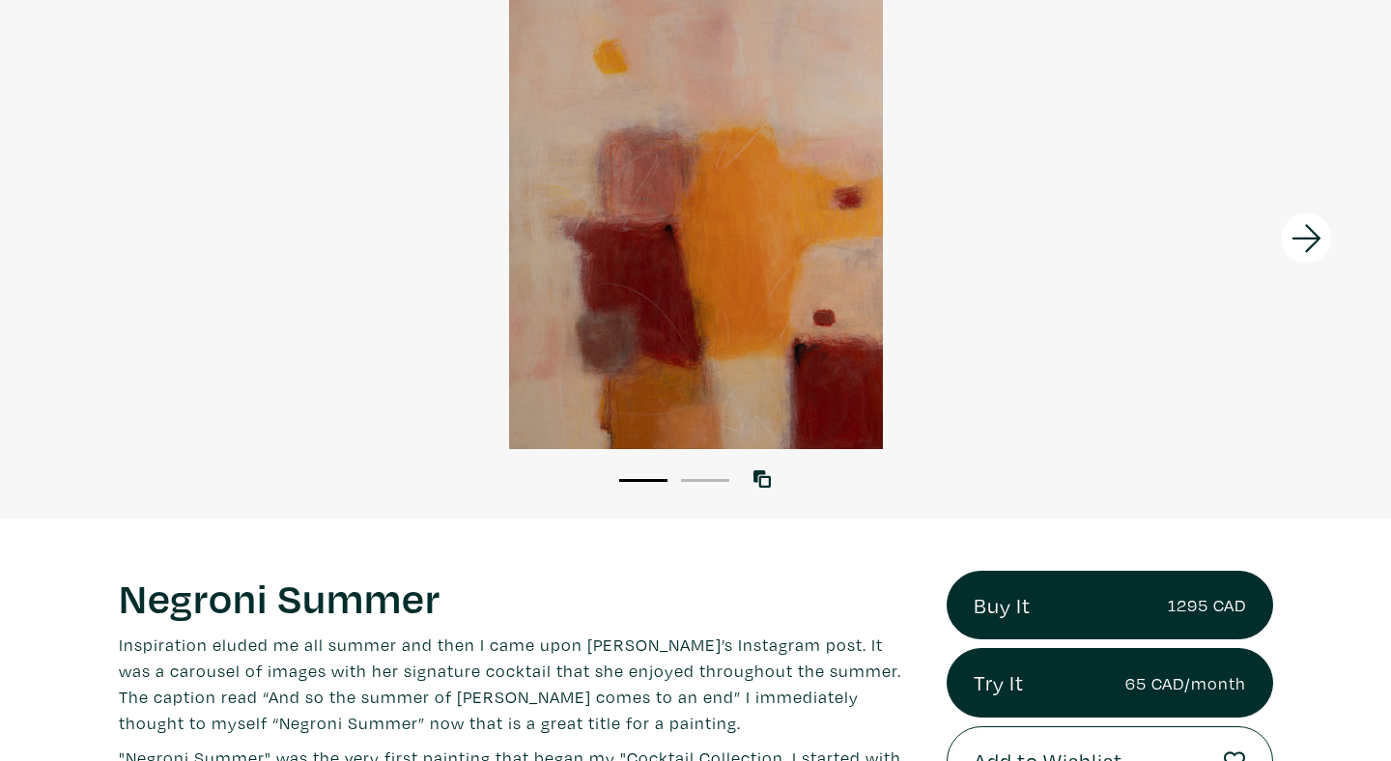
scroll to position [384, 0]
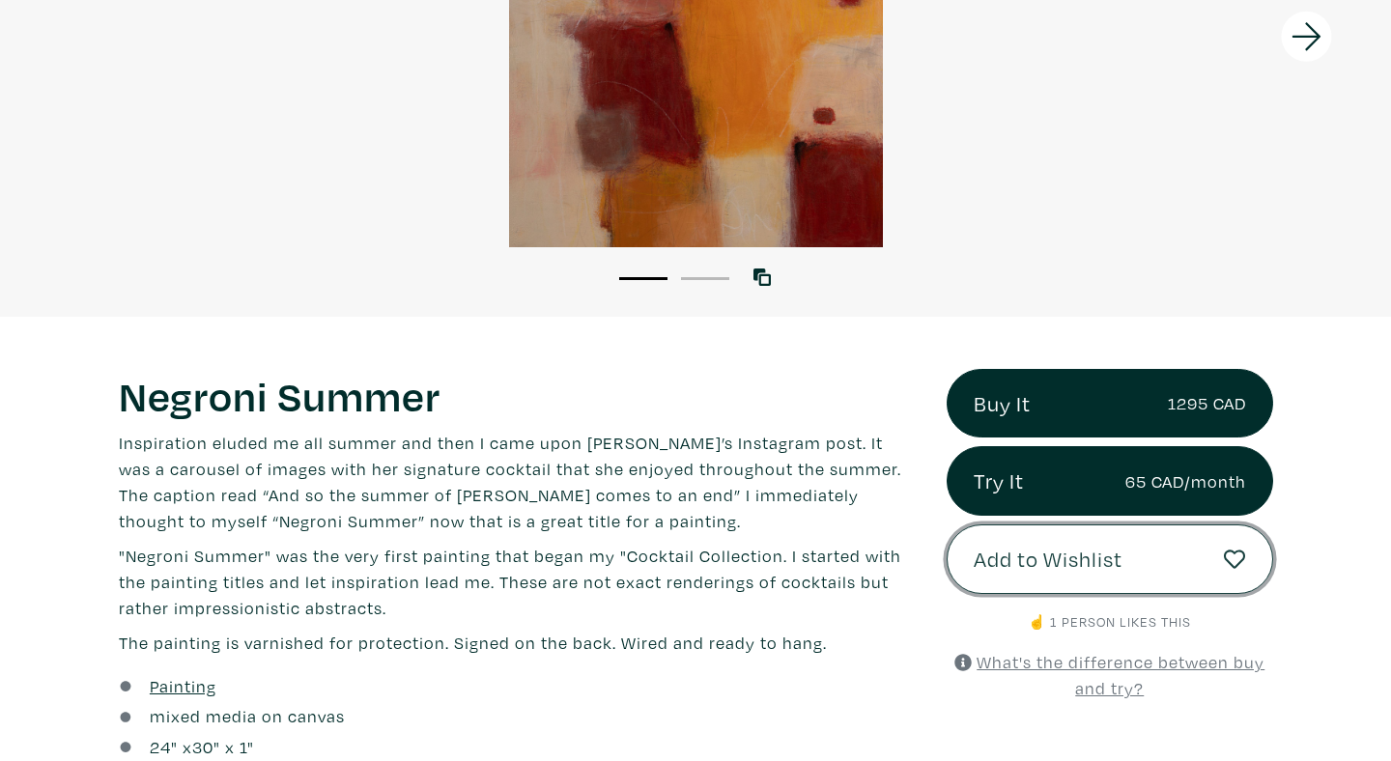
click at [1231, 566] on icon at bounding box center [1235, 559] width 22 height 19
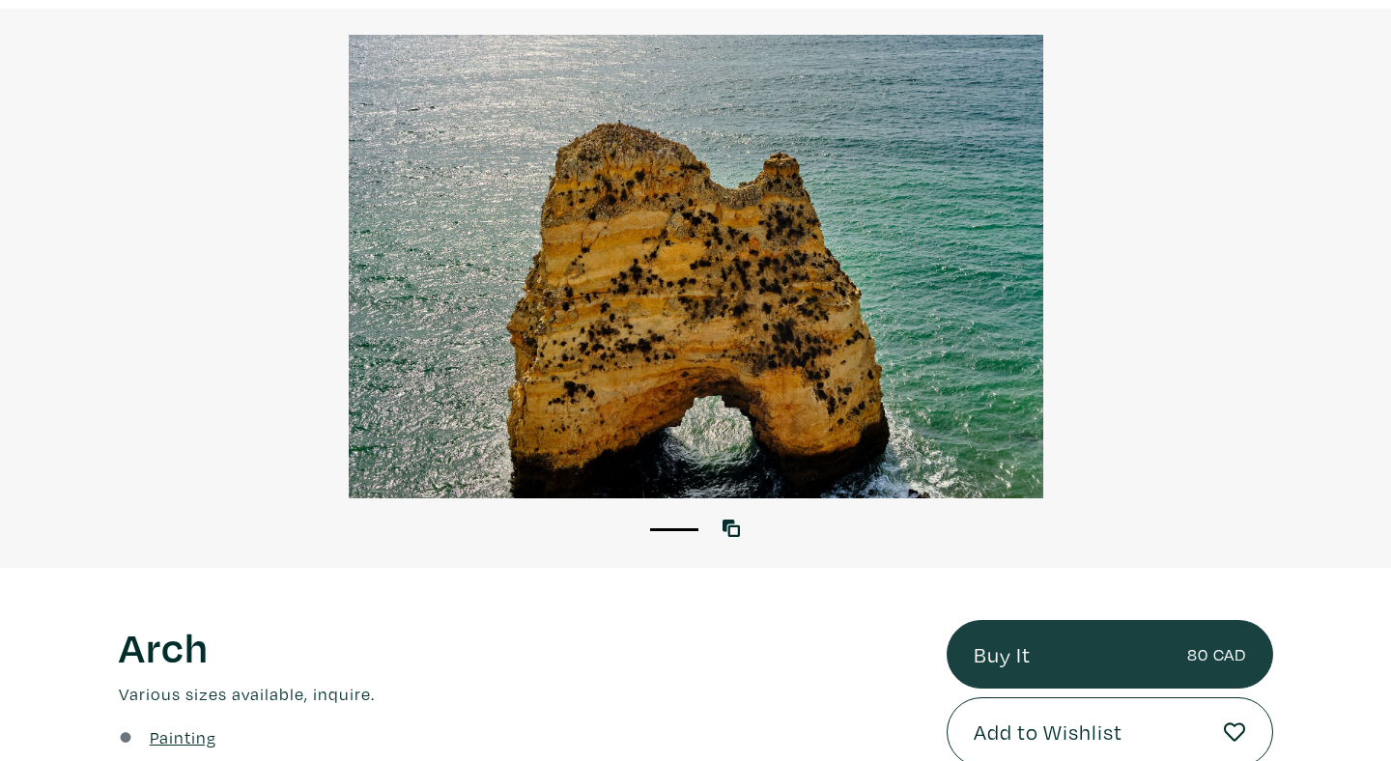
scroll to position [182, 0]
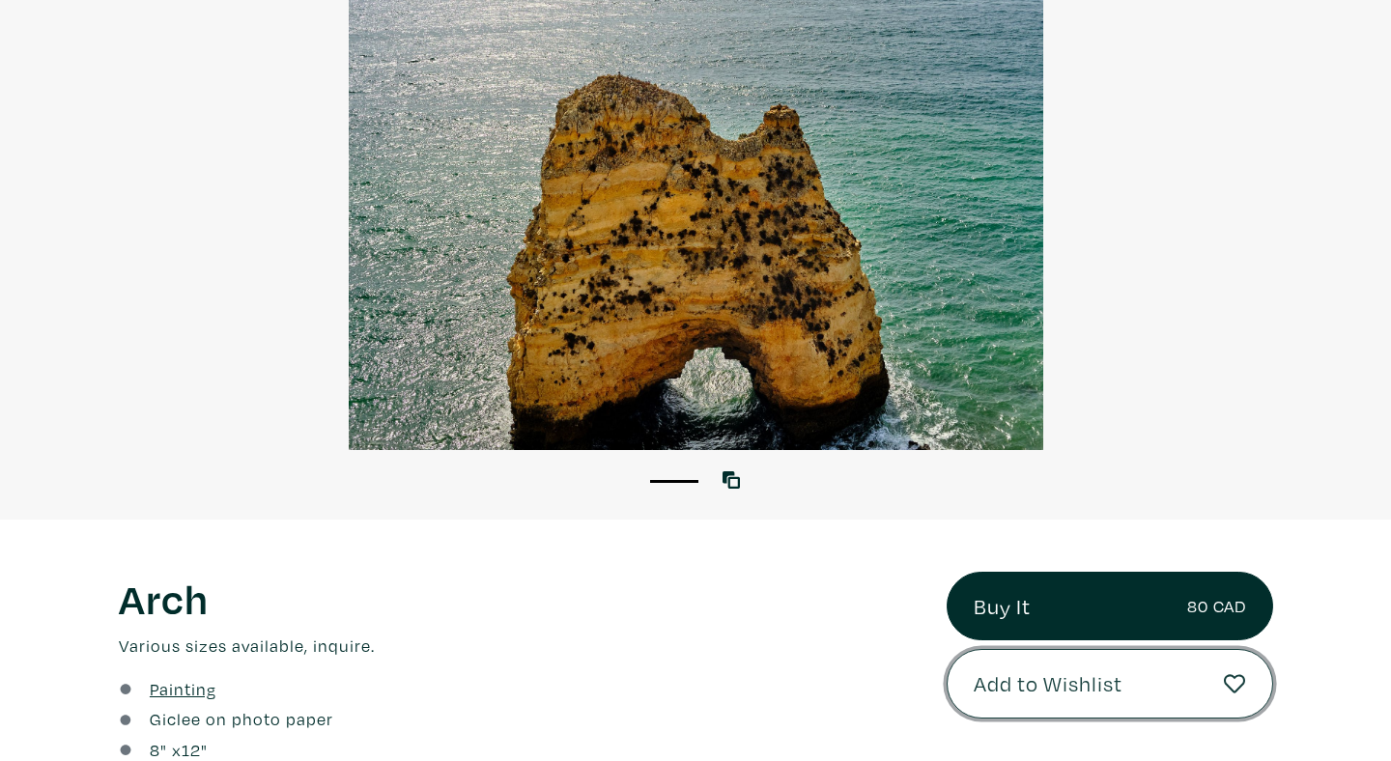
click at [1218, 684] on button "Add to Wishlist" at bounding box center [1110, 684] width 326 height 70
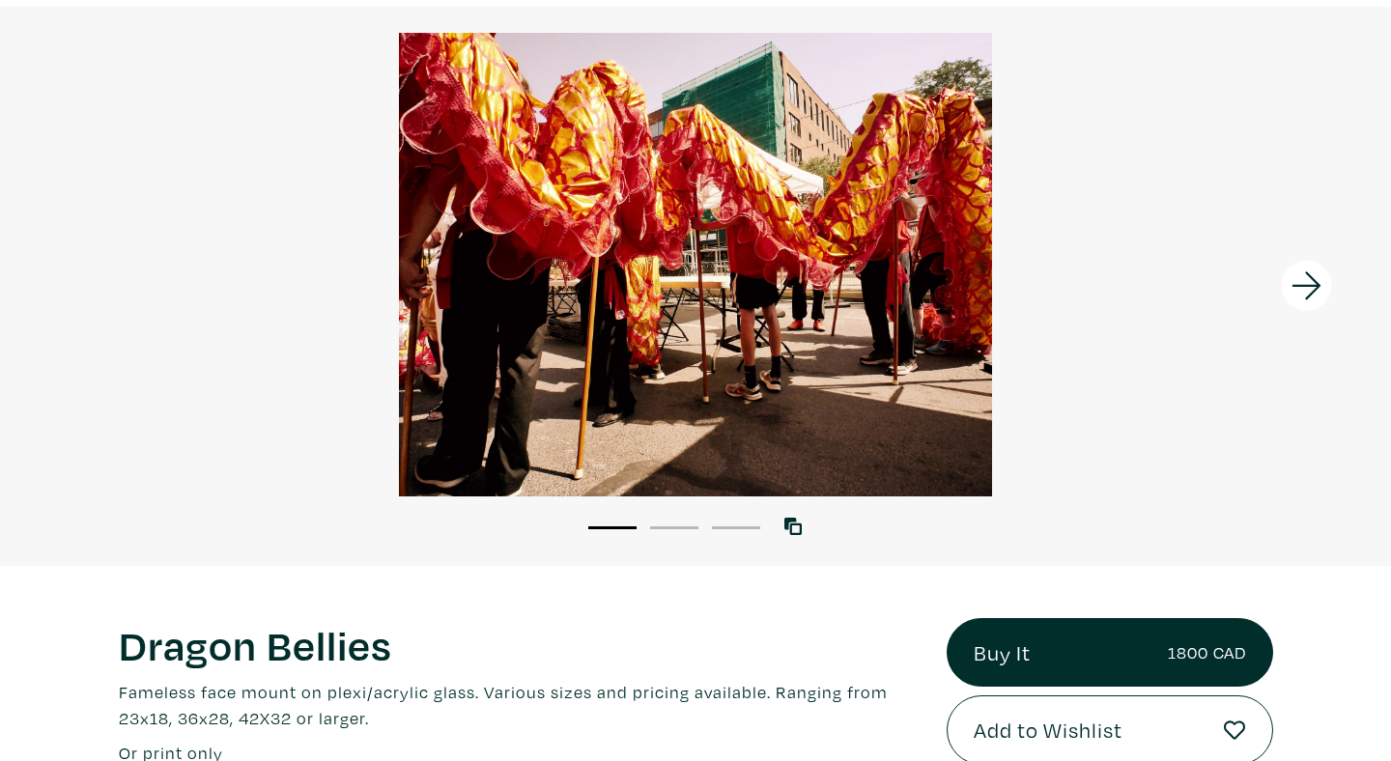
scroll to position [176, 0]
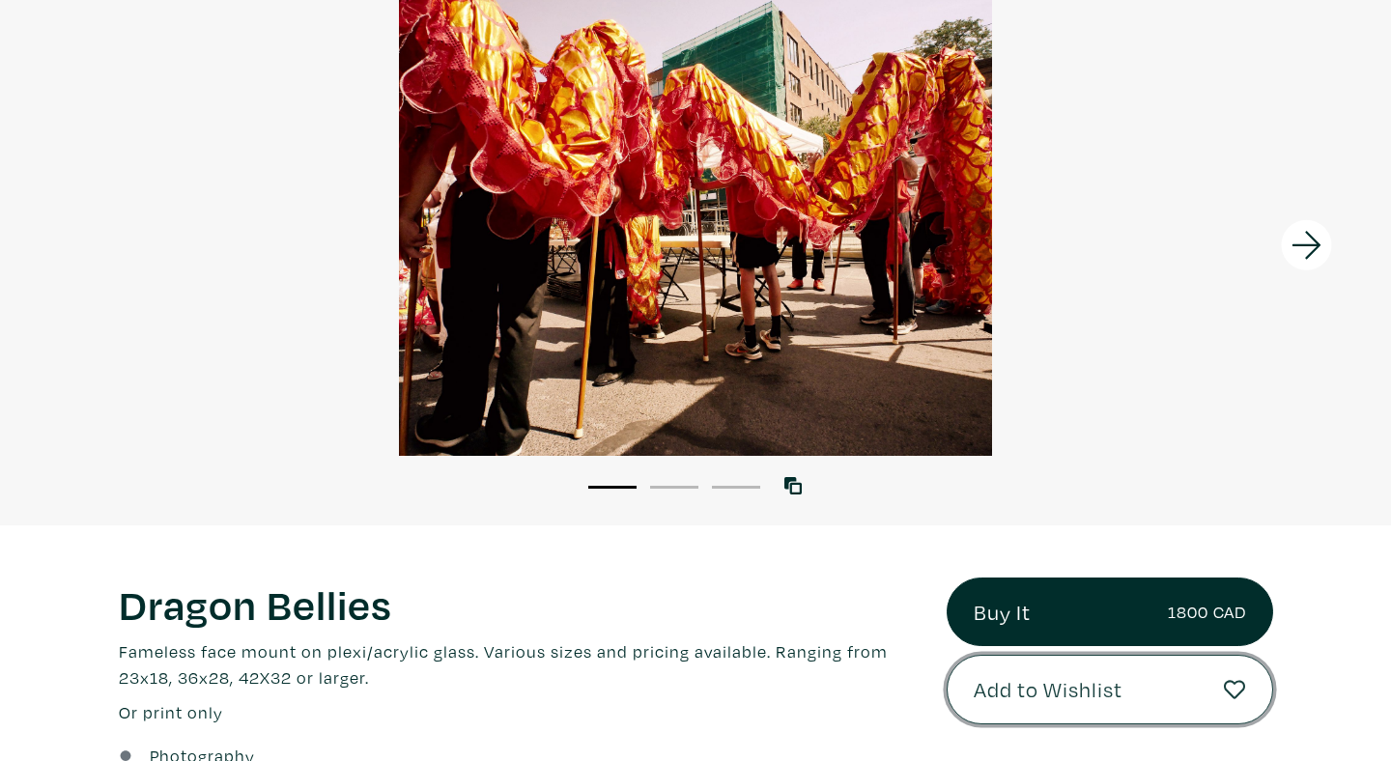
click at [1196, 688] on button "Add to Wishlist" at bounding box center [1110, 690] width 326 height 70
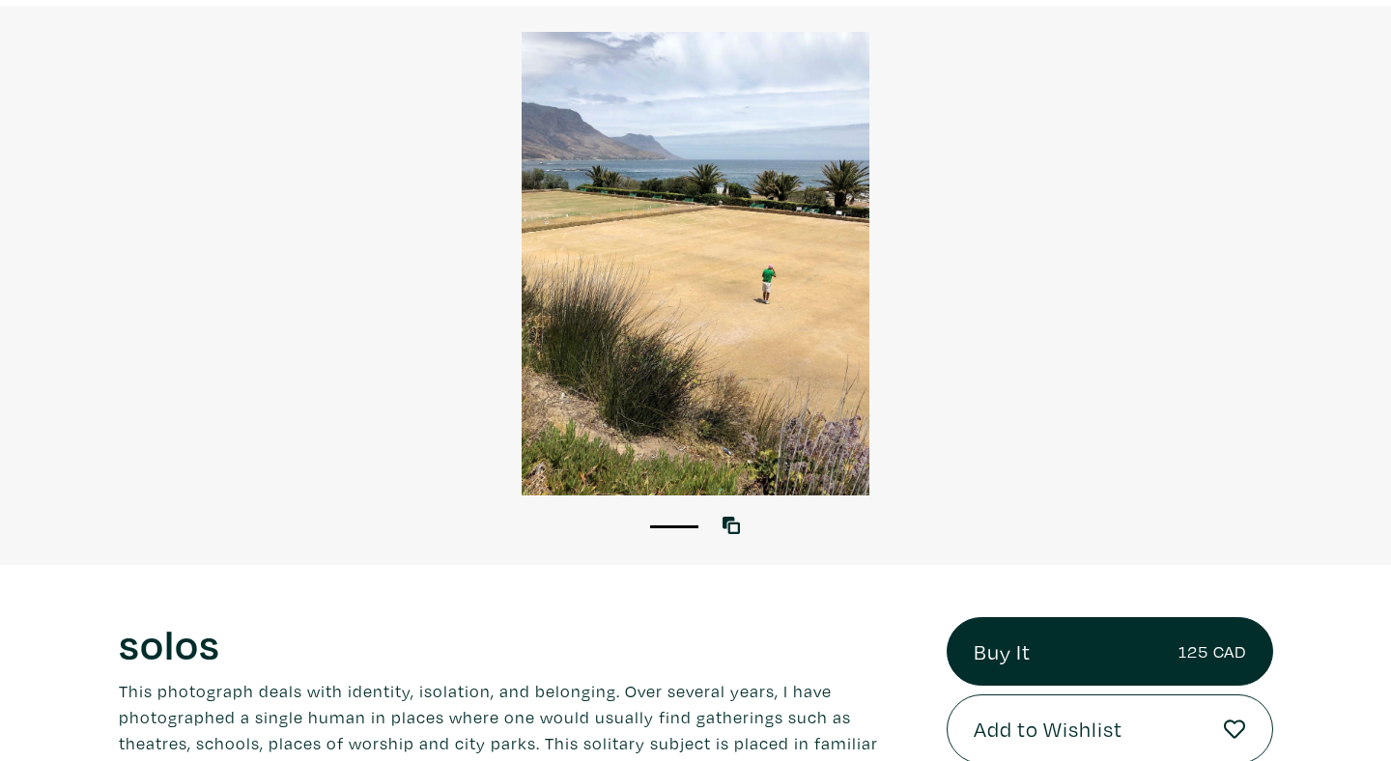
scroll to position [166, 0]
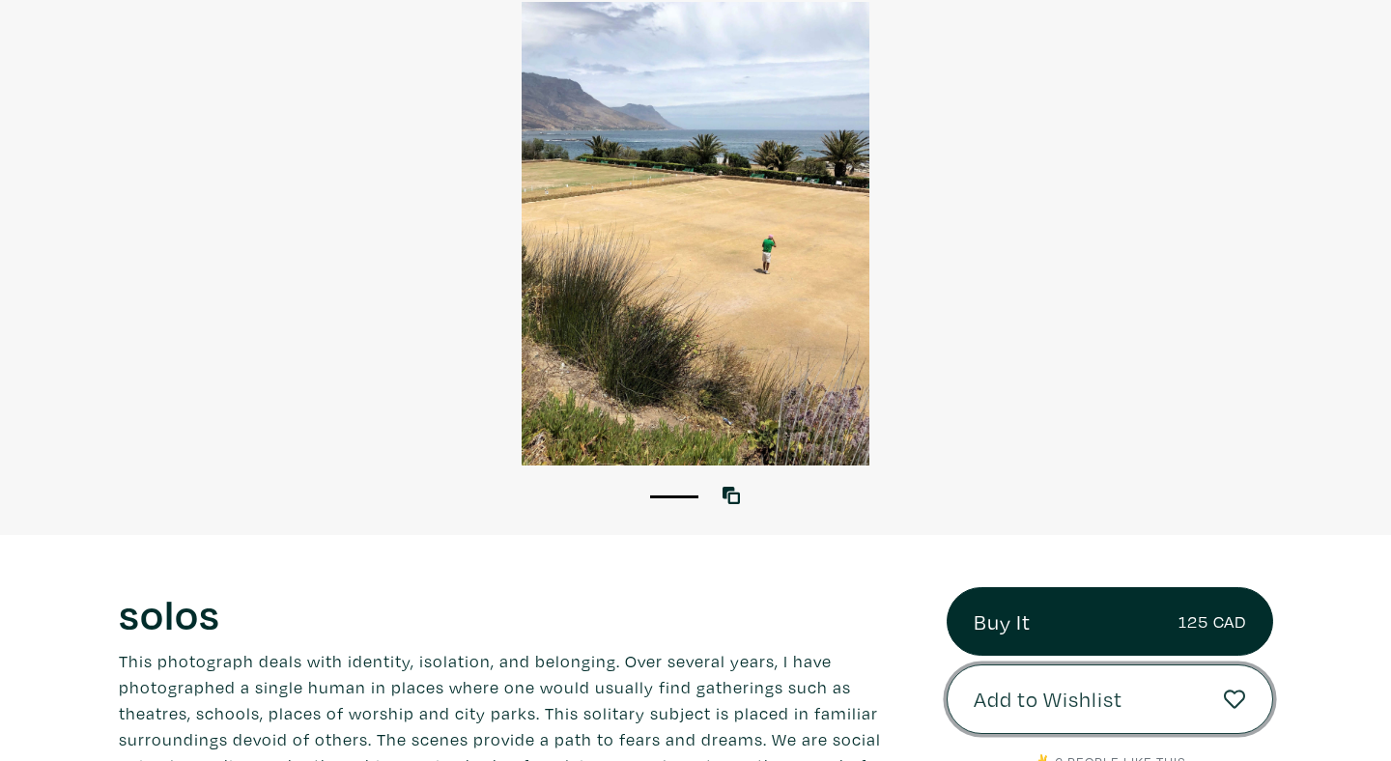
click at [1143, 704] on button "Add to Wishlist" at bounding box center [1110, 700] width 326 height 70
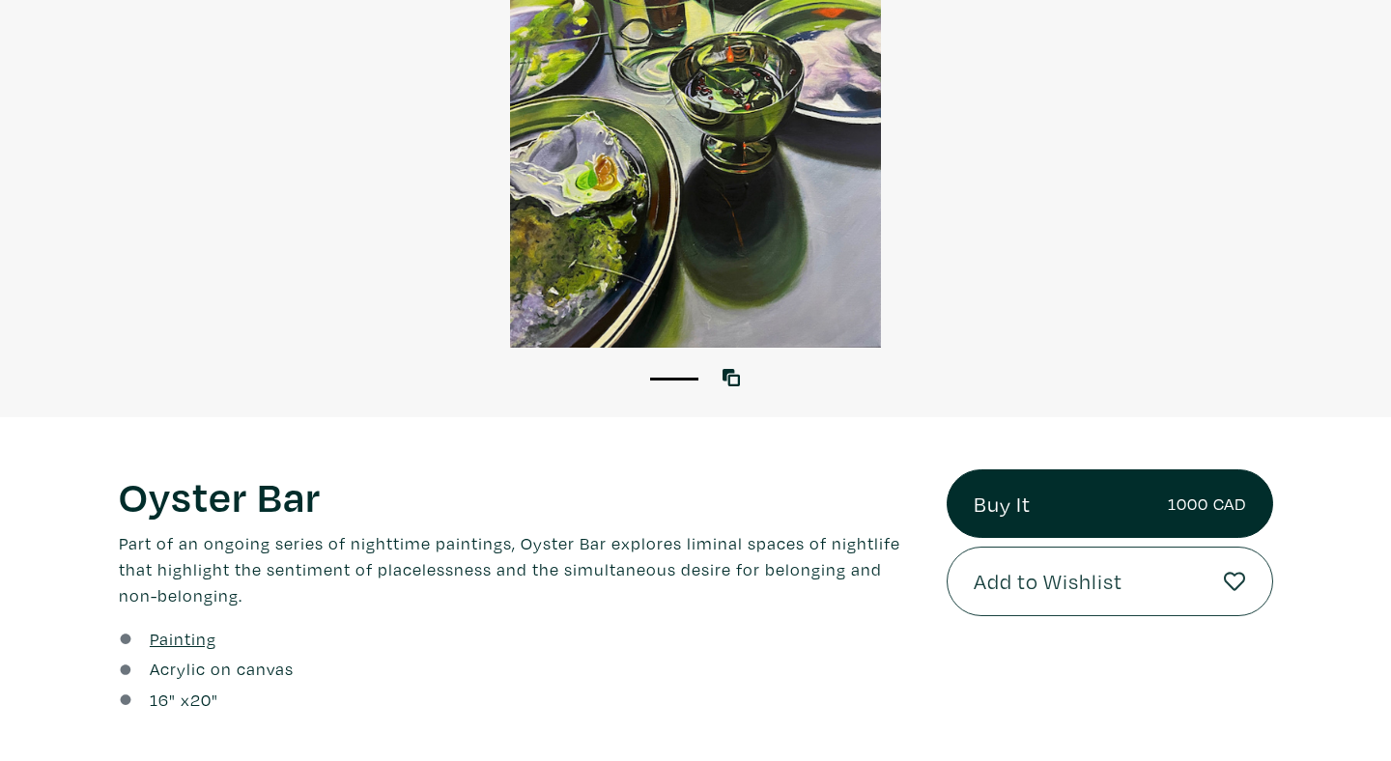
scroll to position [299, 0]
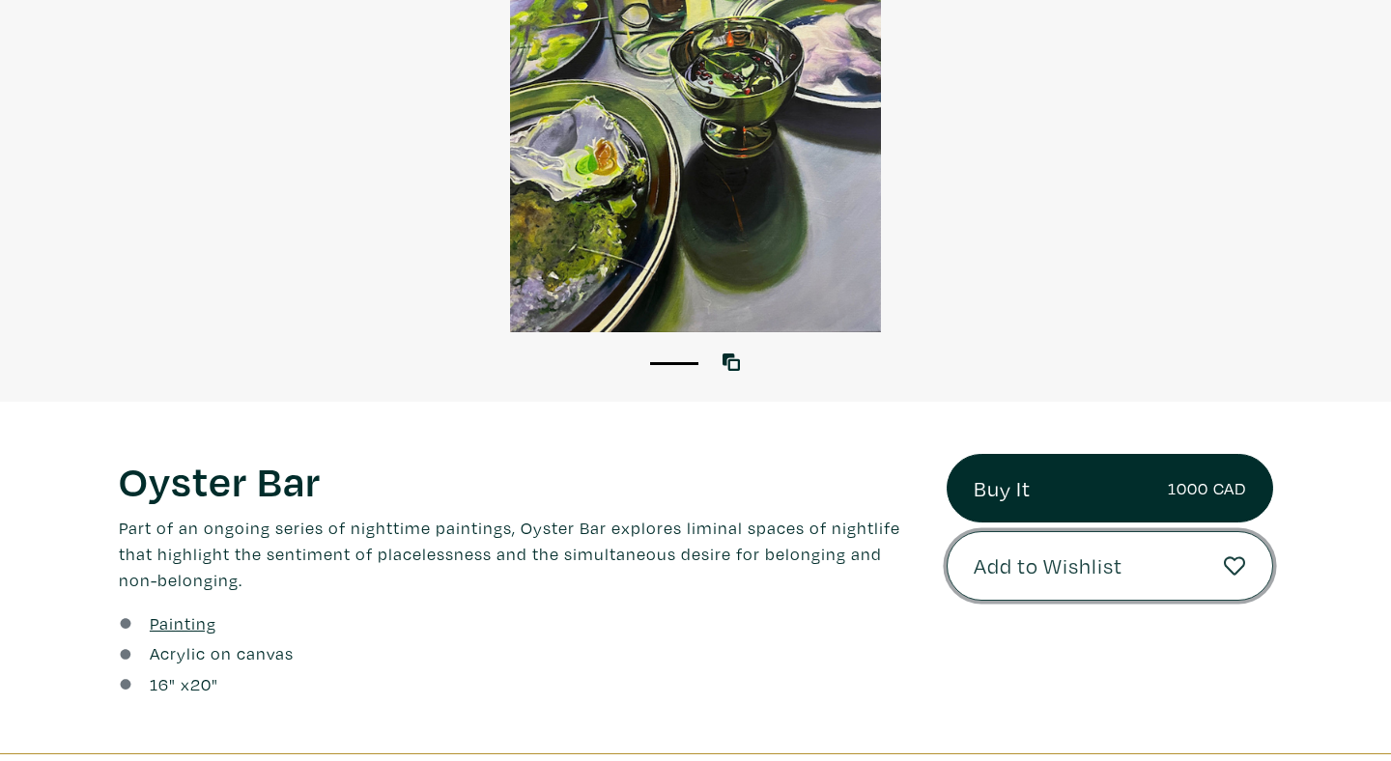
click at [1118, 572] on span "Add to Wishlist" at bounding box center [1048, 566] width 149 height 33
